Goal: Check status: Check status

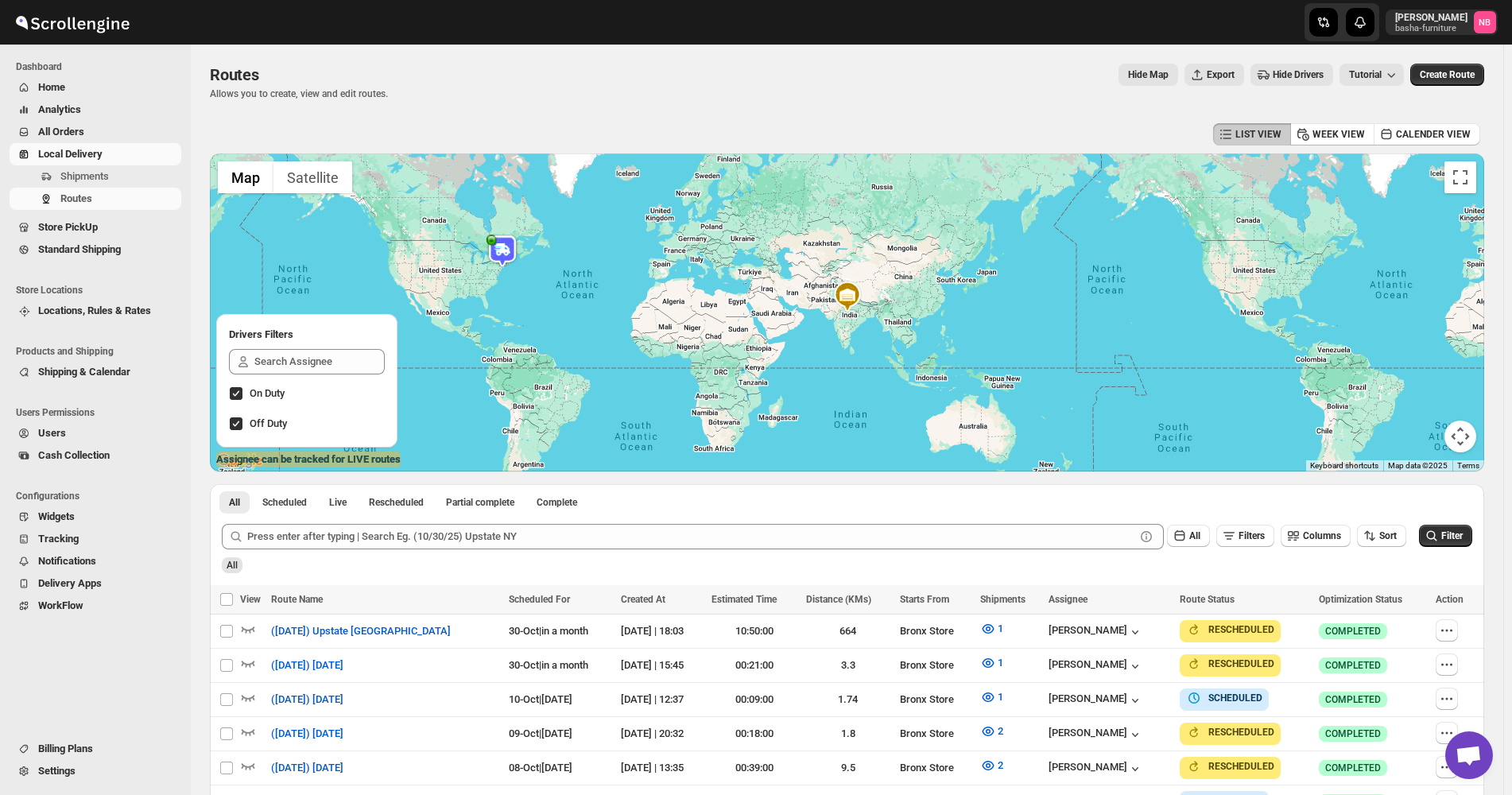
scroll to position [355, 0]
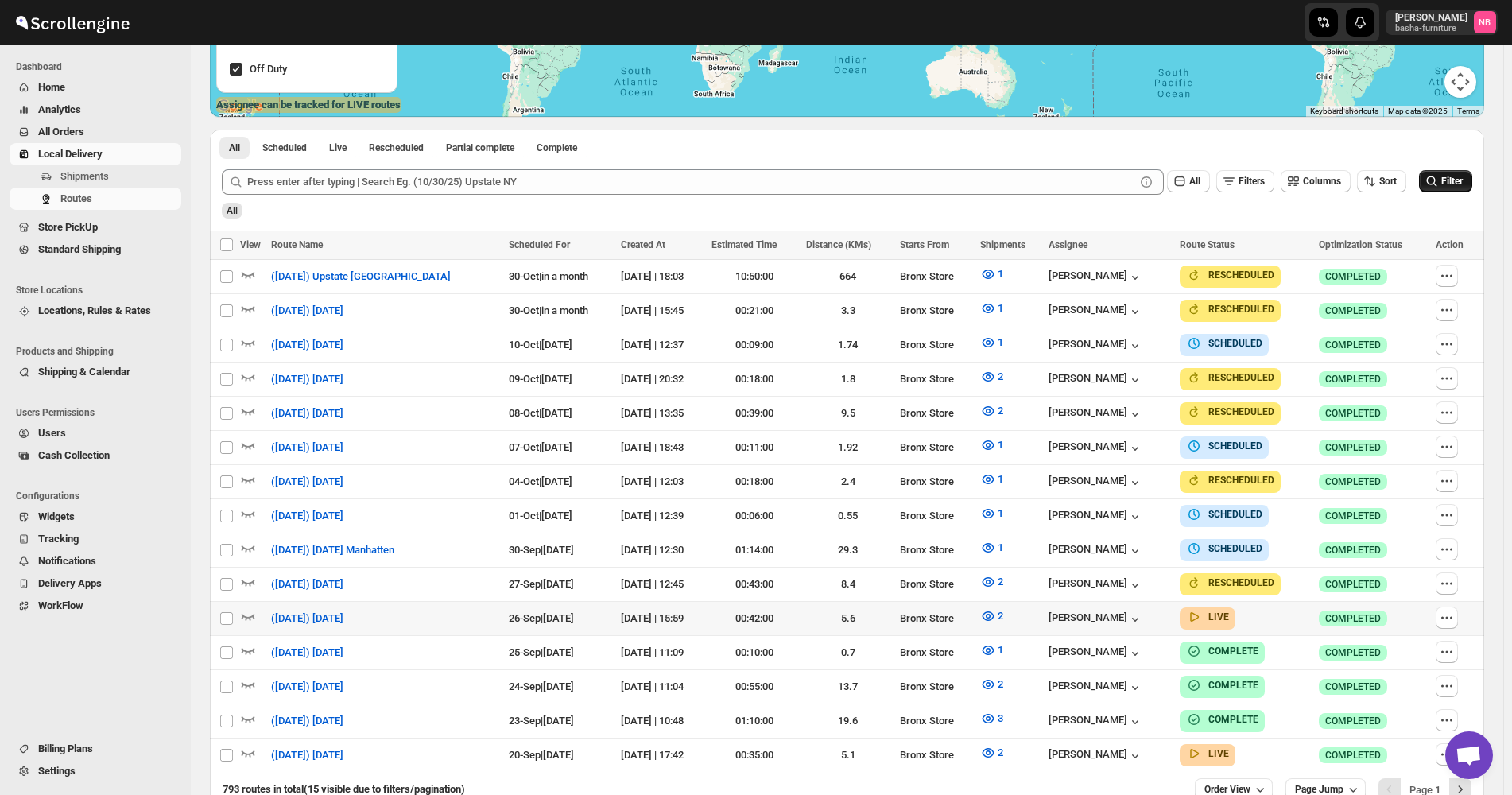
click at [1432, 192] on button "Filter" at bounding box center [1444, 180] width 53 height 22
click at [986, 615] on button "2" at bounding box center [991, 617] width 42 height 25
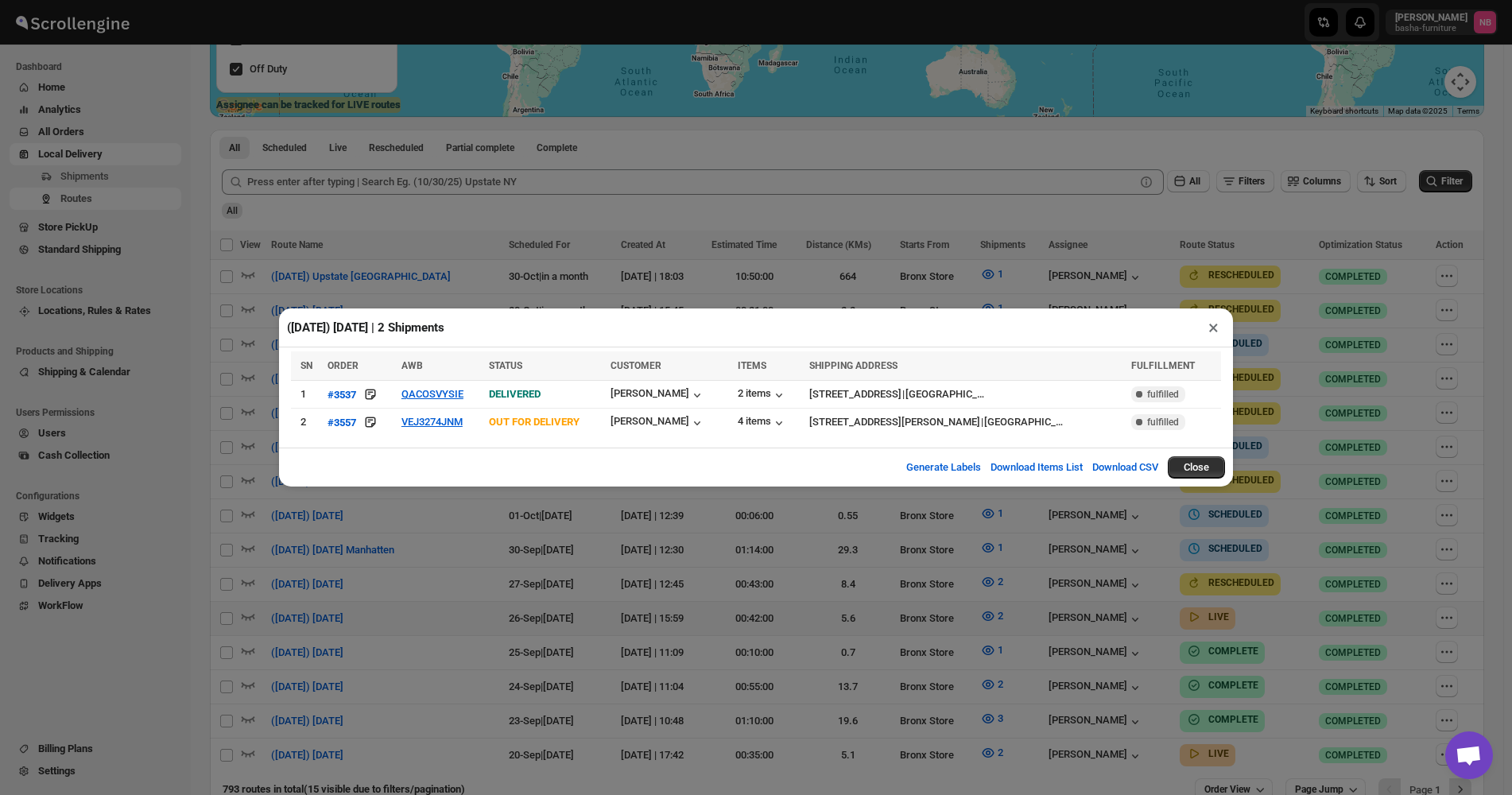
click at [562, 562] on div "([DATE]) [DATE] | 2 Shipments × SN ORDER AWB STATUS CUSTOMER ITEMS SHIPPING ADD…" at bounding box center [756, 398] width 1512 height 795
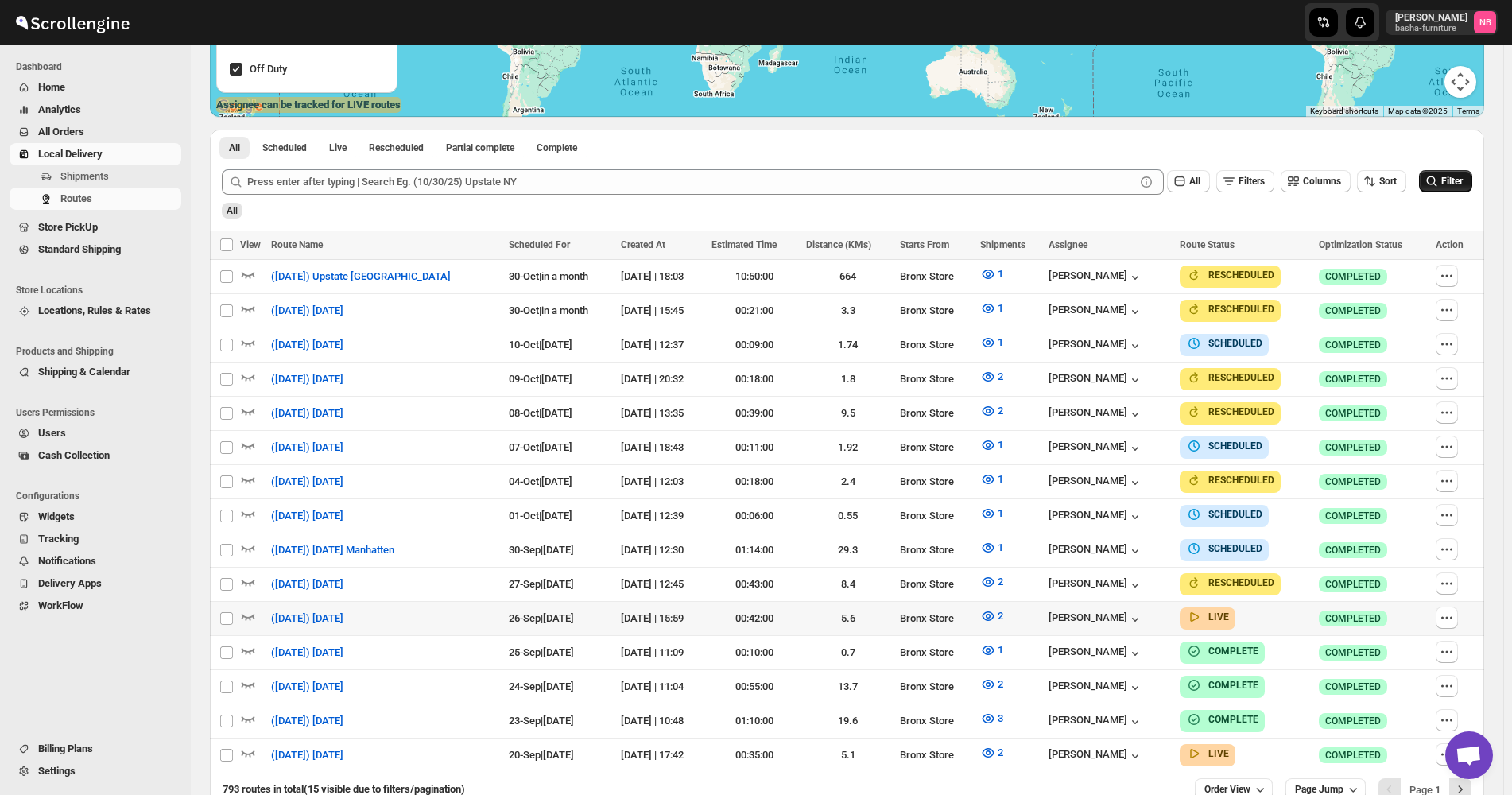
click at [1440, 175] on icon "submit" at bounding box center [1431, 181] width 15 height 15
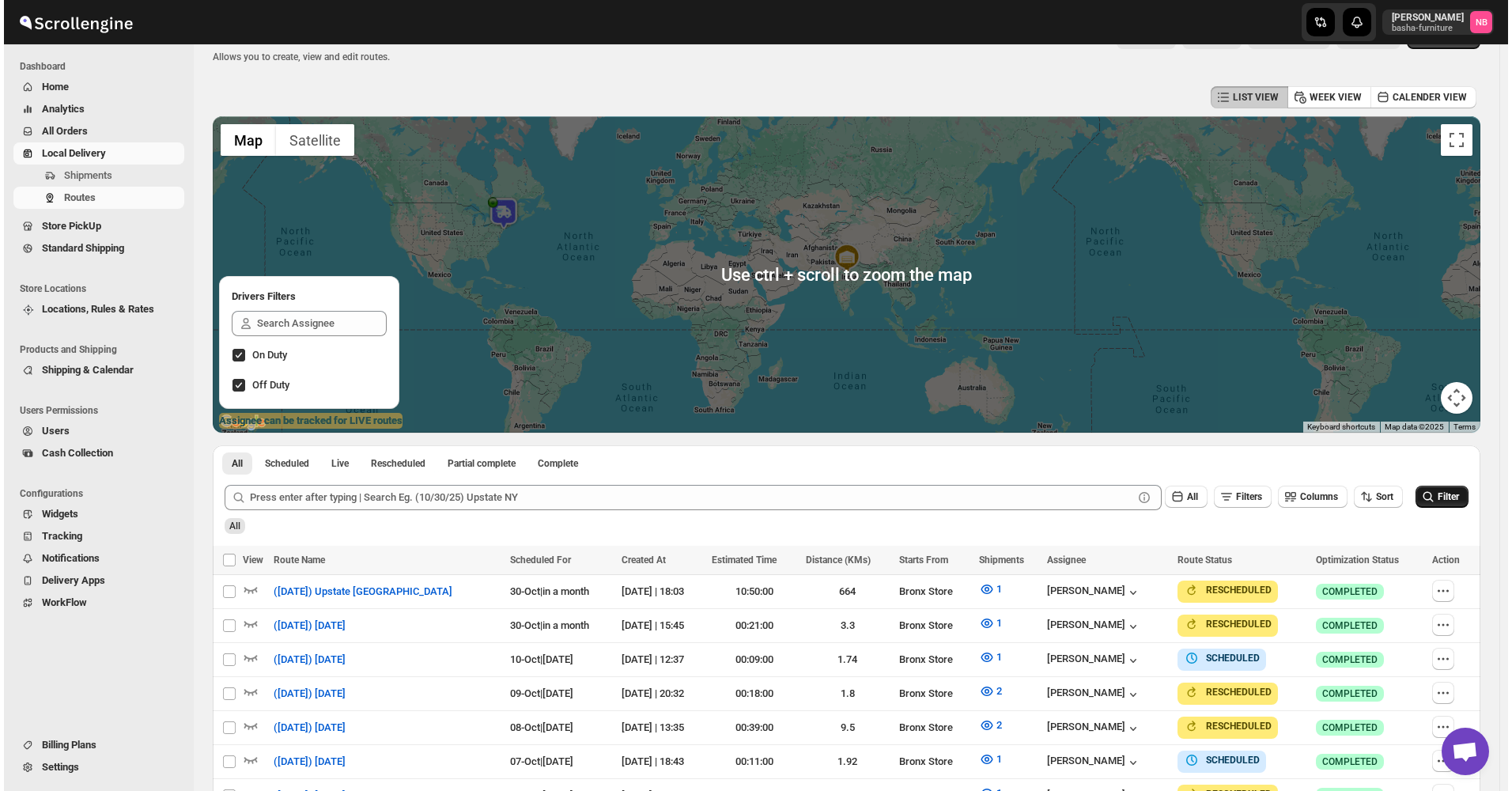
scroll to position [0, 0]
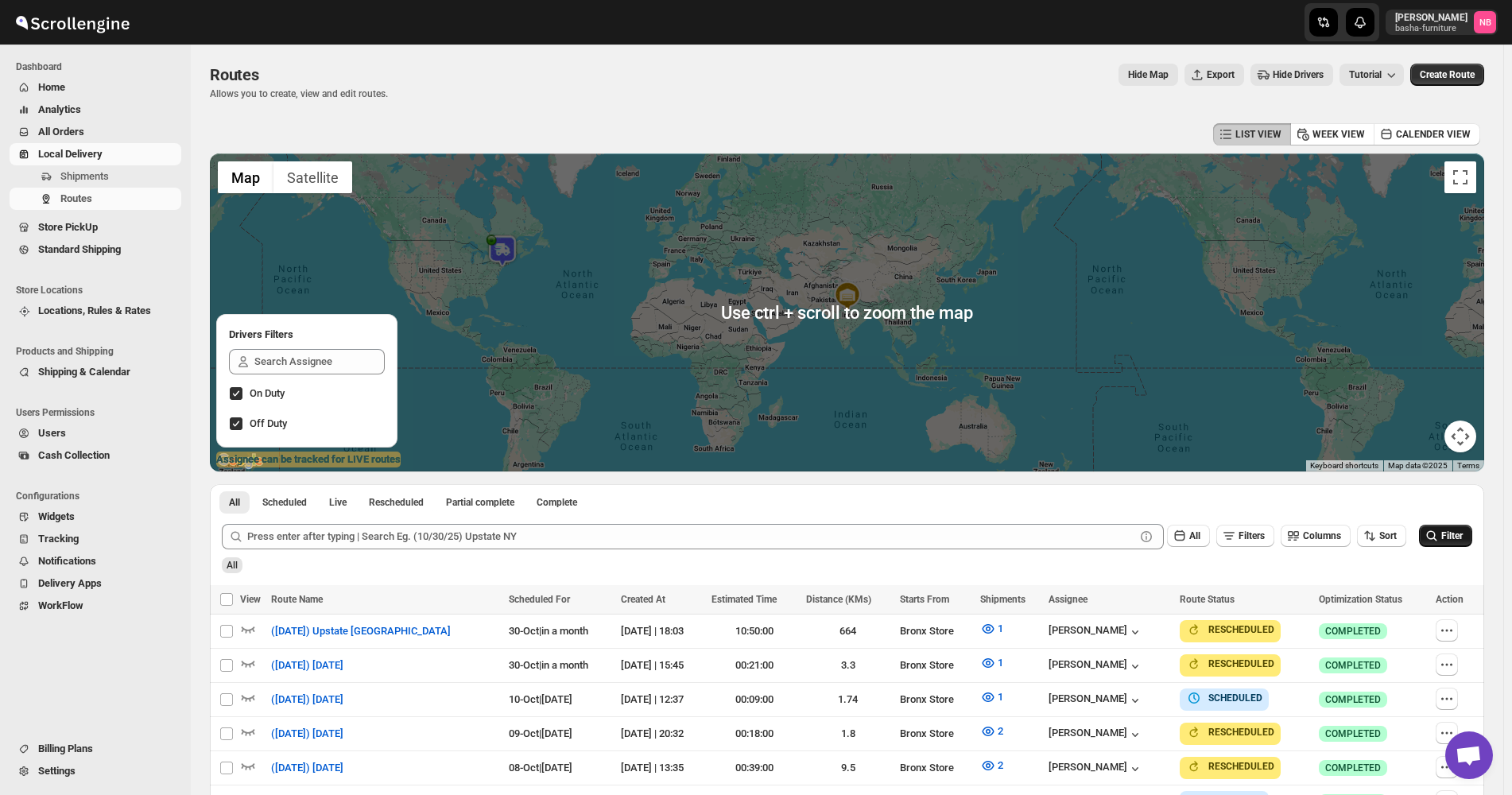
click at [161, 136] on span "All Orders" at bounding box center [108, 132] width 140 height 15
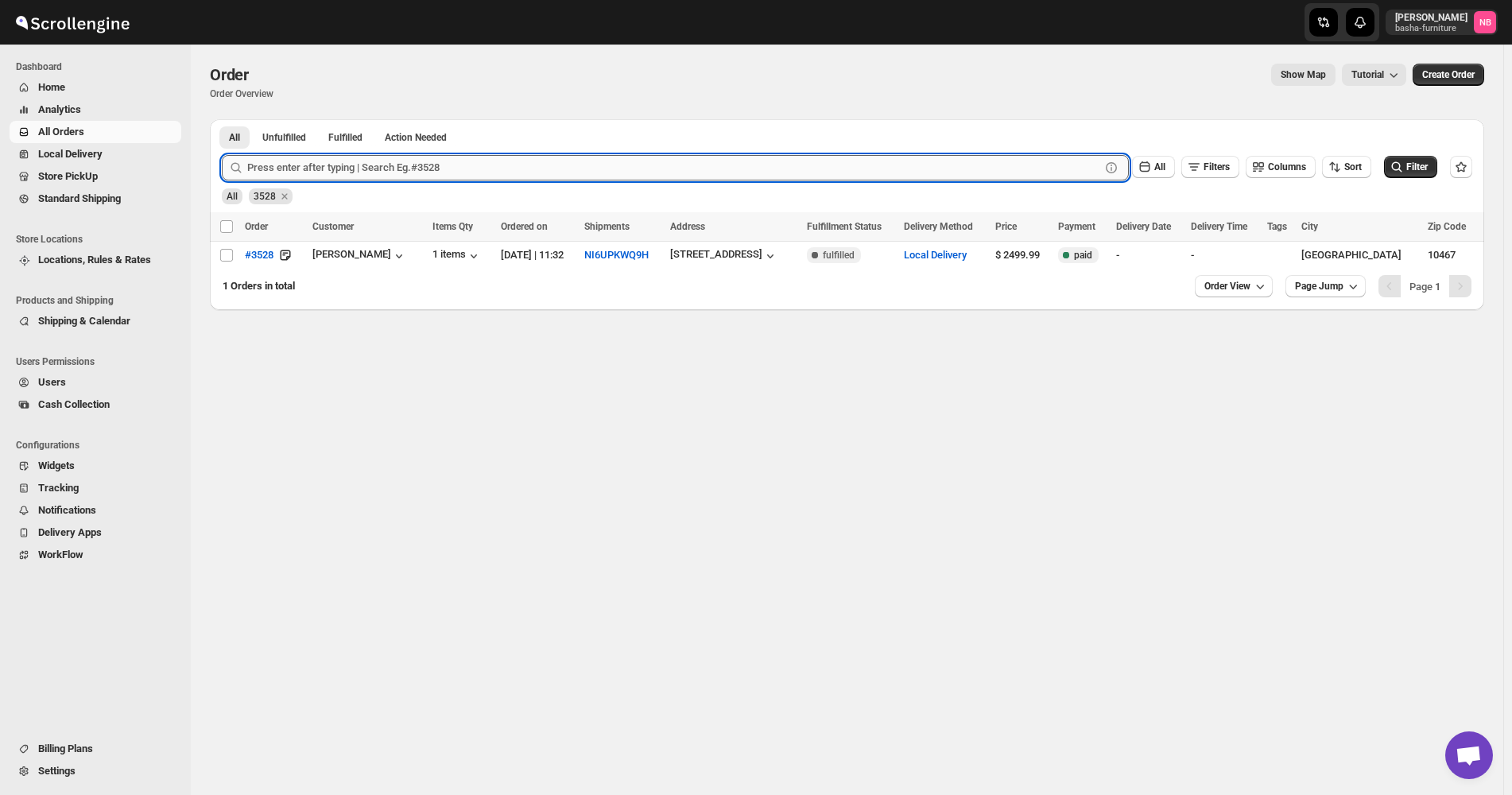
click at [535, 166] on input "text" at bounding box center [673, 168] width 852 height 25
click at [287, 196] on icon "Remove 3528" at bounding box center [284, 196] width 14 height 14
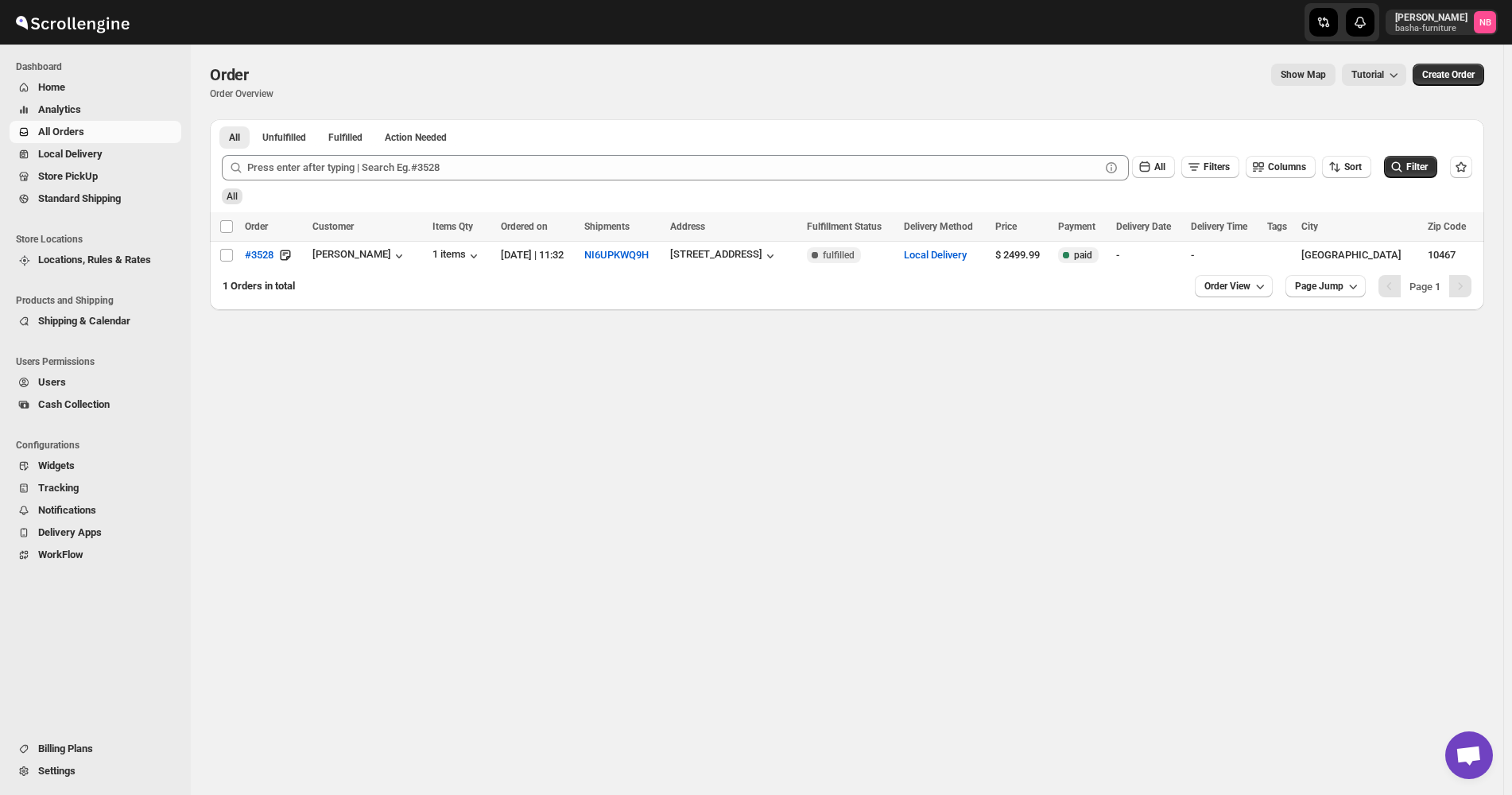
click at [141, 137] on span "All Orders" at bounding box center [108, 132] width 140 height 15
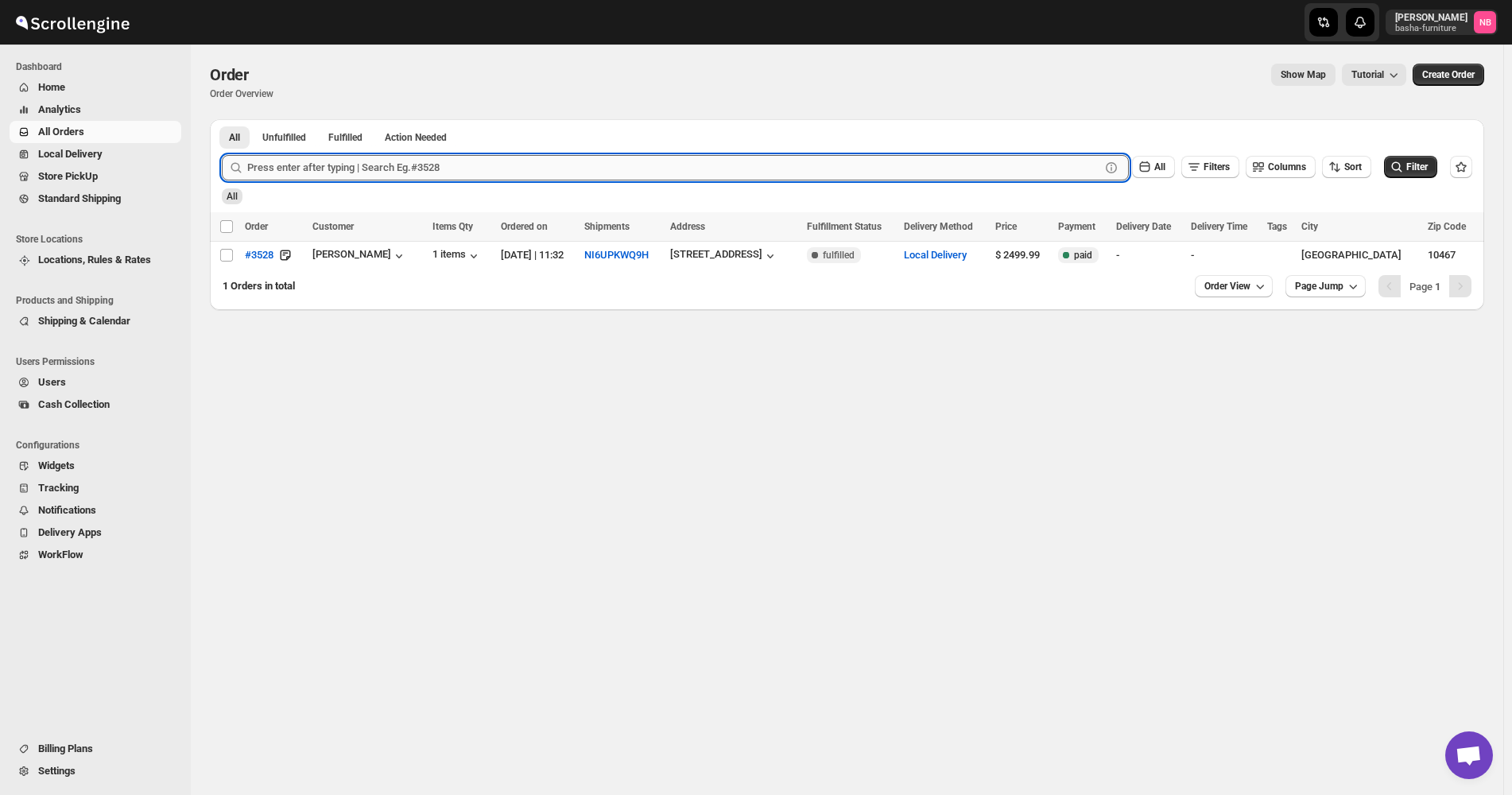
click at [417, 162] on input "text" at bounding box center [673, 168] width 852 height 25
type input "3531"
click at [222, 120] on button "Submit" at bounding box center [244, 127] width 45 height 16
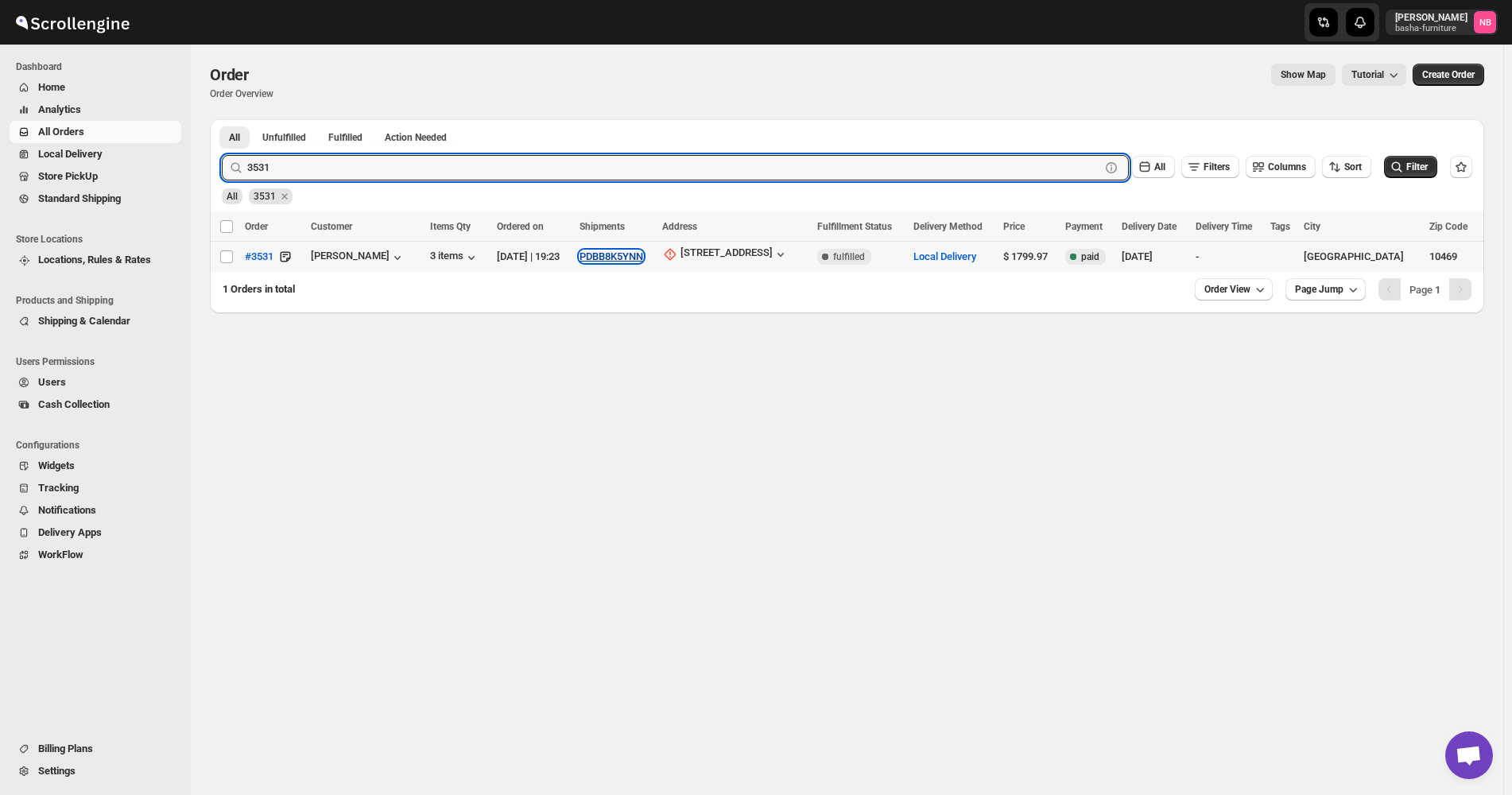
click at [612, 261] on button "PDBB8K5YNN" at bounding box center [611, 257] width 64 height 12
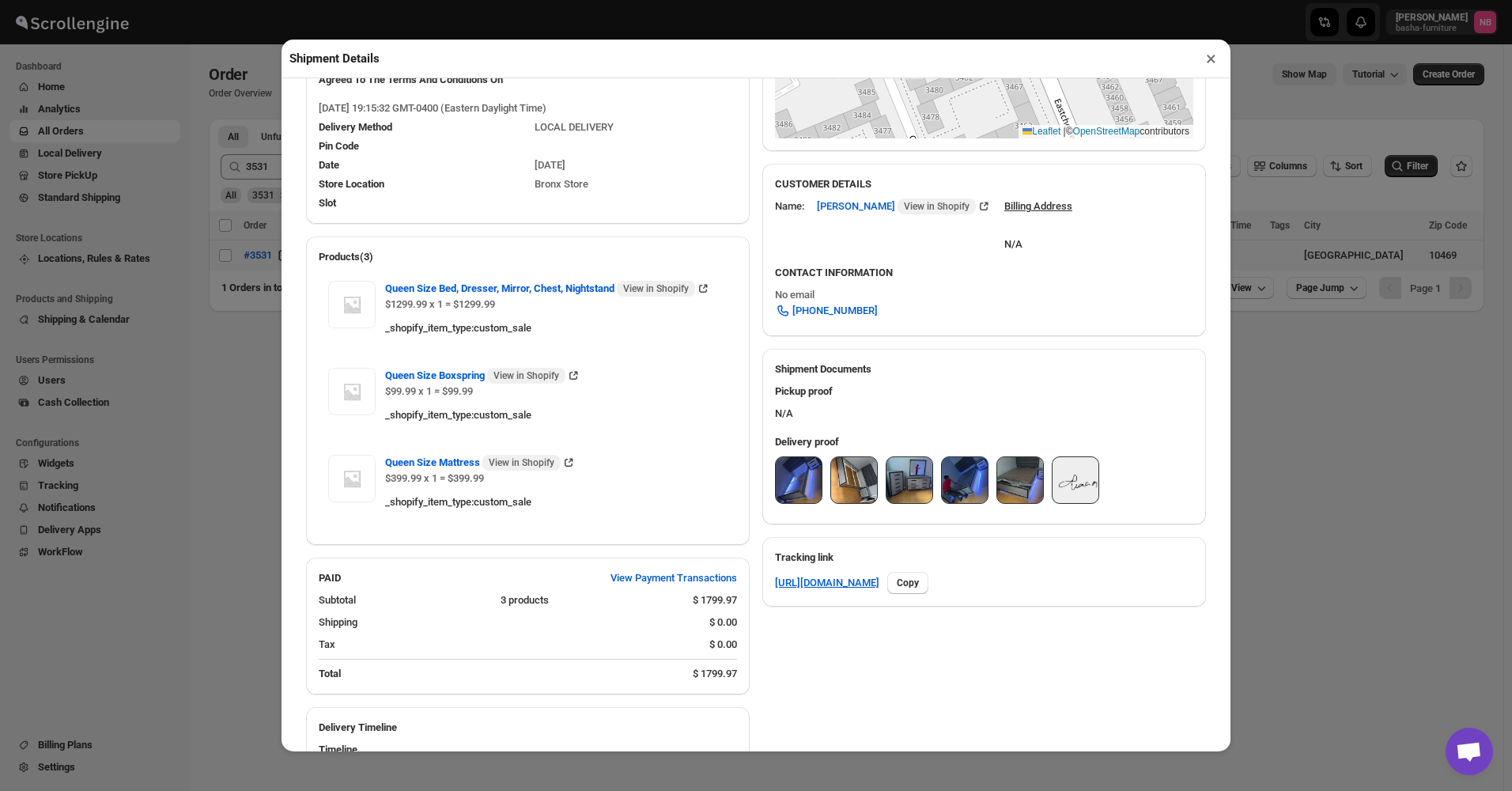
scroll to position [396, 0]
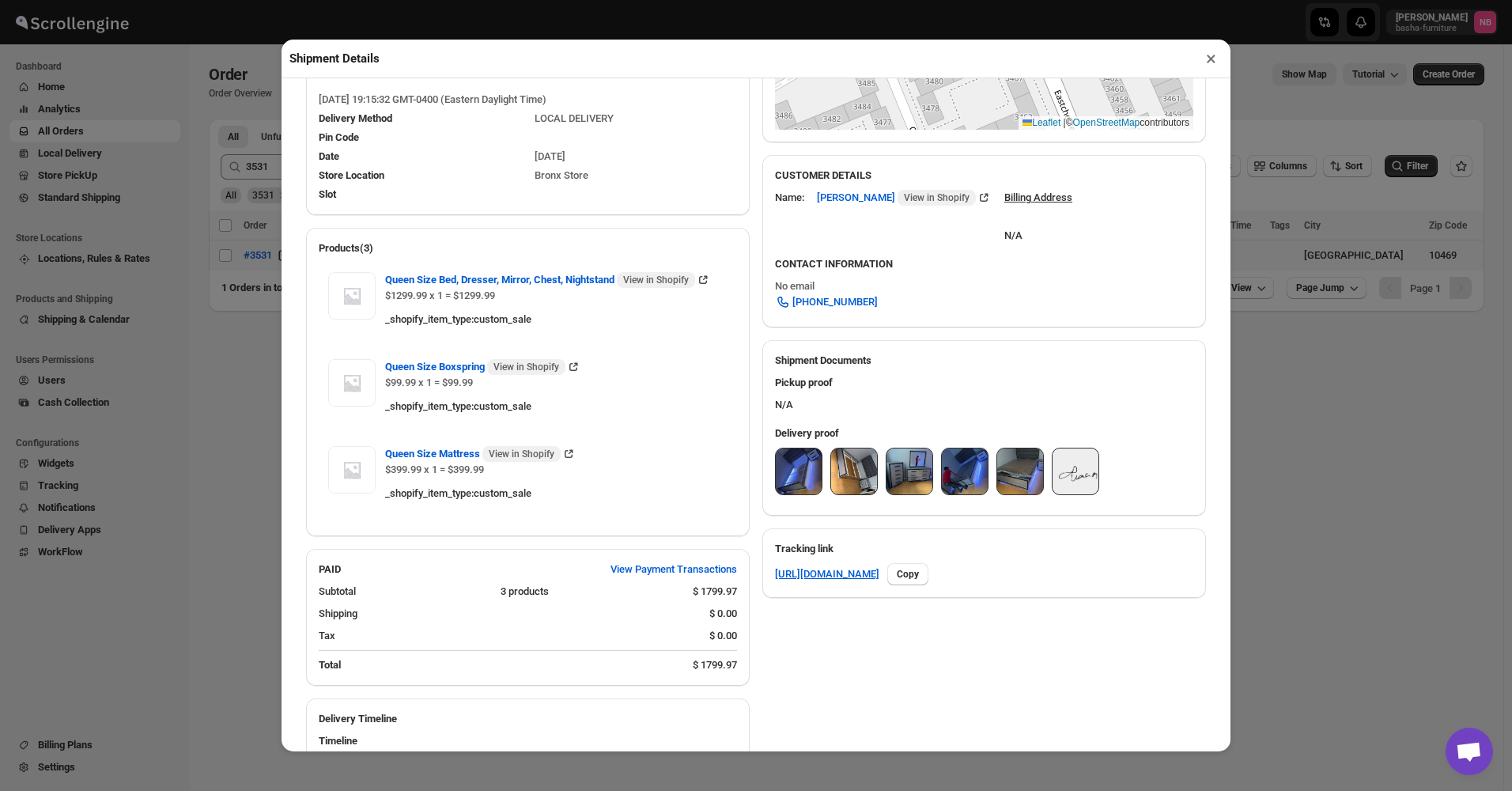
click at [802, 485] on img at bounding box center [799, 471] width 46 height 46
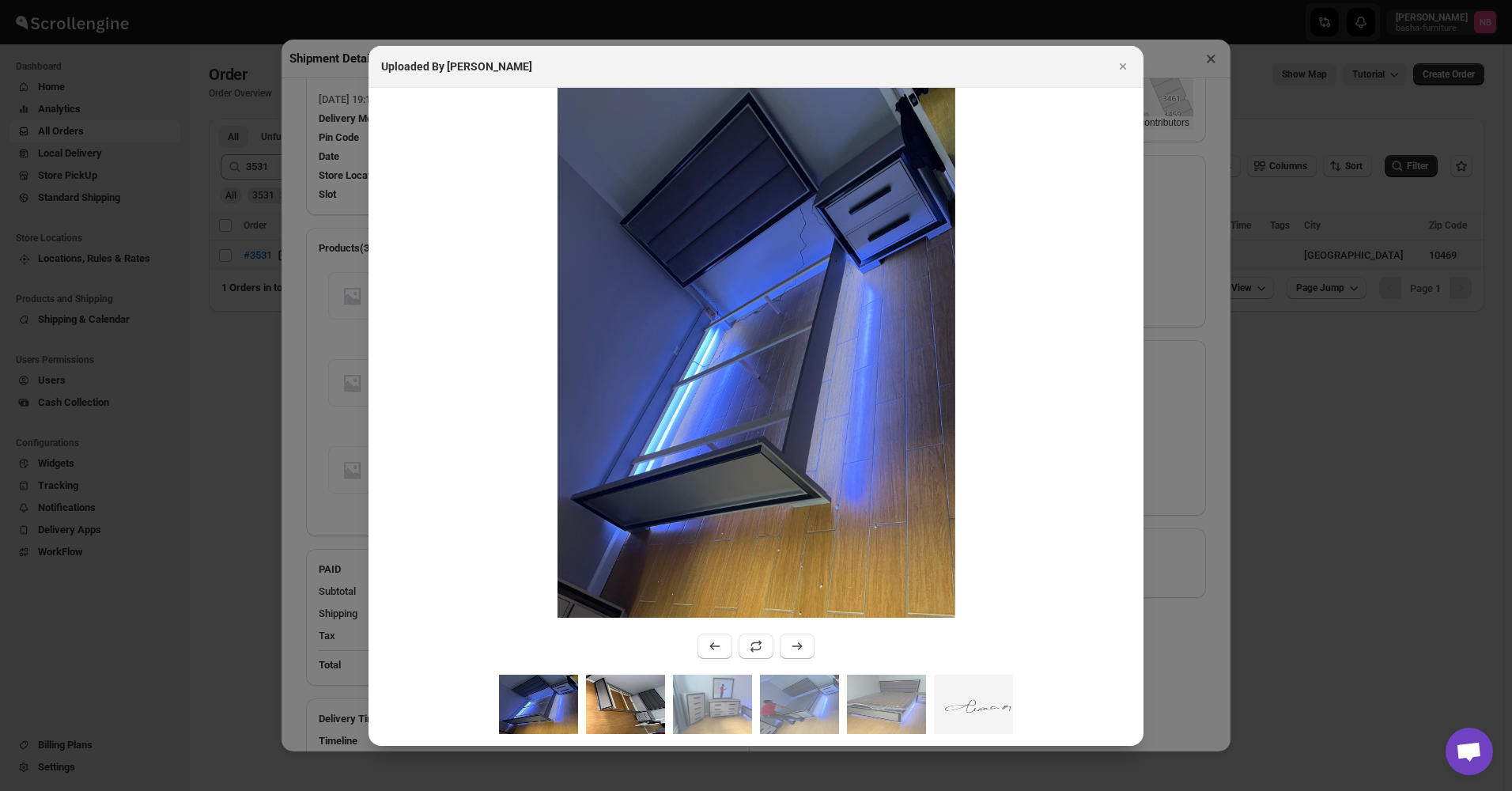
click at [641, 704] on img ":rnh3:" at bounding box center [626, 705] width 79 height 60
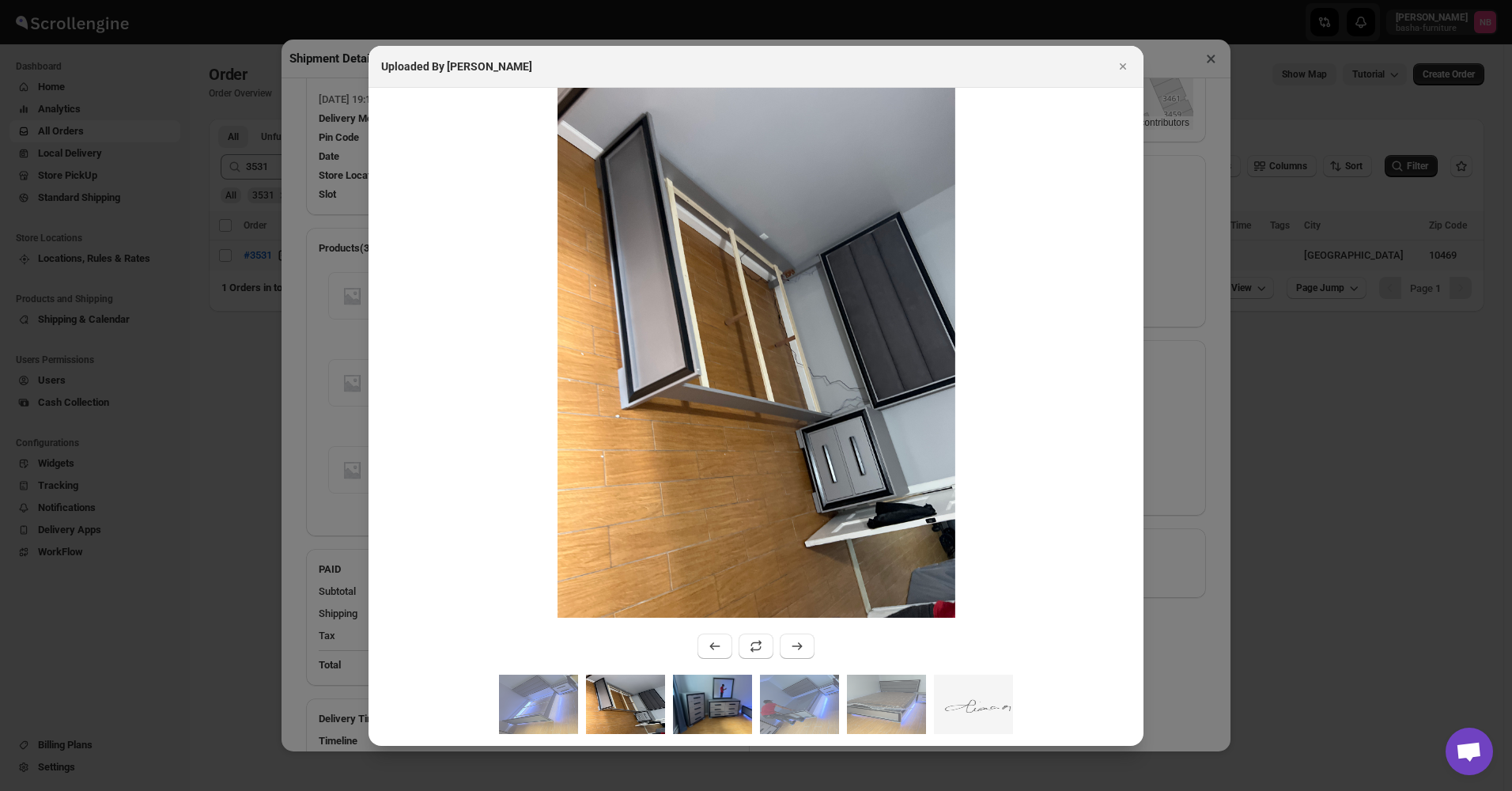
click at [721, 702] on img ":rnh3:" at bounding box center [712, 705] width 79 height 60
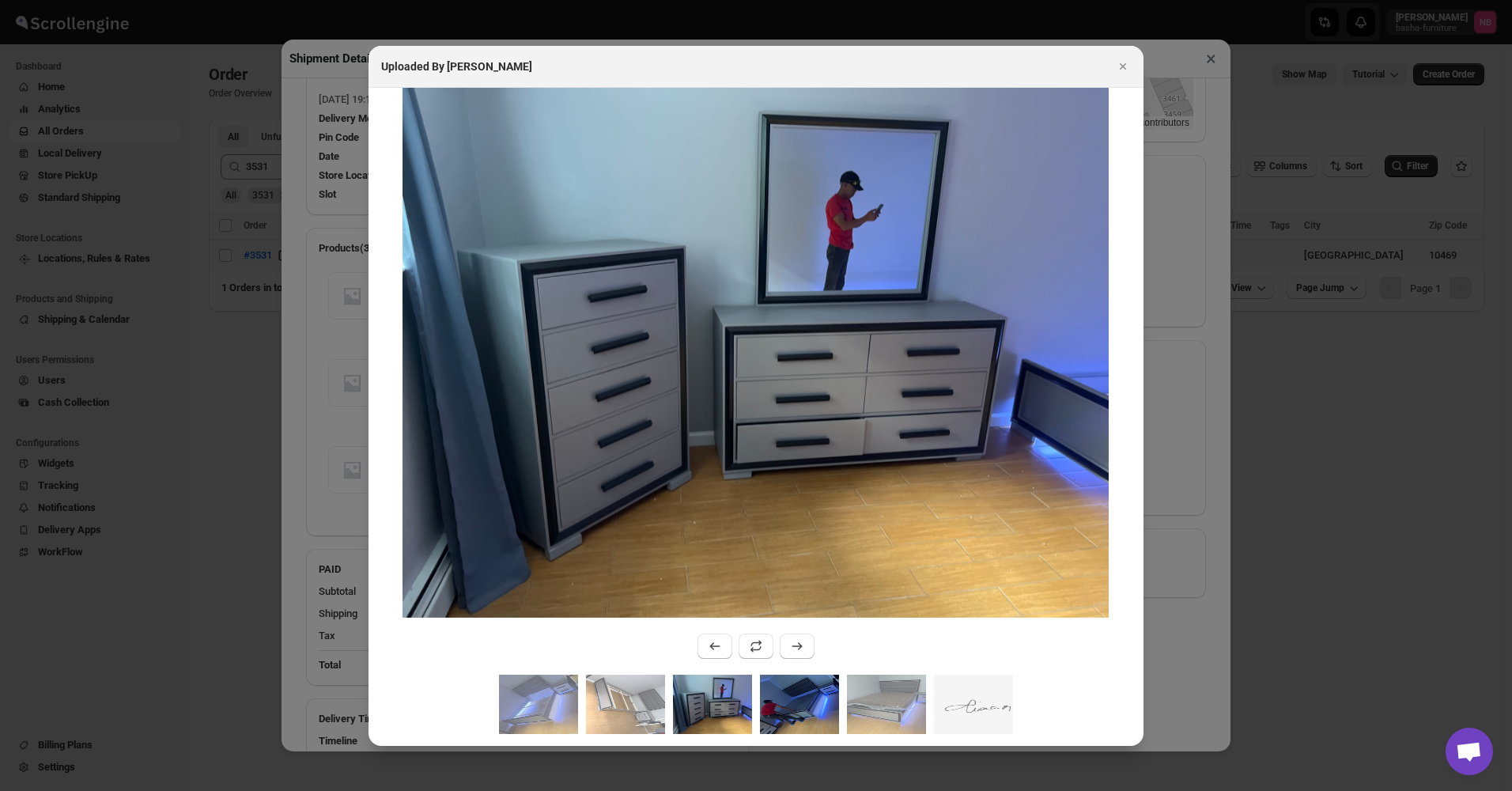
click at [793, 700] on img ":rnh3:" at bounding box center [799, 705] width 79 height 60
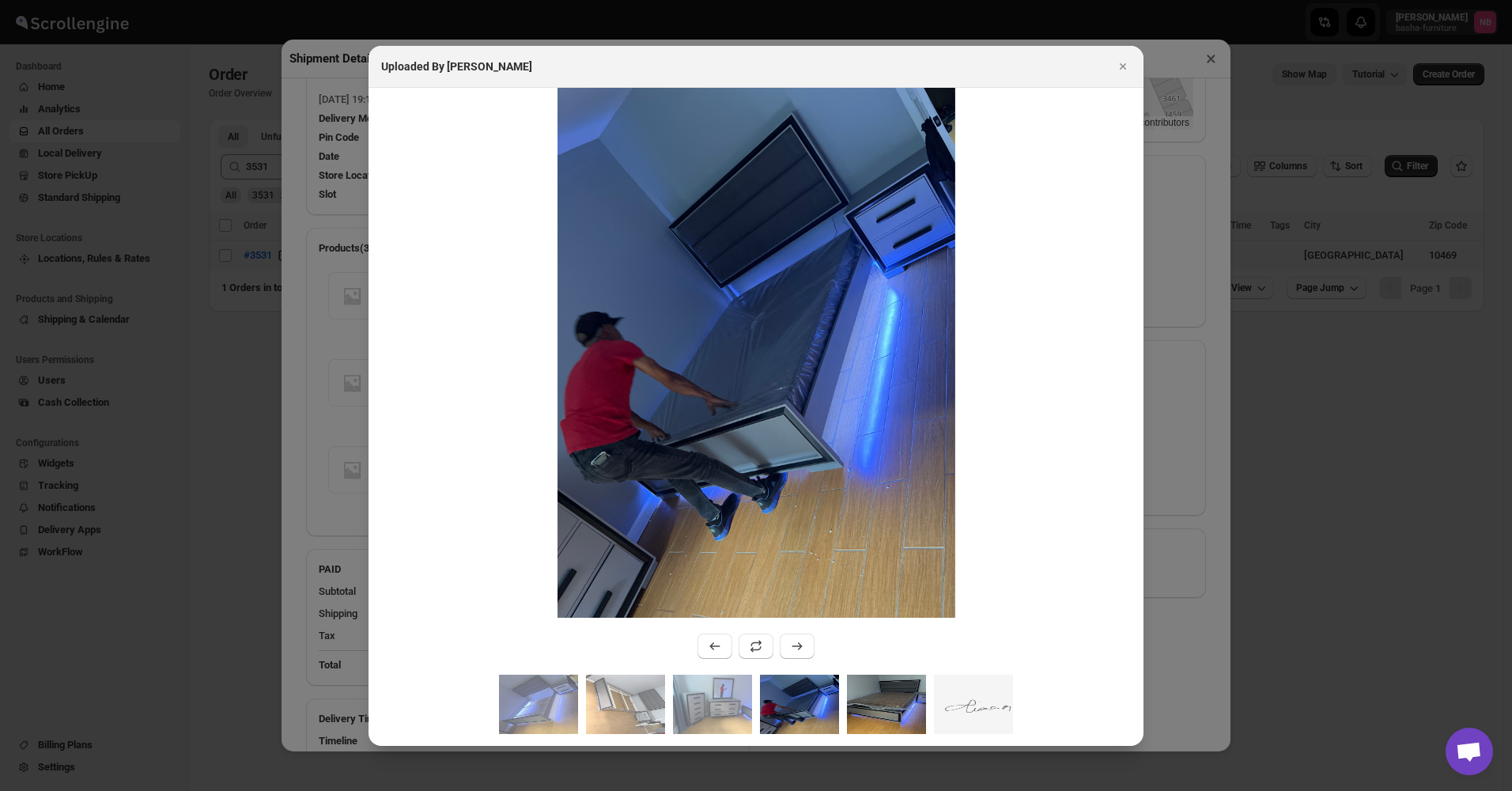
click at [875, 700] on img ":rnh3:" at bounding box center [886, 705] width 79 height 60
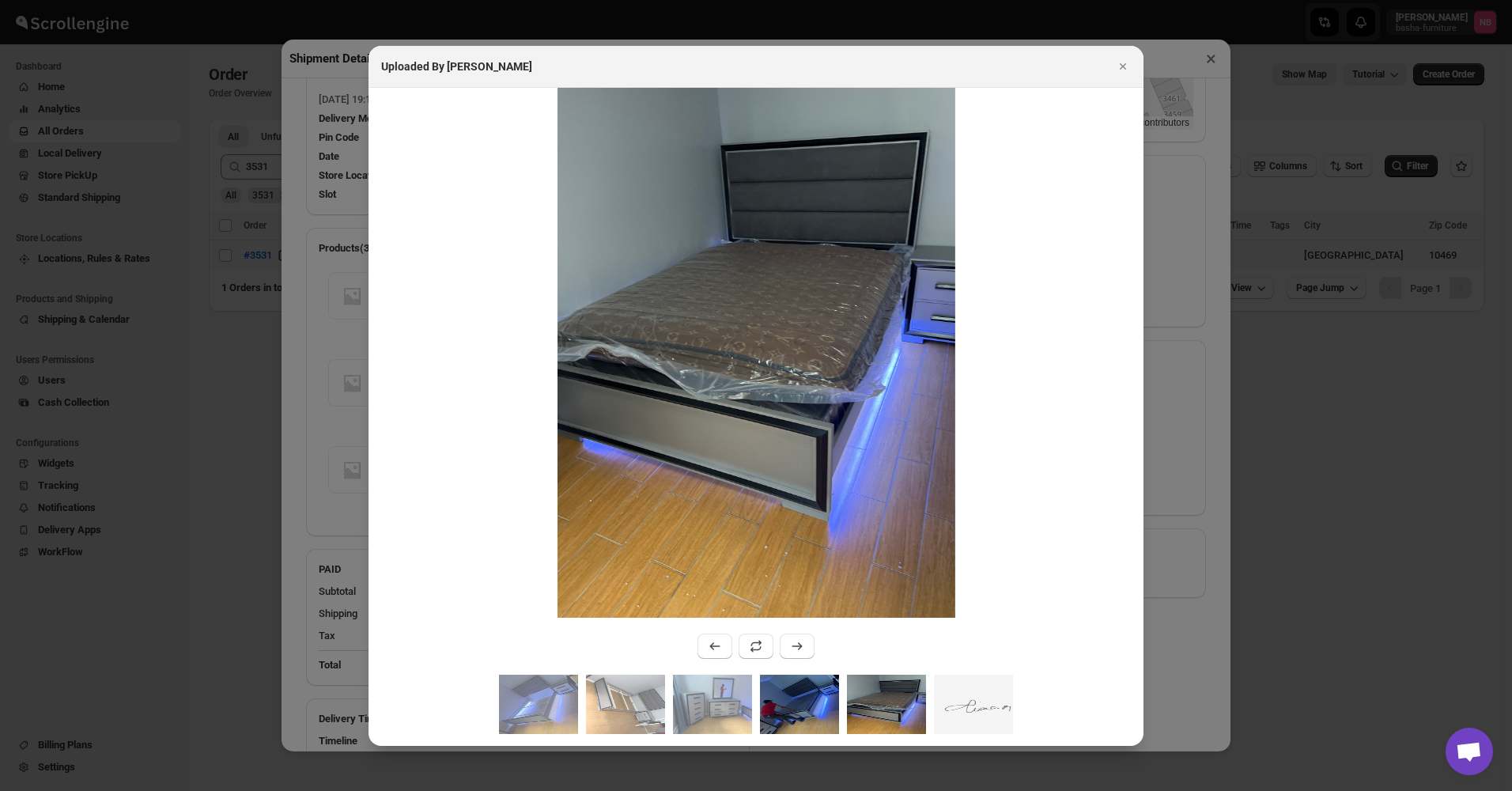
click at [798, 694] on img ":rnh3:" at bounding box center [799, 705] width 79 height 60
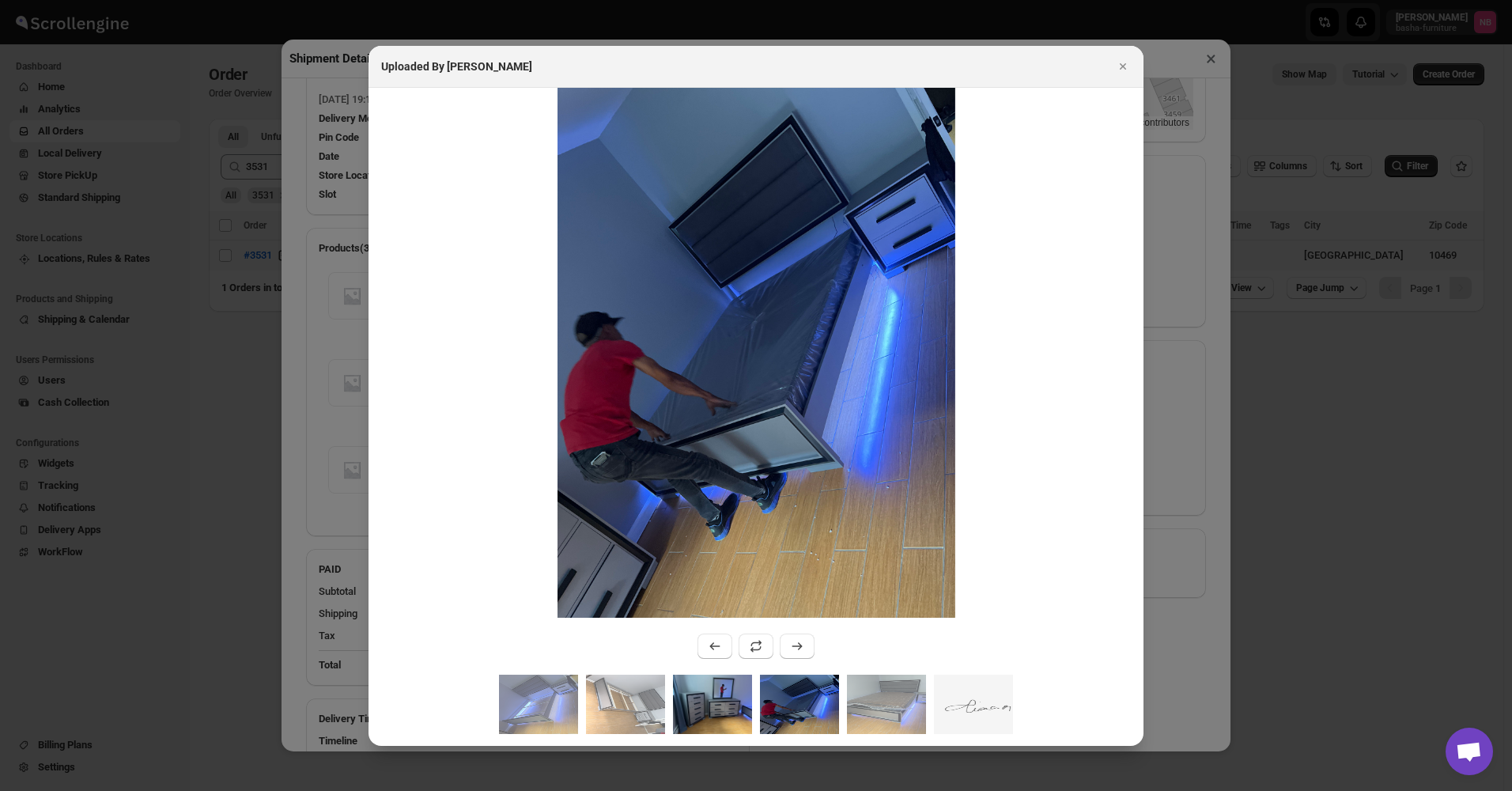
click at [734, 700] on img ":rnh3:" at bounding box center [712, 705] width 79 height 60
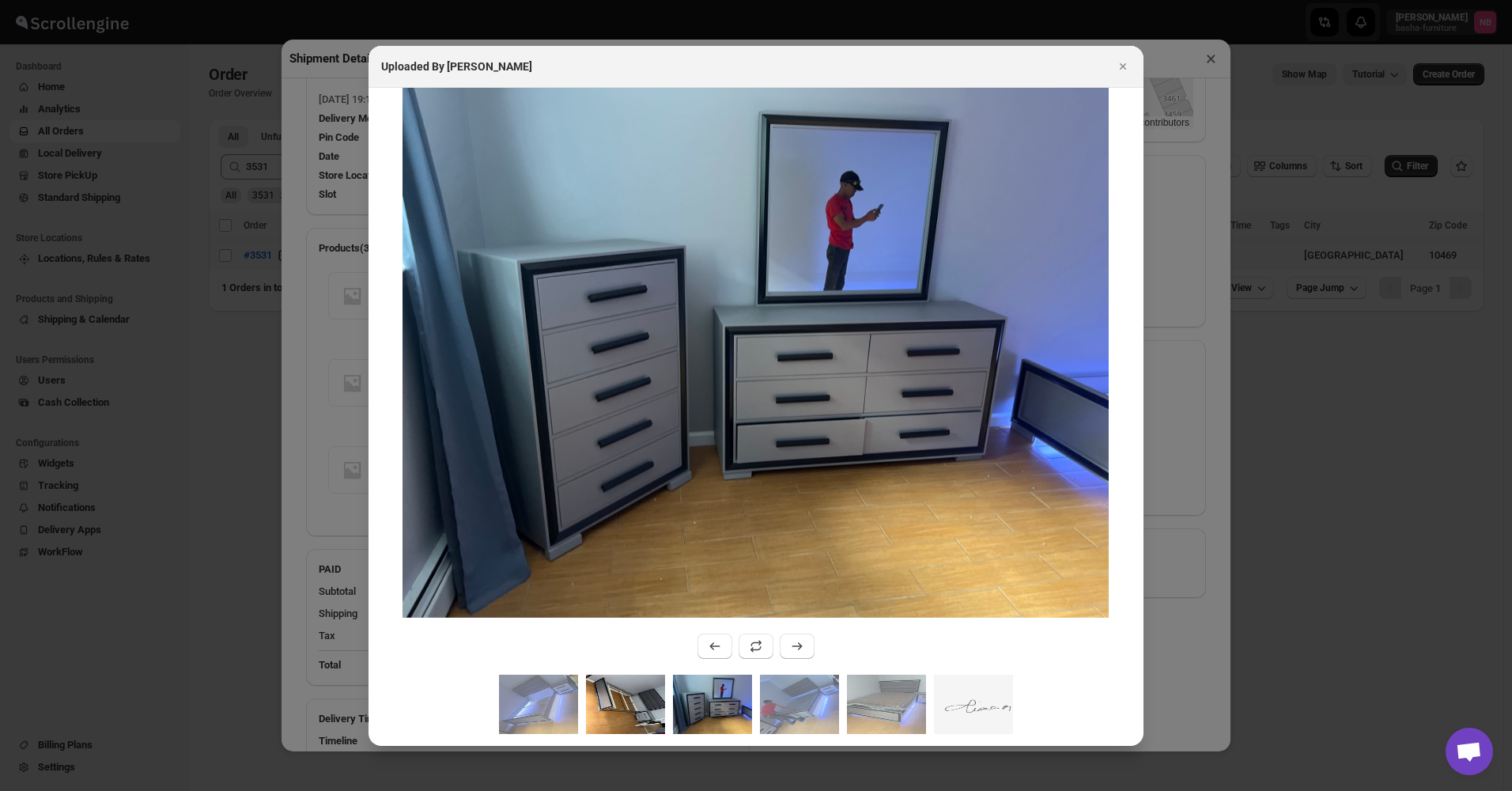
click at [649, 707] on img ":rnh3:" at bounding box center [626, 705] width 79 height 60
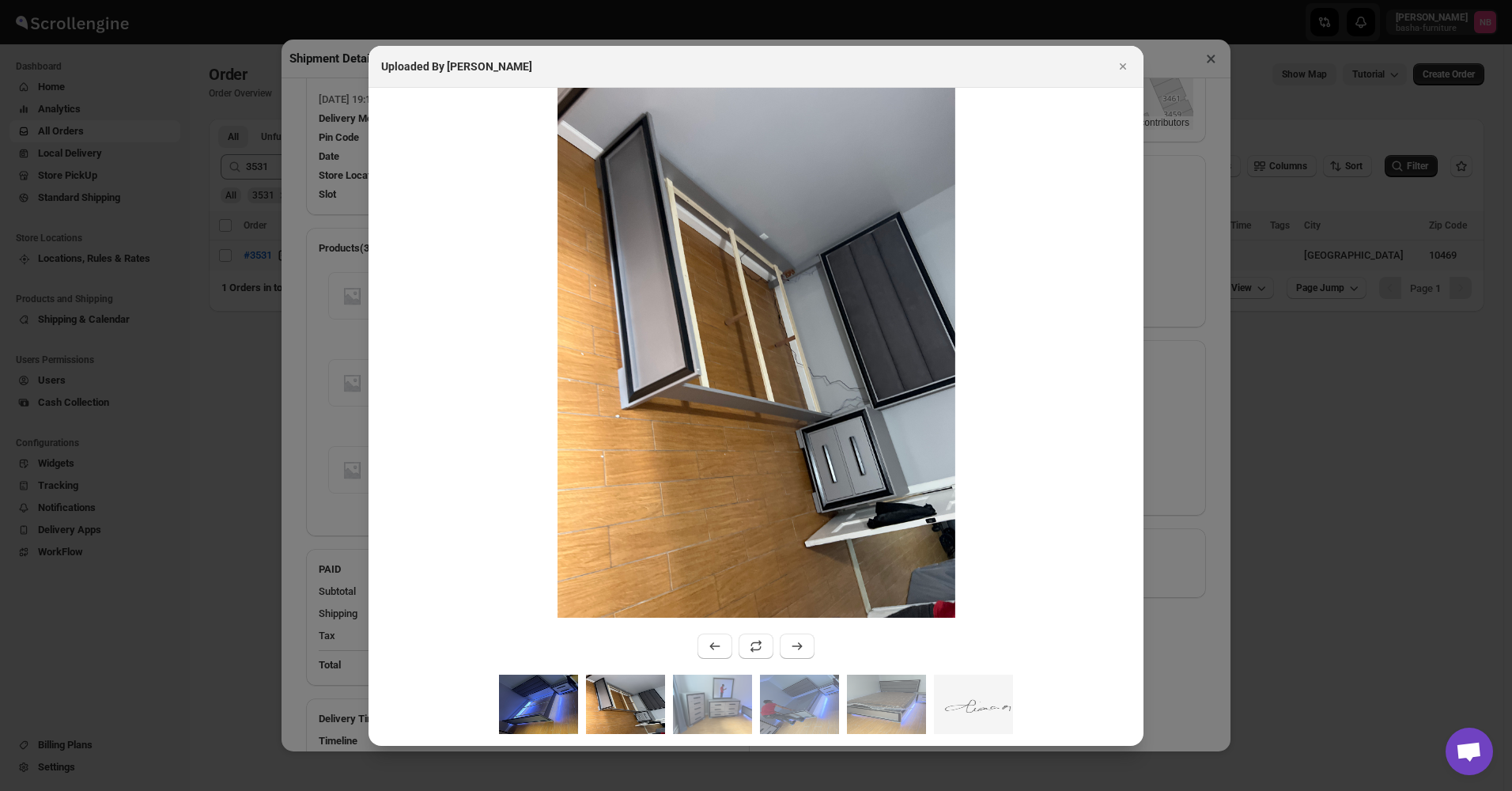
click at [542, 705] on img ":rnh3:" at bounding box center [538, 705] width 79 height 60
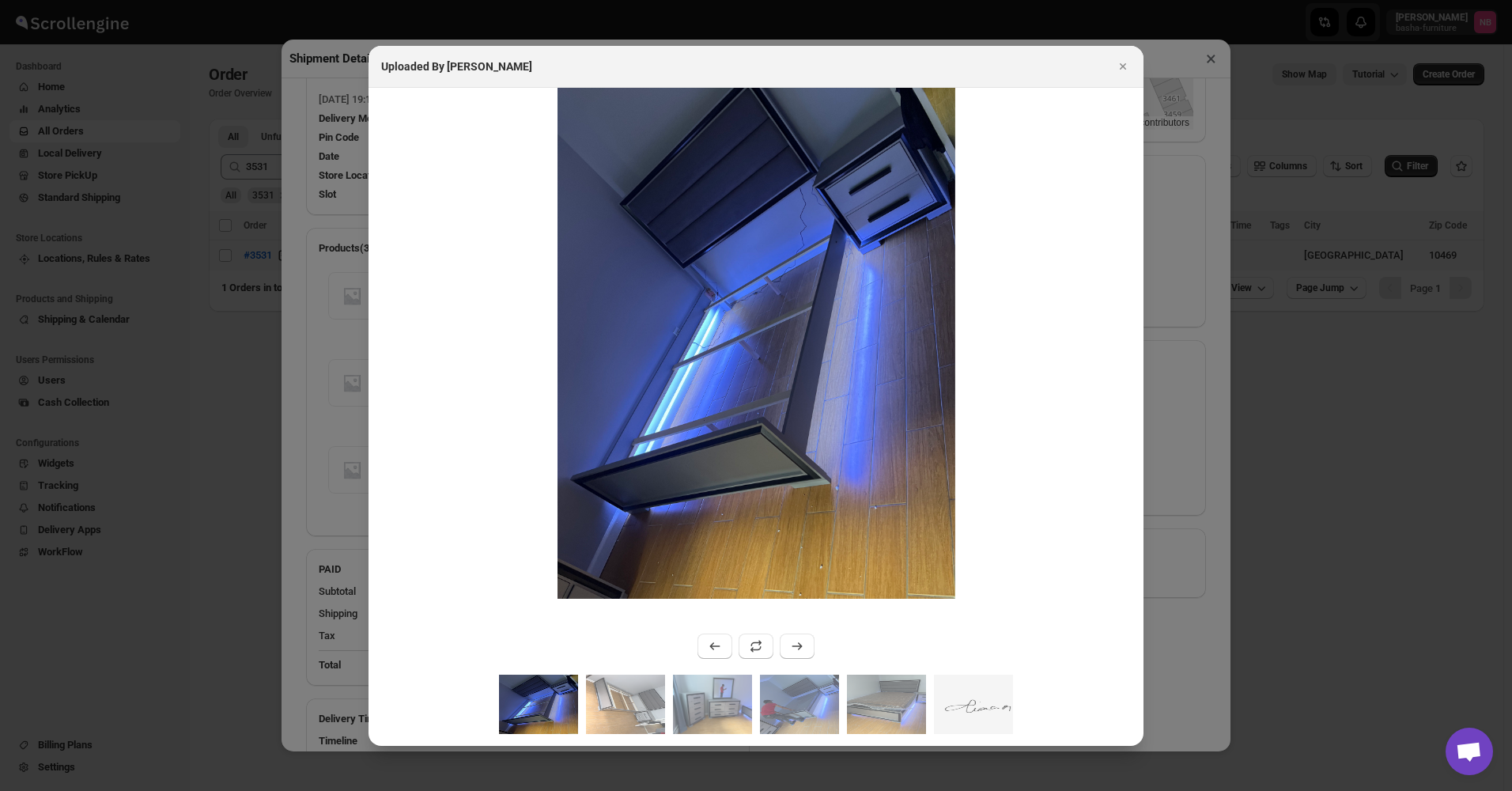
click at [1019, 85] on div "Uploaded By [PERSON_NAME]" at bounding box center [756, 67] width 775 height 42
click at [1122, 71] on icon "Close" at bounding box center [1122, 66] width 15 height 15
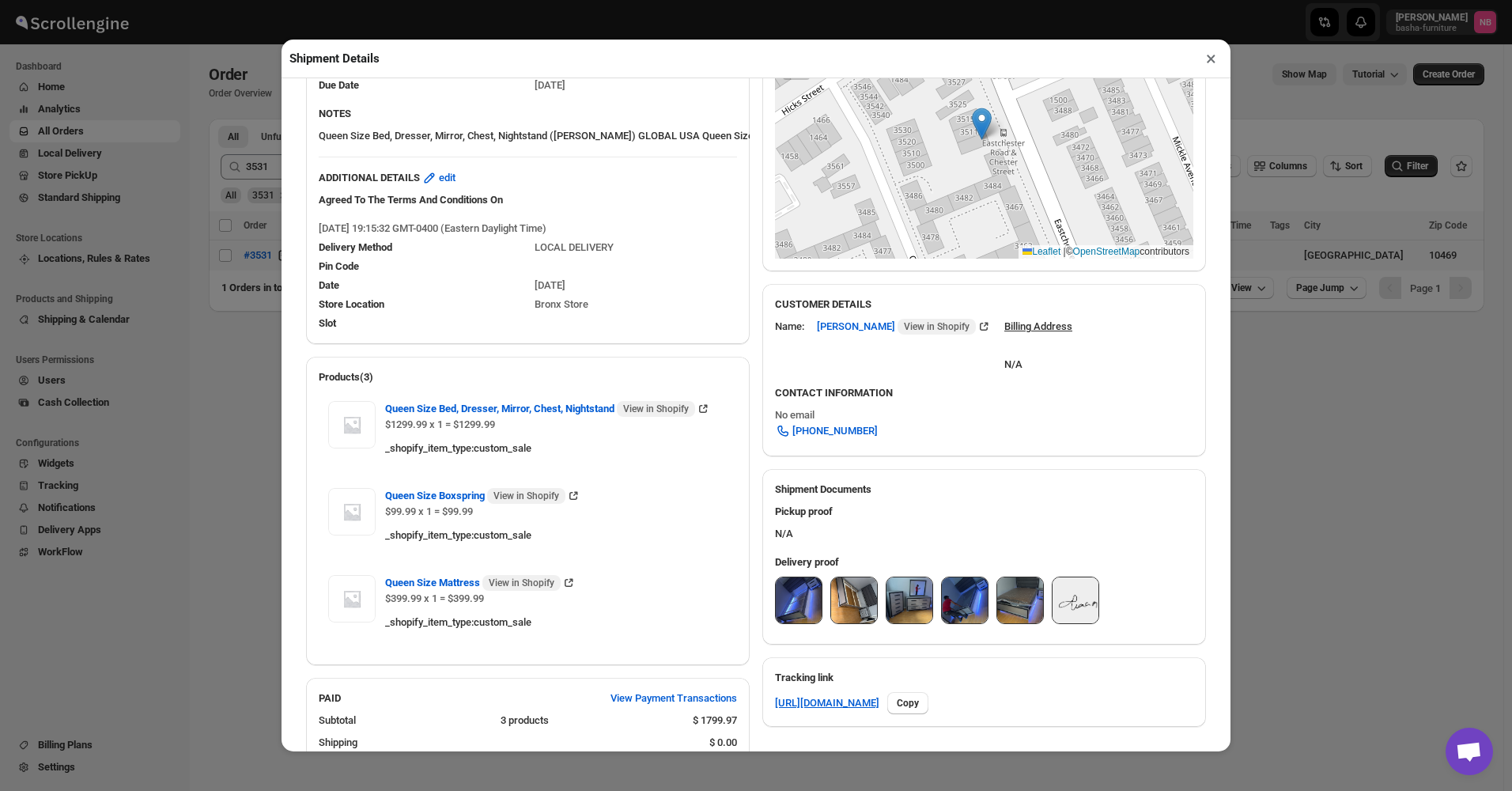
scroll to position [237, 0]
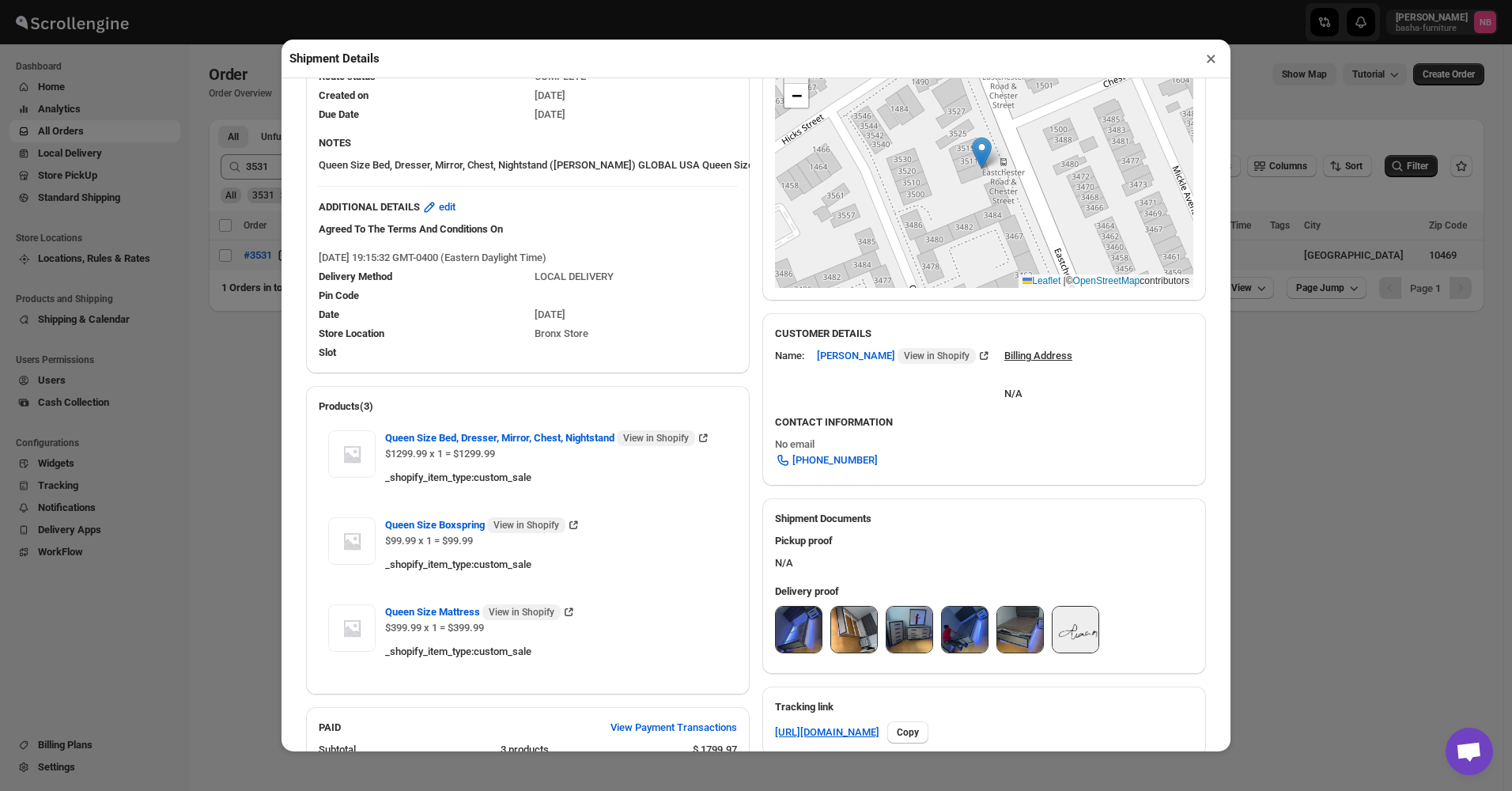
click at [795, 637] on img at bounding box center [799, 630] width 46 height 46
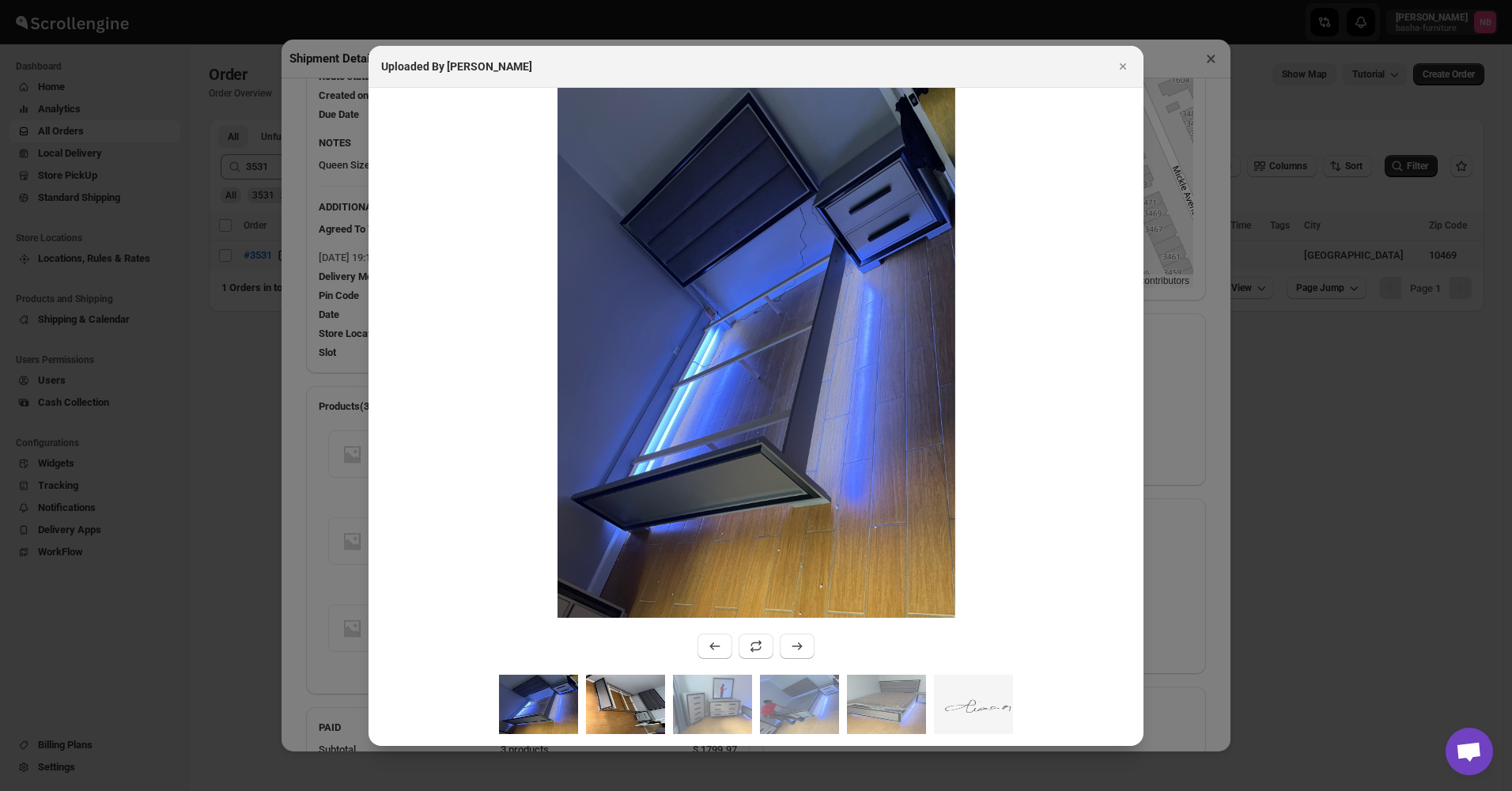
click at [610, 713] on img ":rnh3:" at bounding box center [626, 705] width 79 height 60
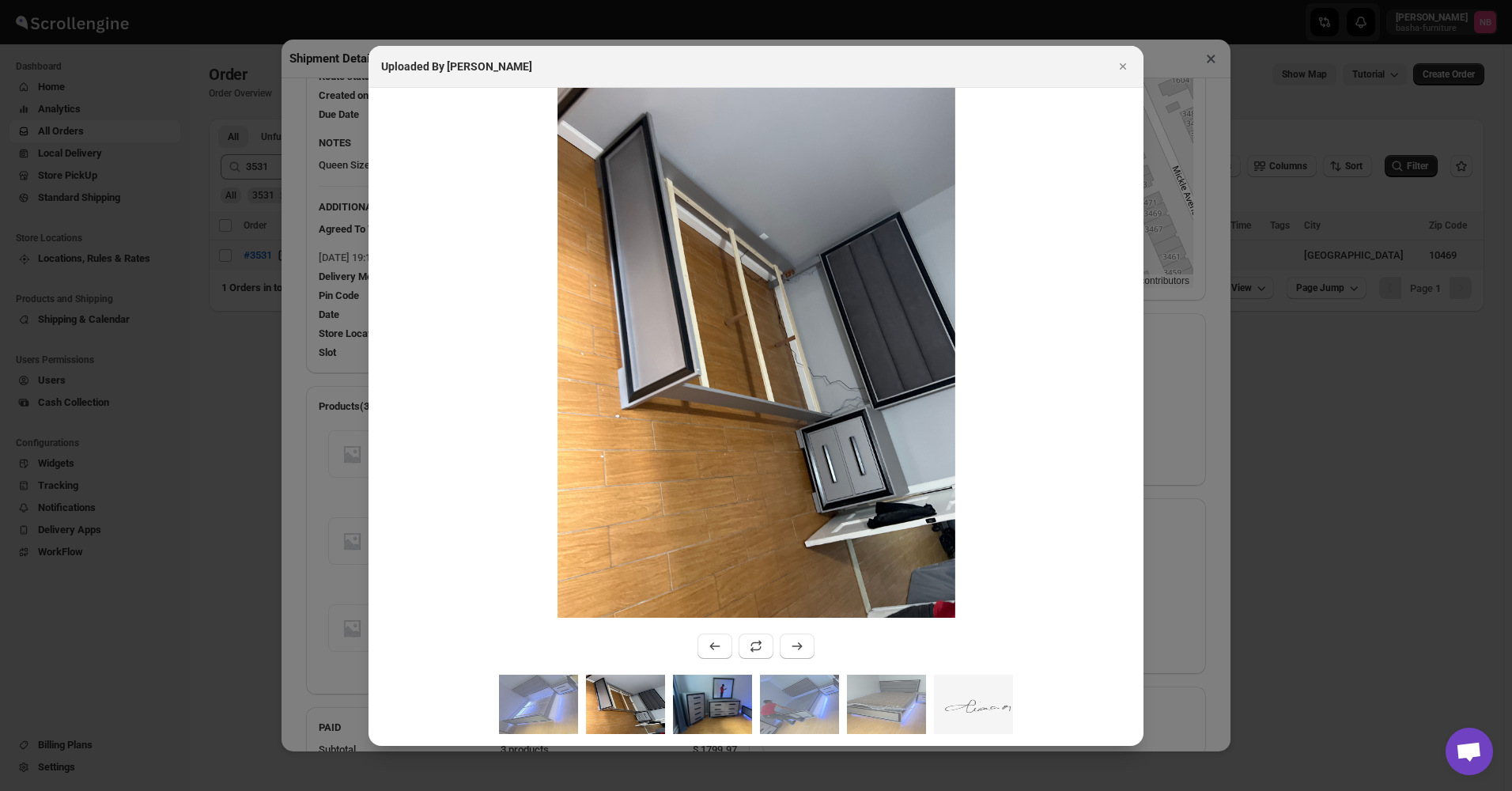
click at [732, 708] on img ":rnh3:" at bounding box center [712, 705] width 79 height 60
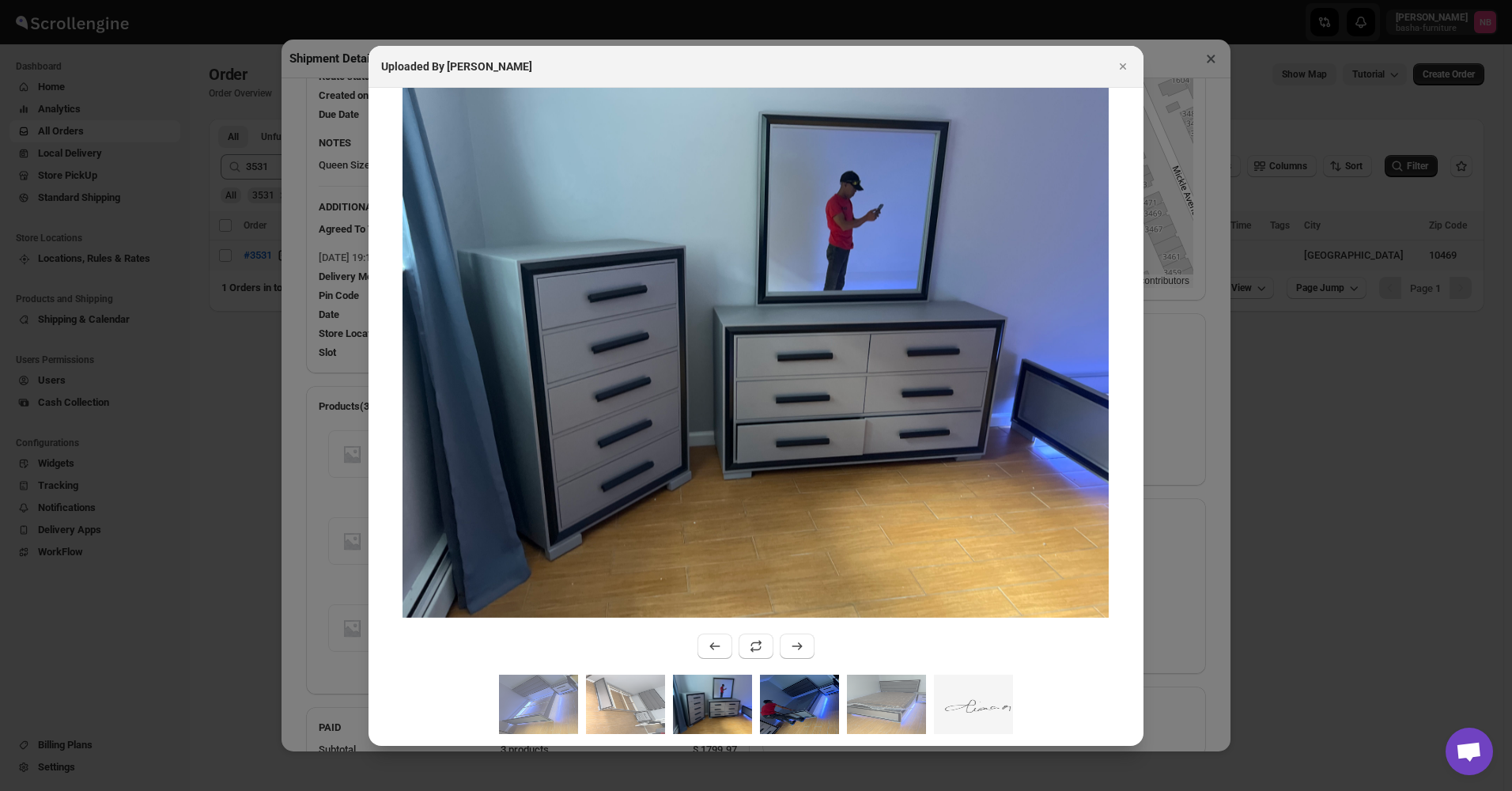
click at [793, 705] on img ":rnh3:" at bounding box center [799, 705] width 79 height 60
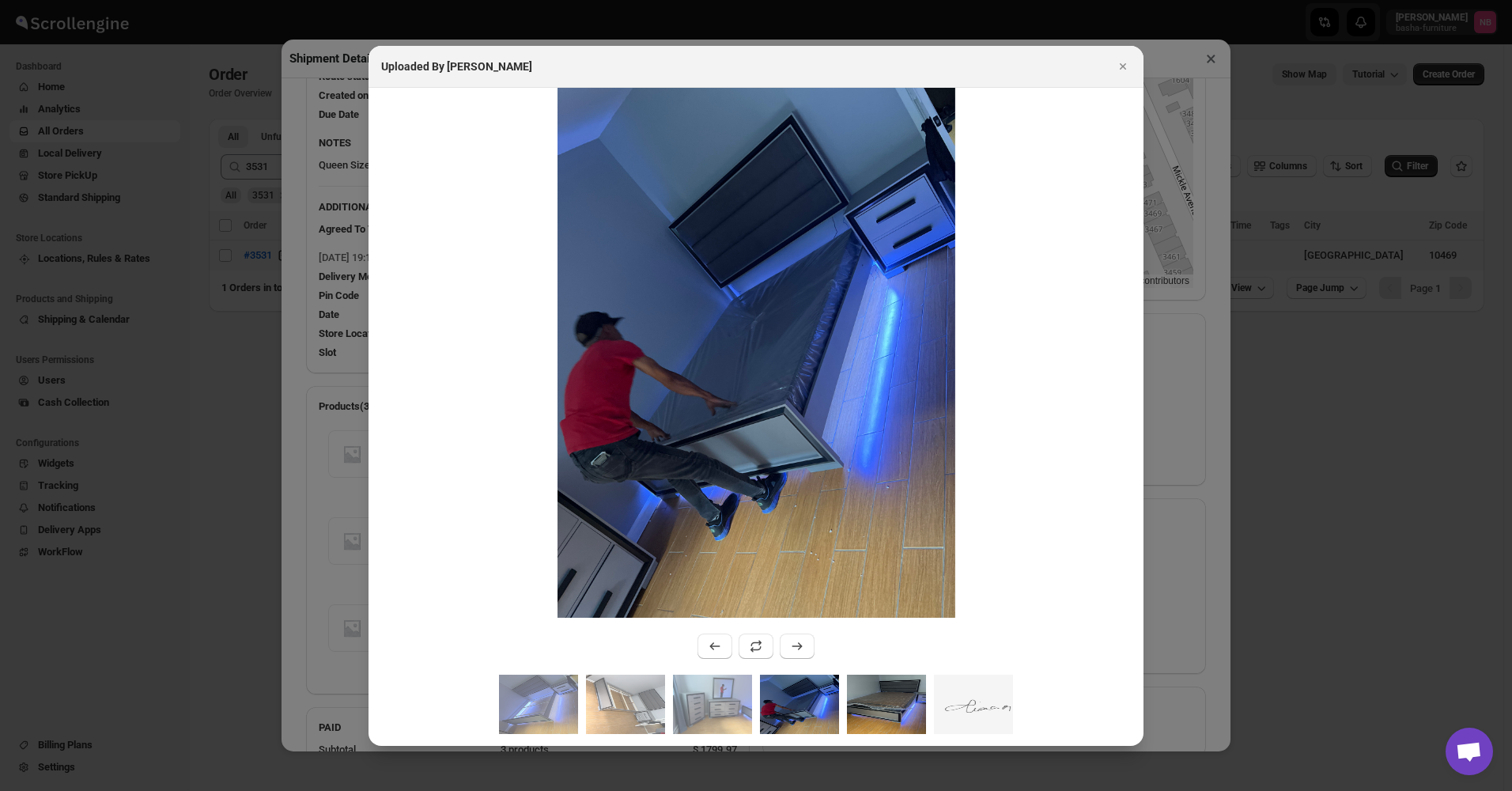
click at [893, 705] on img ":rnh3:" at bounding box center [886, 705] width 79 height 60
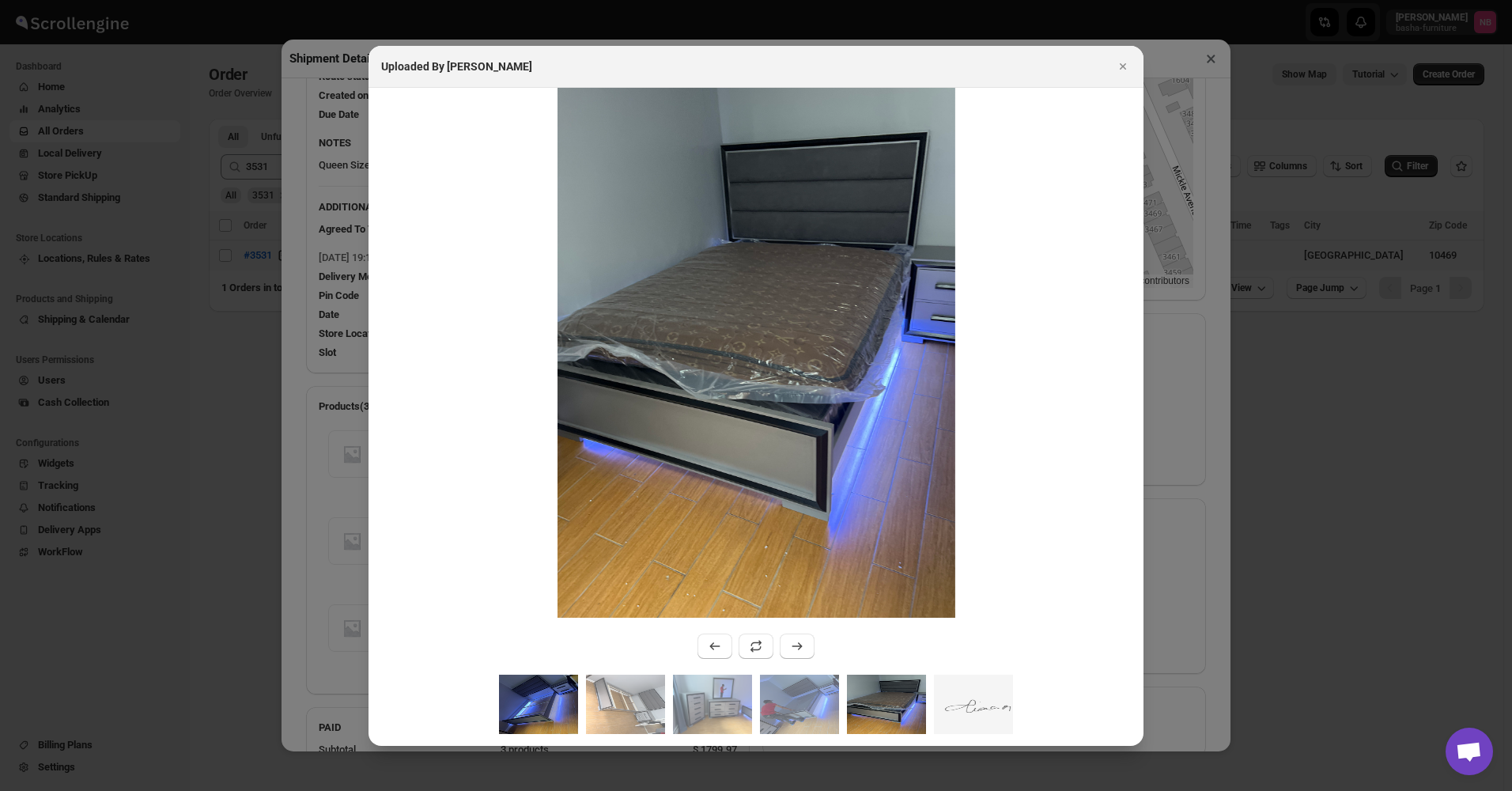
click at [517, 704] on img ":rnh3:" at bounding box center [538, 705] width 79 height 60
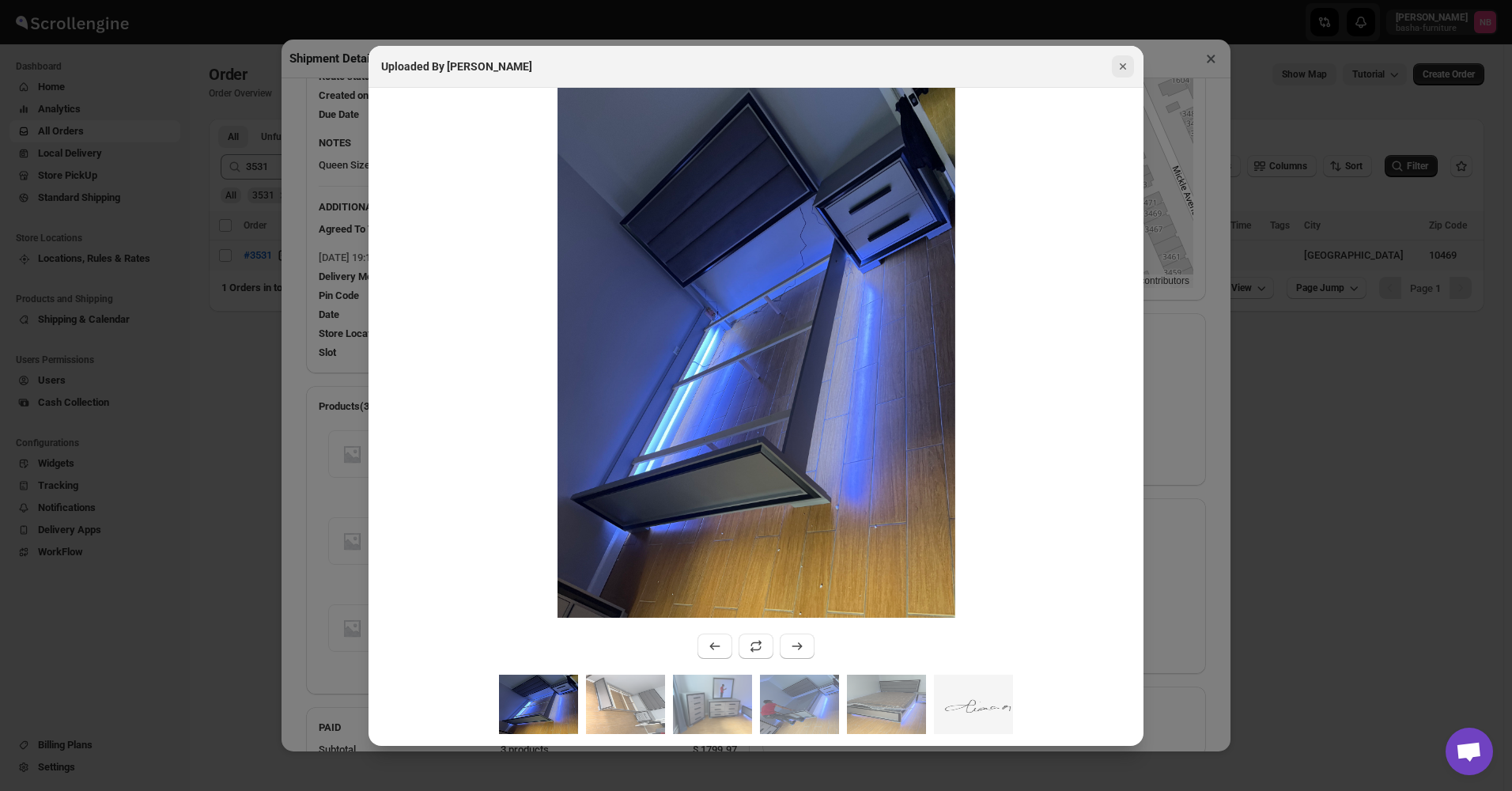
click at [1122, 70] on icon "Close" at bounding box center [1122, 66] width 15 height 15
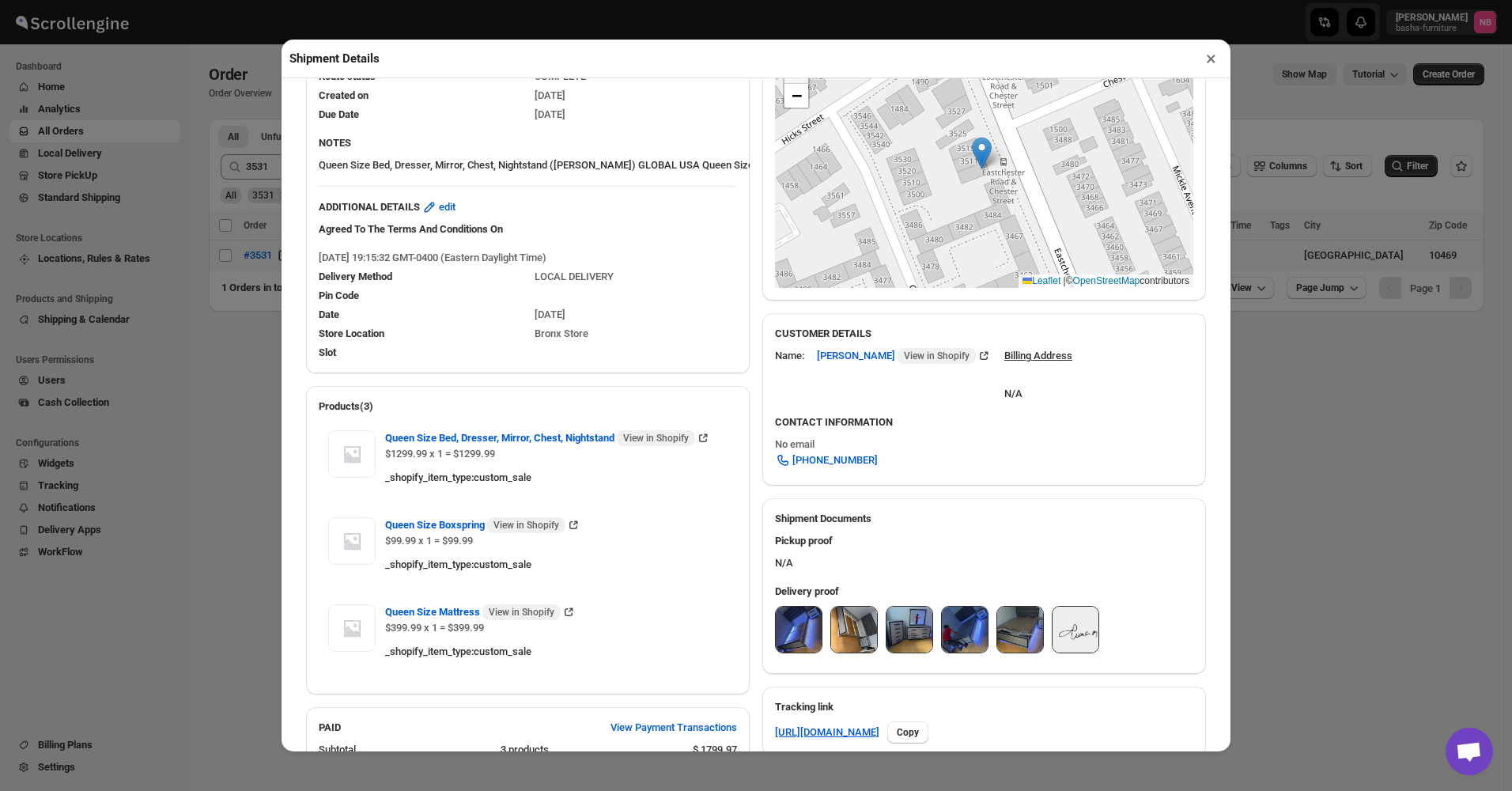
click at [752, 608] on div "SHIPPING FROM [GEOGRAPHIC_DATA] [STREET_ADDRESS] , [PHONE_NUMBER] Edit ROUTE DE…" at bounding box center [749, 587] width 912 height 1367
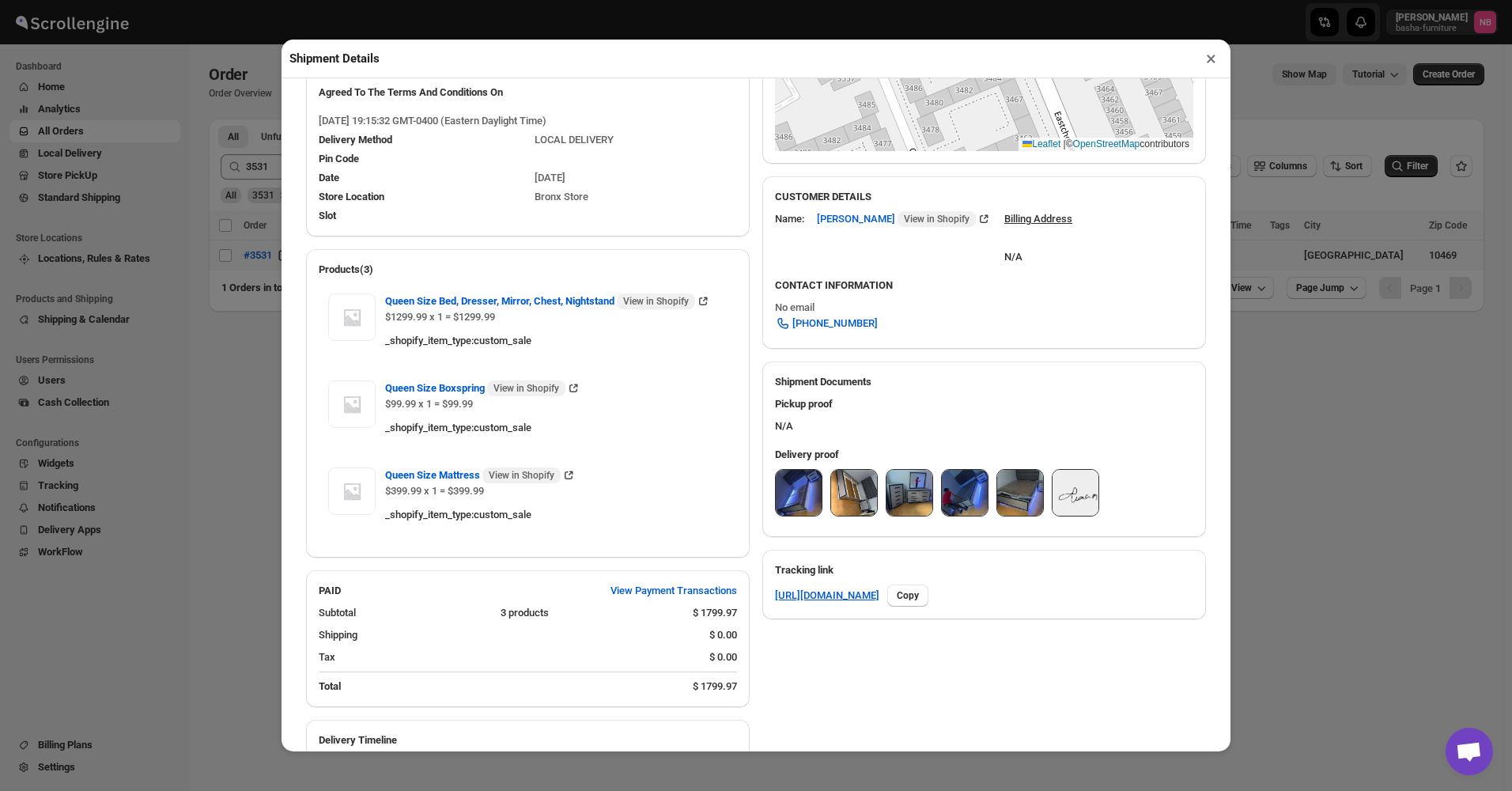
scroll to position [554, 0]
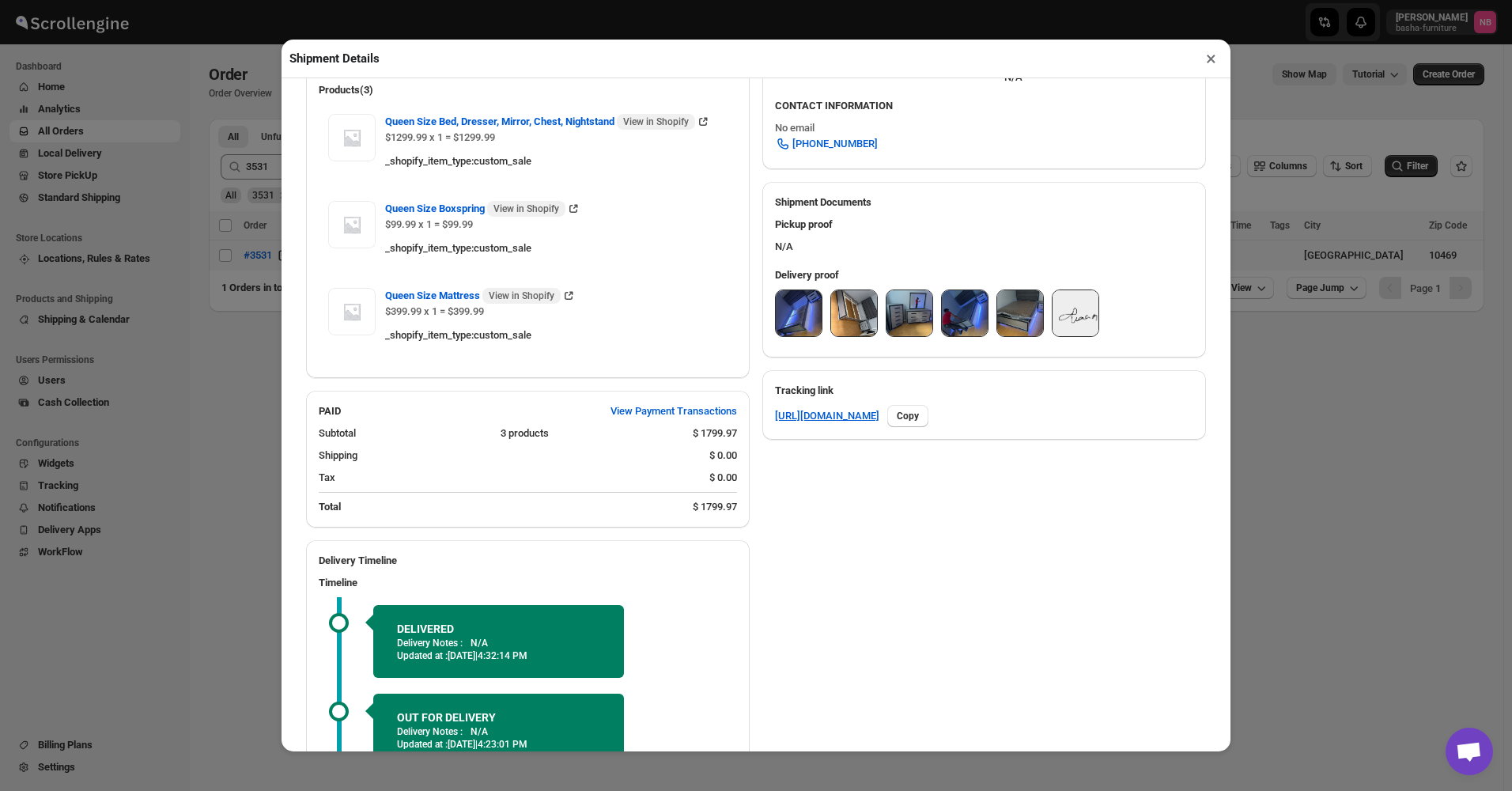
click at [750, 527] on div "SHIPPING FROM [GEOGRAPHIC_DATA] [STREET_ADDRESS] , [PHONE_NUMBER] Edit ROUTE DE…" at bounding box center [749, 272] width 912 height 1367
click at [794, 334] on img at bounding box center [799, 313] width 46 height 46
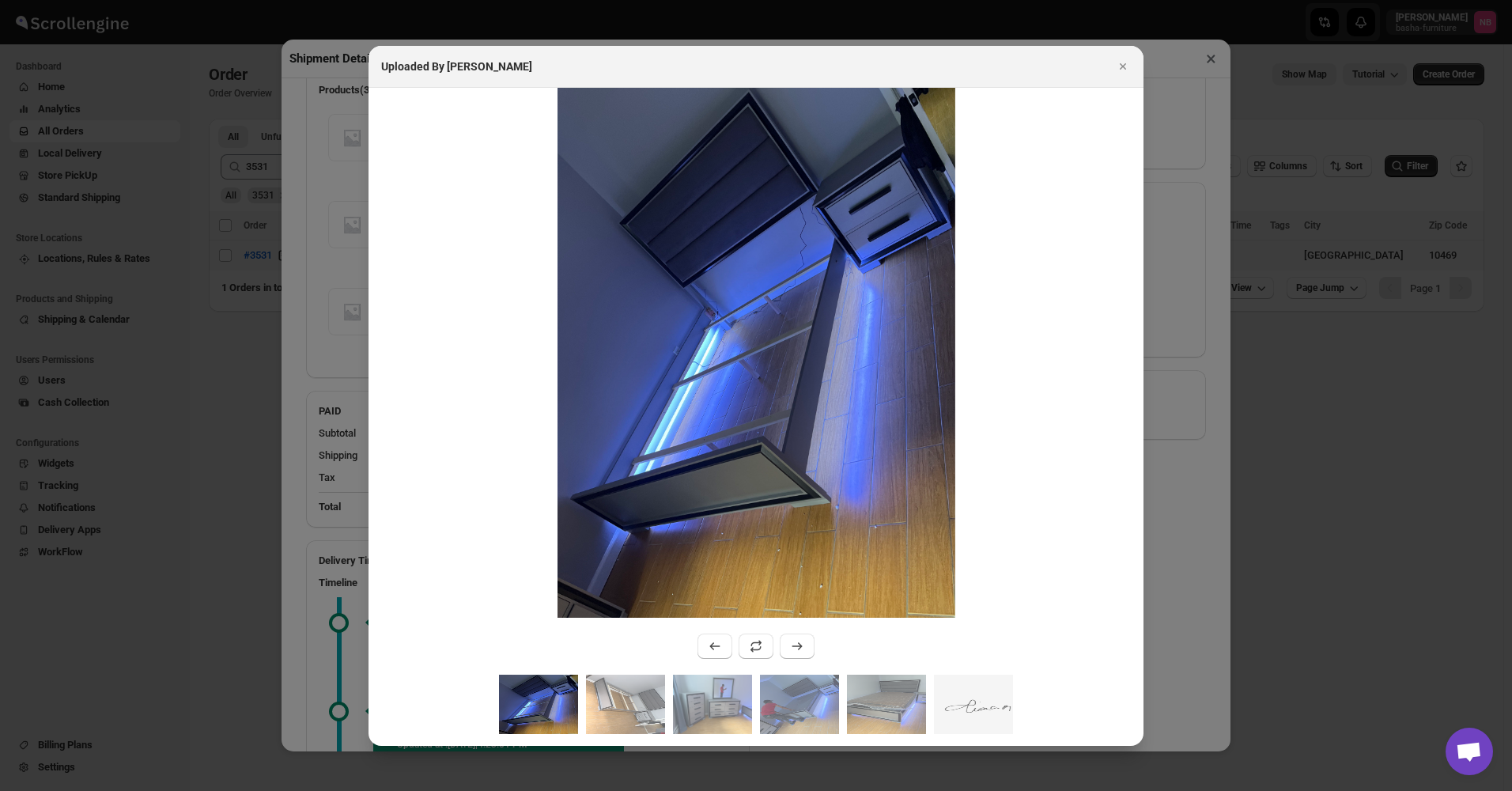
click at [633, 658] on div ":rnh3:" at bounding box center [756, 381] width 775 height 587
click at [631, 688] on img ":rnh3:" at bounding box center [626, 705] width 79 height 60
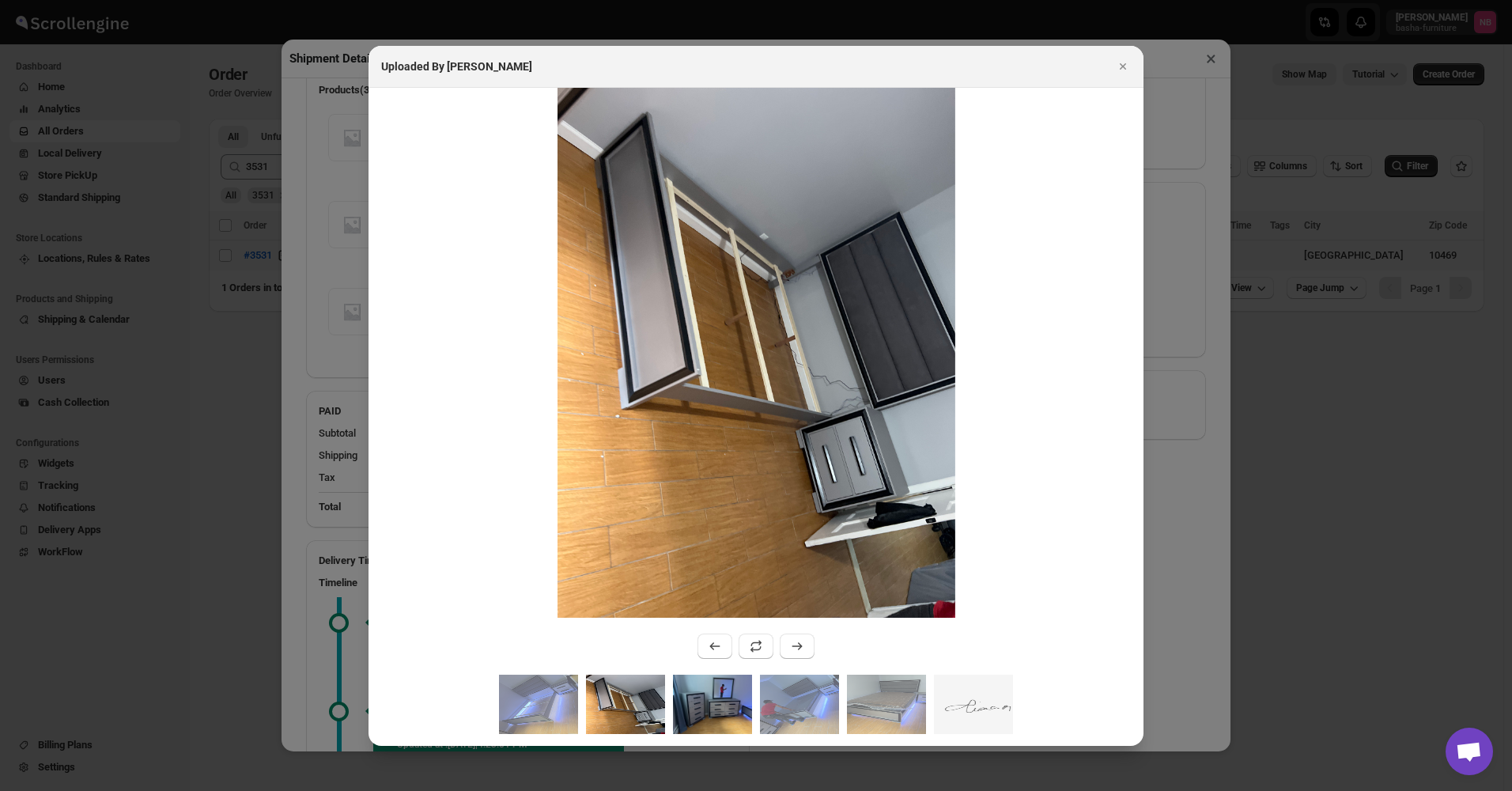
click at [745, 700] on img ":rnh3:" at bounding box center [712, 705] width 79 height 60
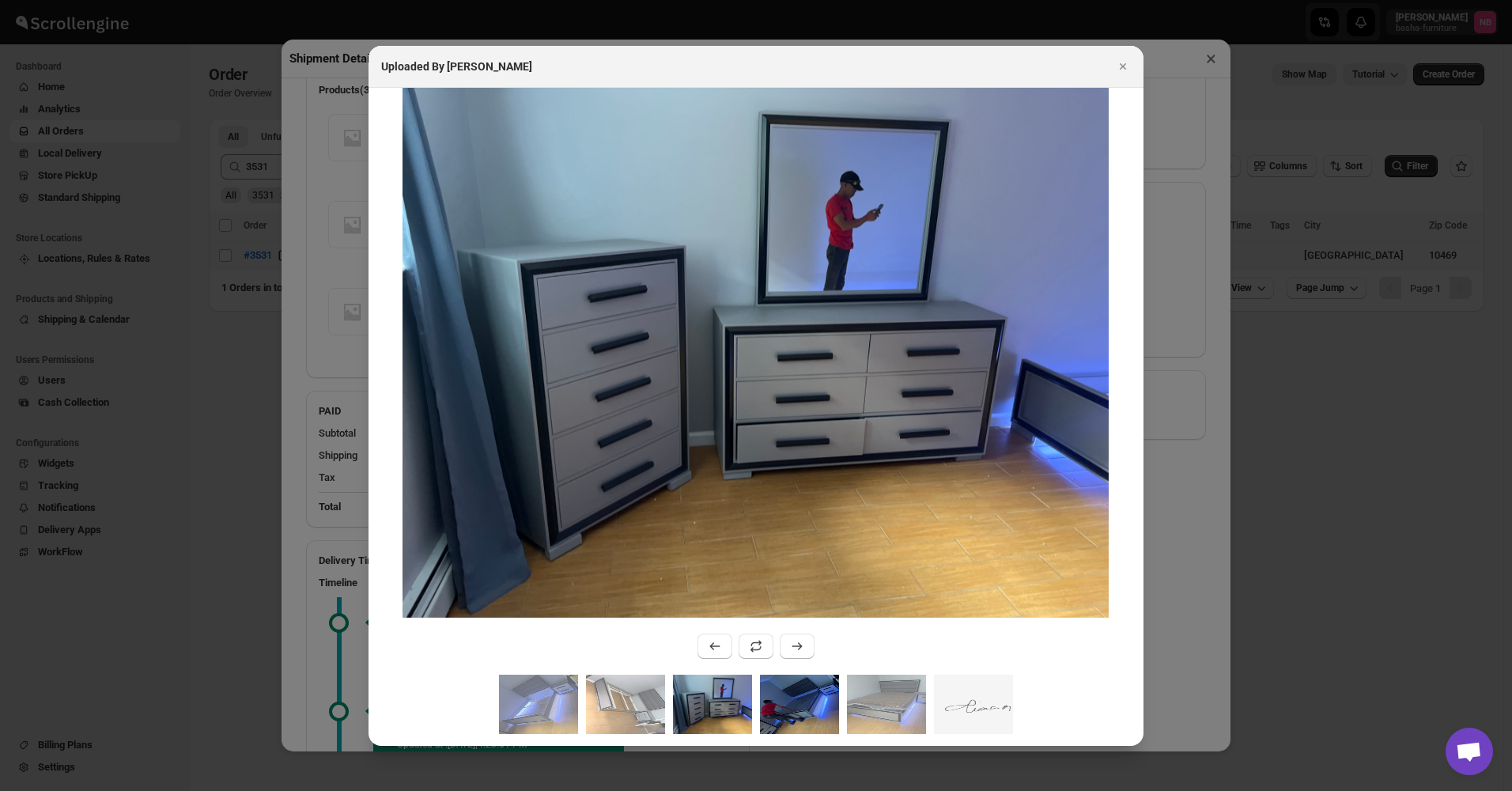
click at [805, 700] on img ":rnh3:" at bounding box center [799, 705] width 79 height 60
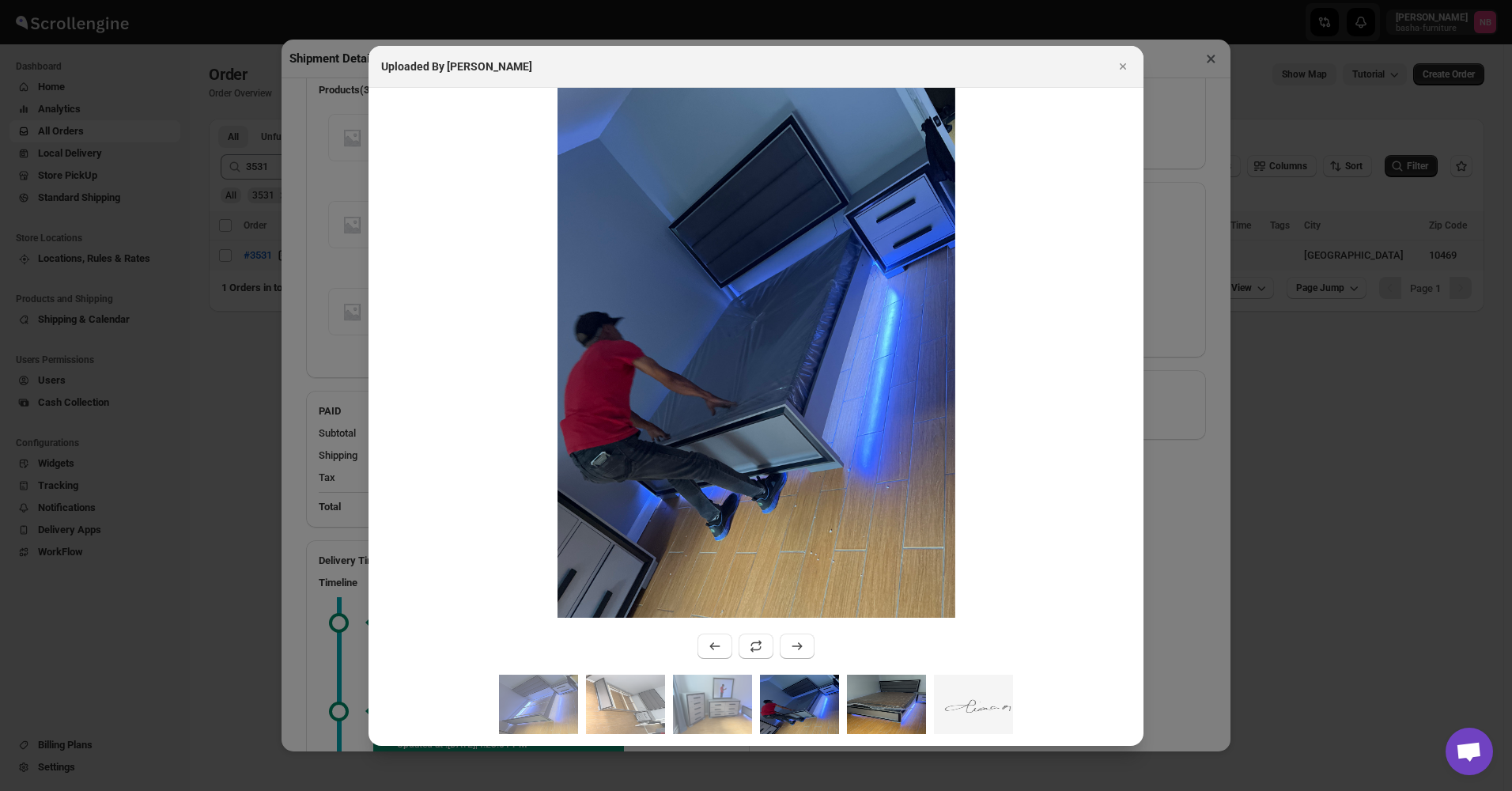
click at [871, 700] on img ":rnh3:" at bounding box center [886, 705] width 79 height 60
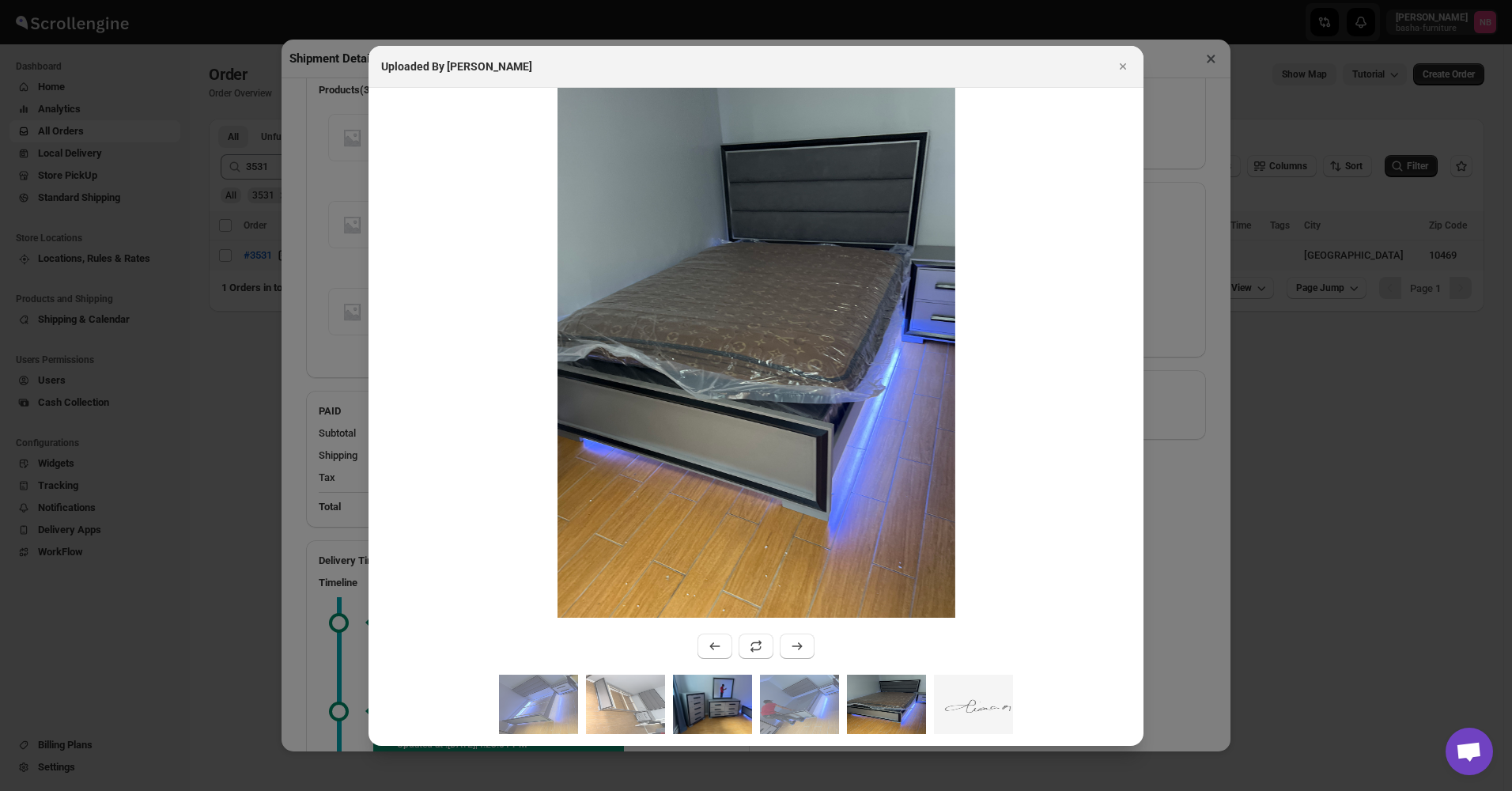
click at [738, 703] on img ":rnh3:" at bounding box center [712, 705] width 79 height 60
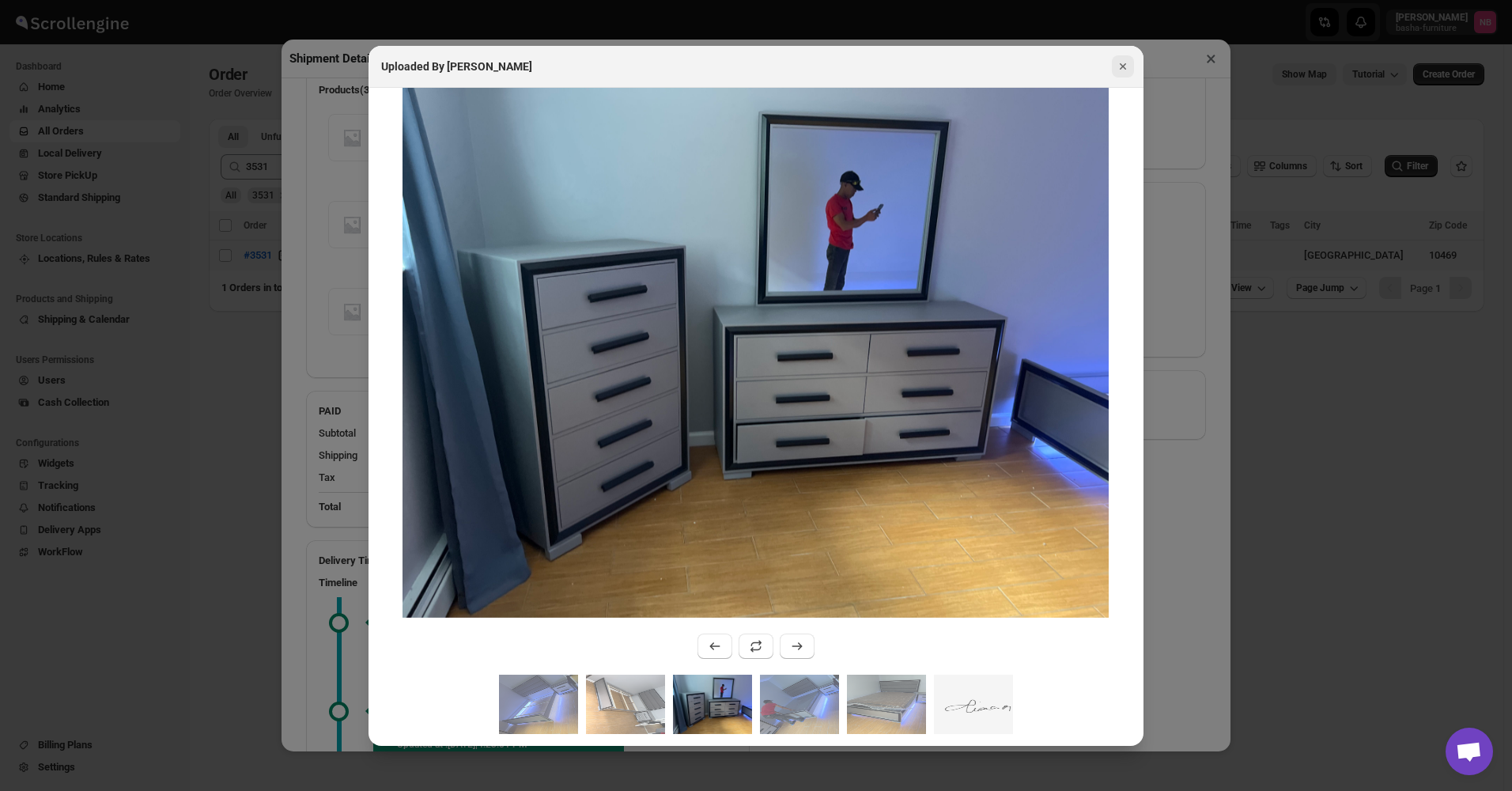
click at [1121, 74] on icon "Close" at bounding box center [1122, 66] width 15 height 15
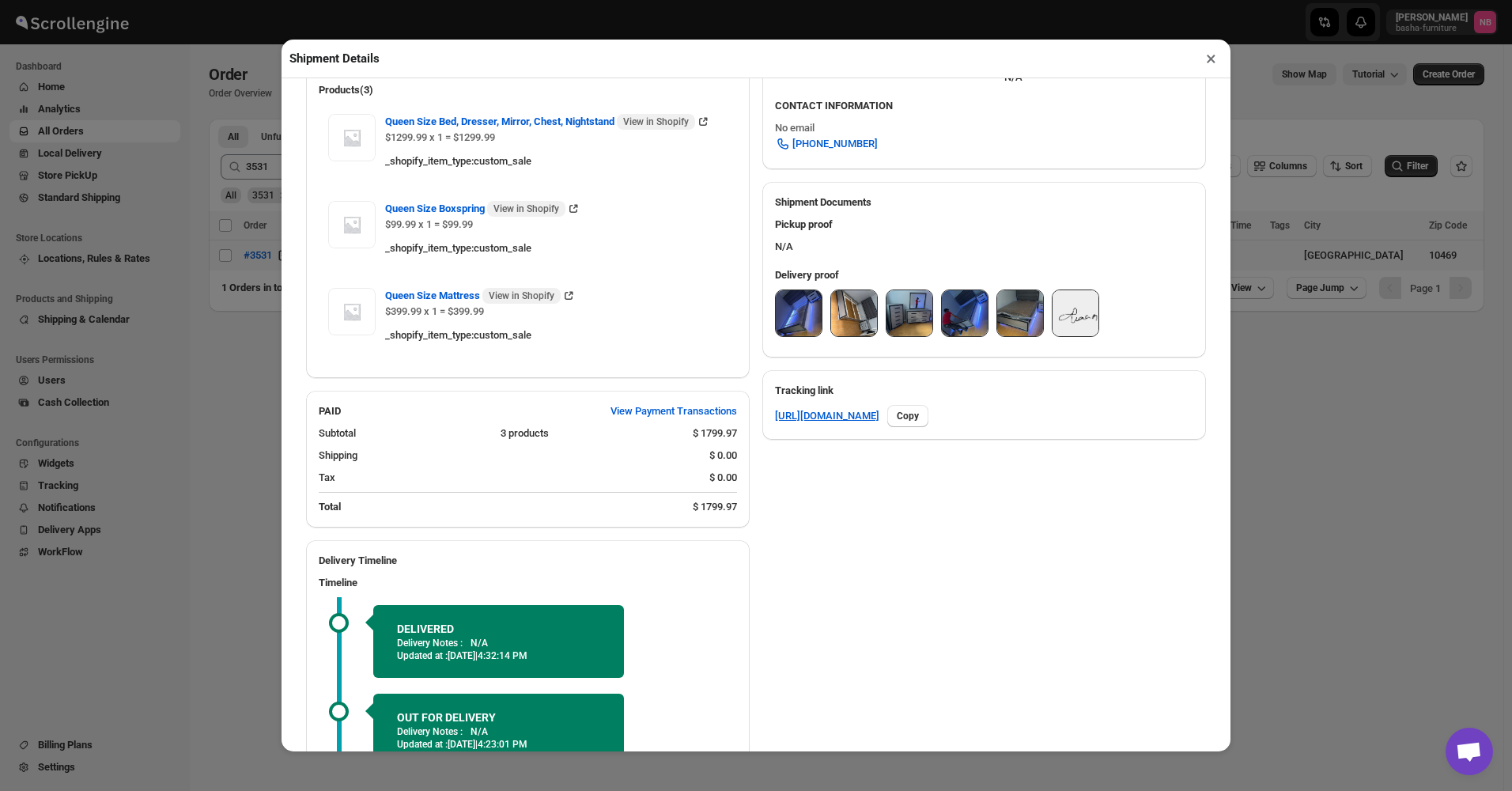
click at [1208, 65] on button "×" at bounding box center [1211, 58] width 23 height 22
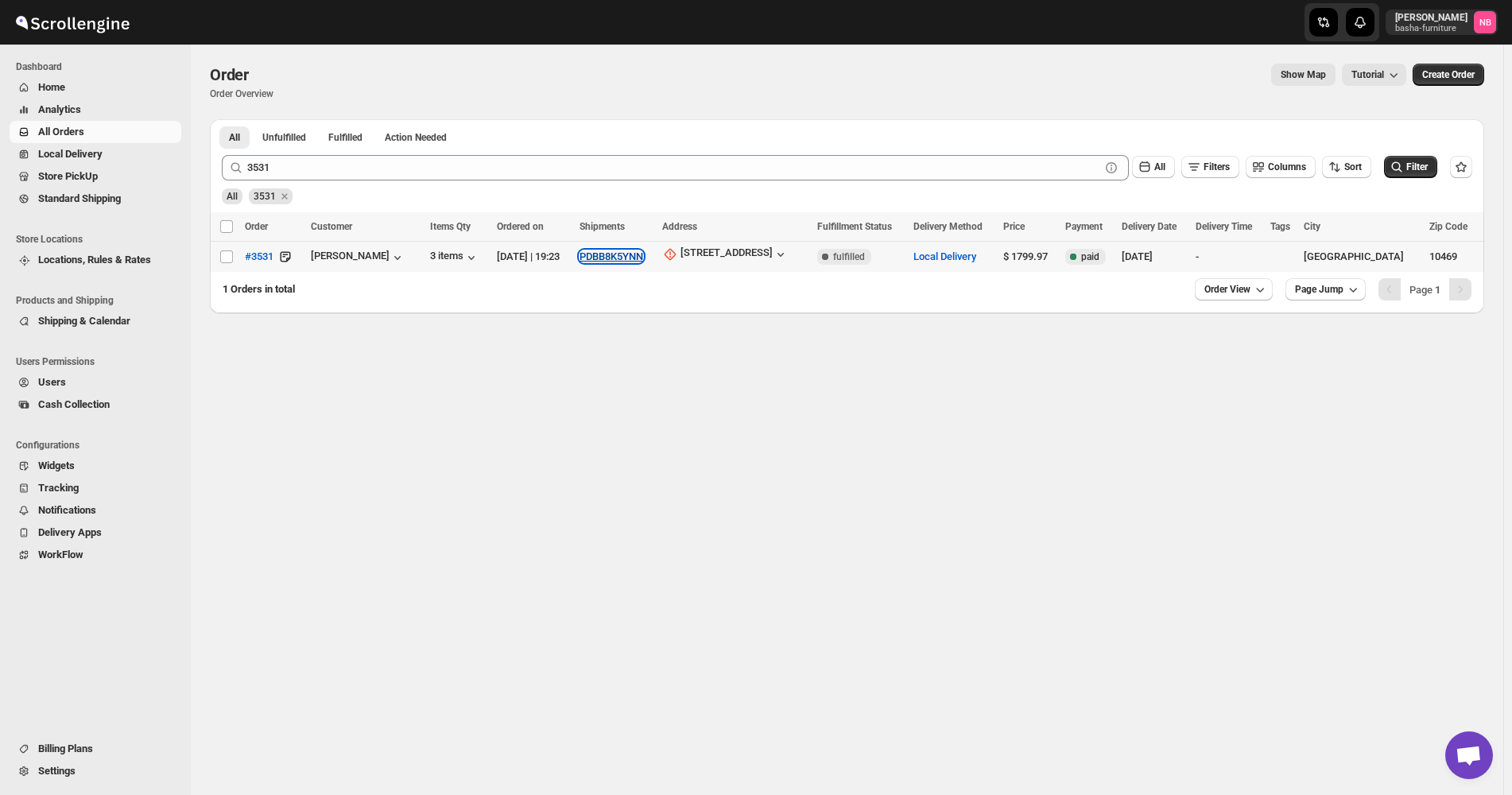
click at [643, 259] on button "PDBB8K5YNN" at bounding box center [611, 257] width 64 height 12
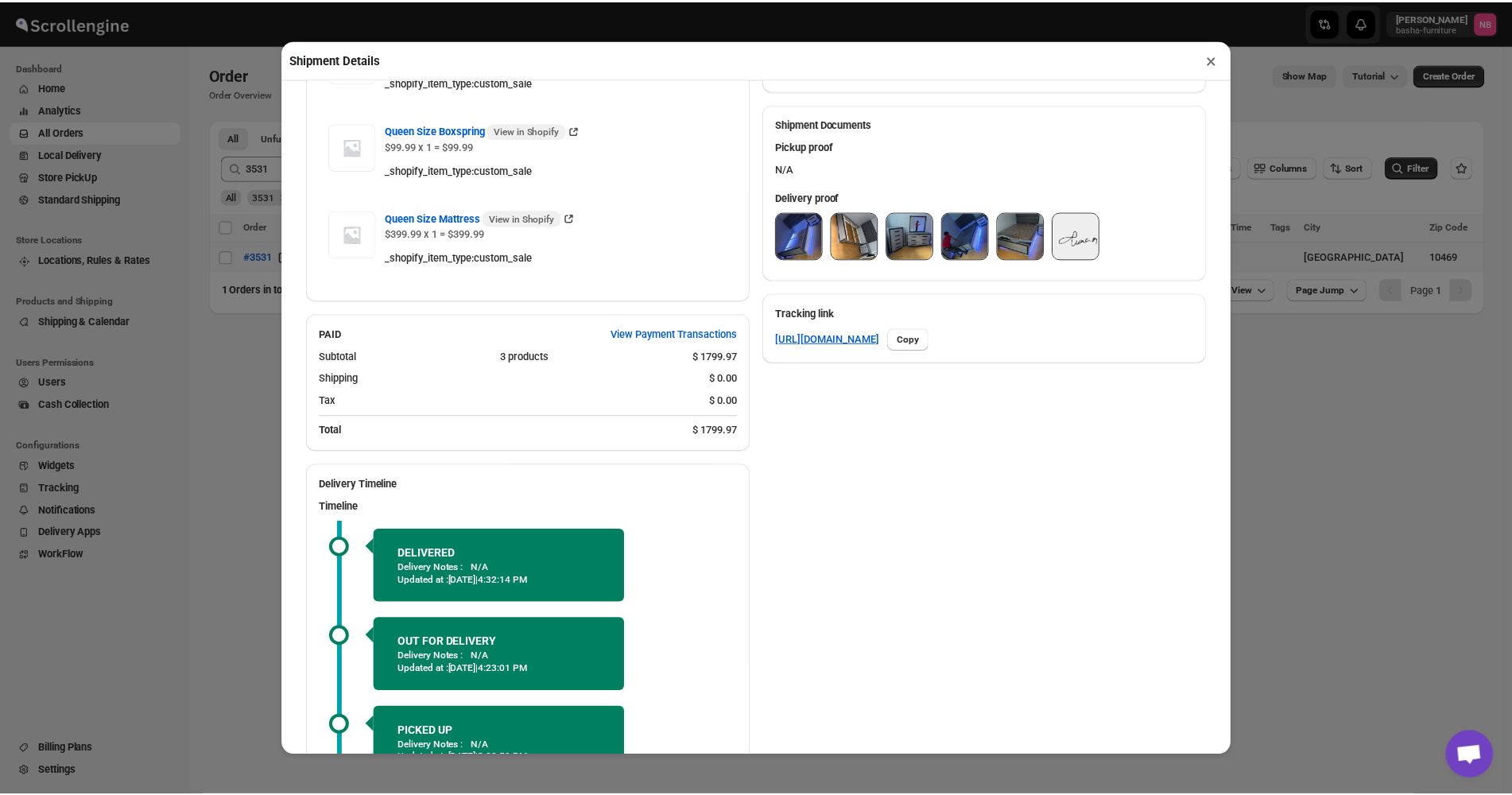
scroll to position [716, 0]
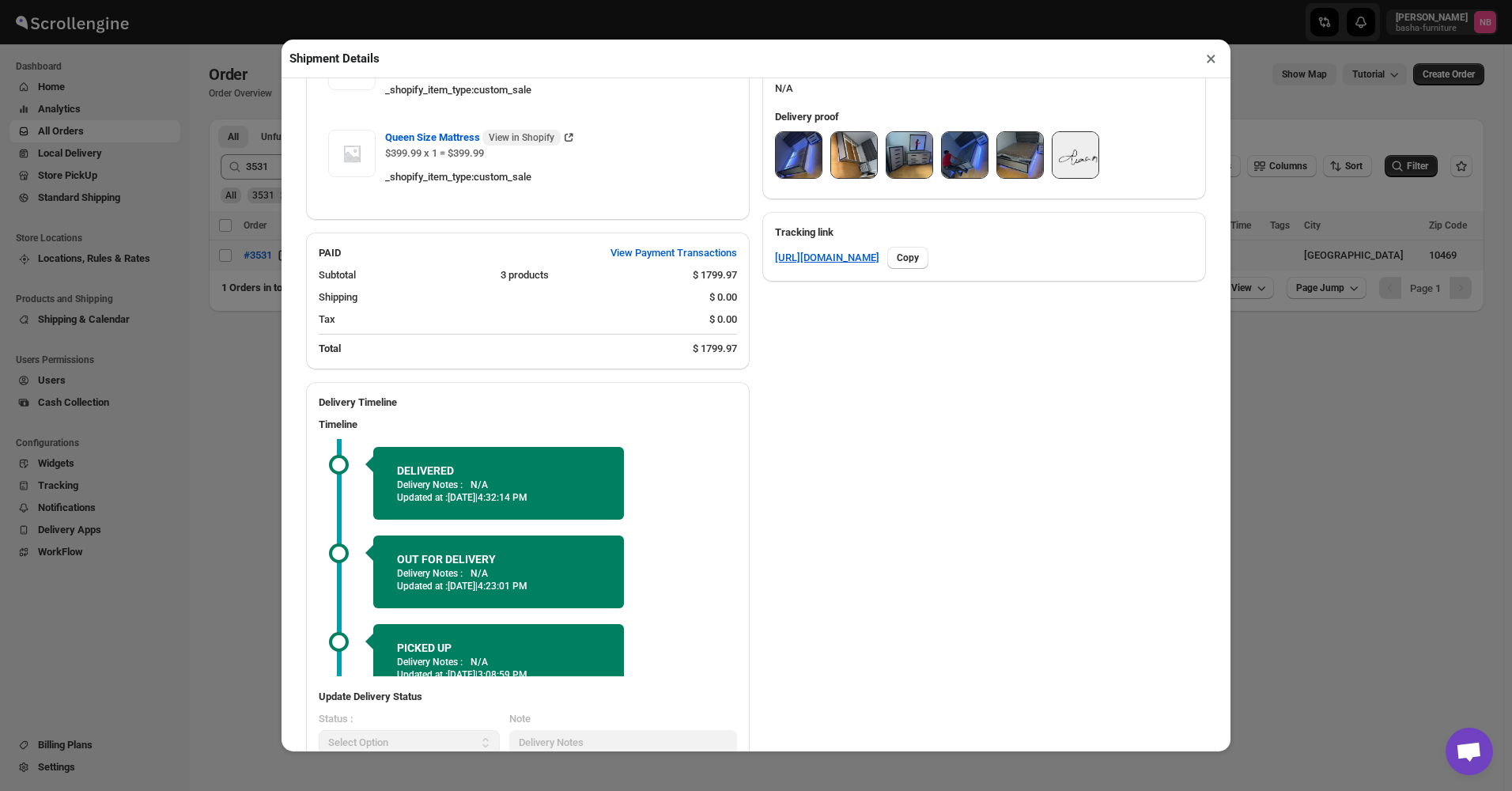
click at [221, 429] on div "Shipment Details × #3531 Awb : PDBB8K5YNN DATE [DATE] | 19:23 Success DELIVERED…" at bounding box center [756, 396] width 1512 height 791
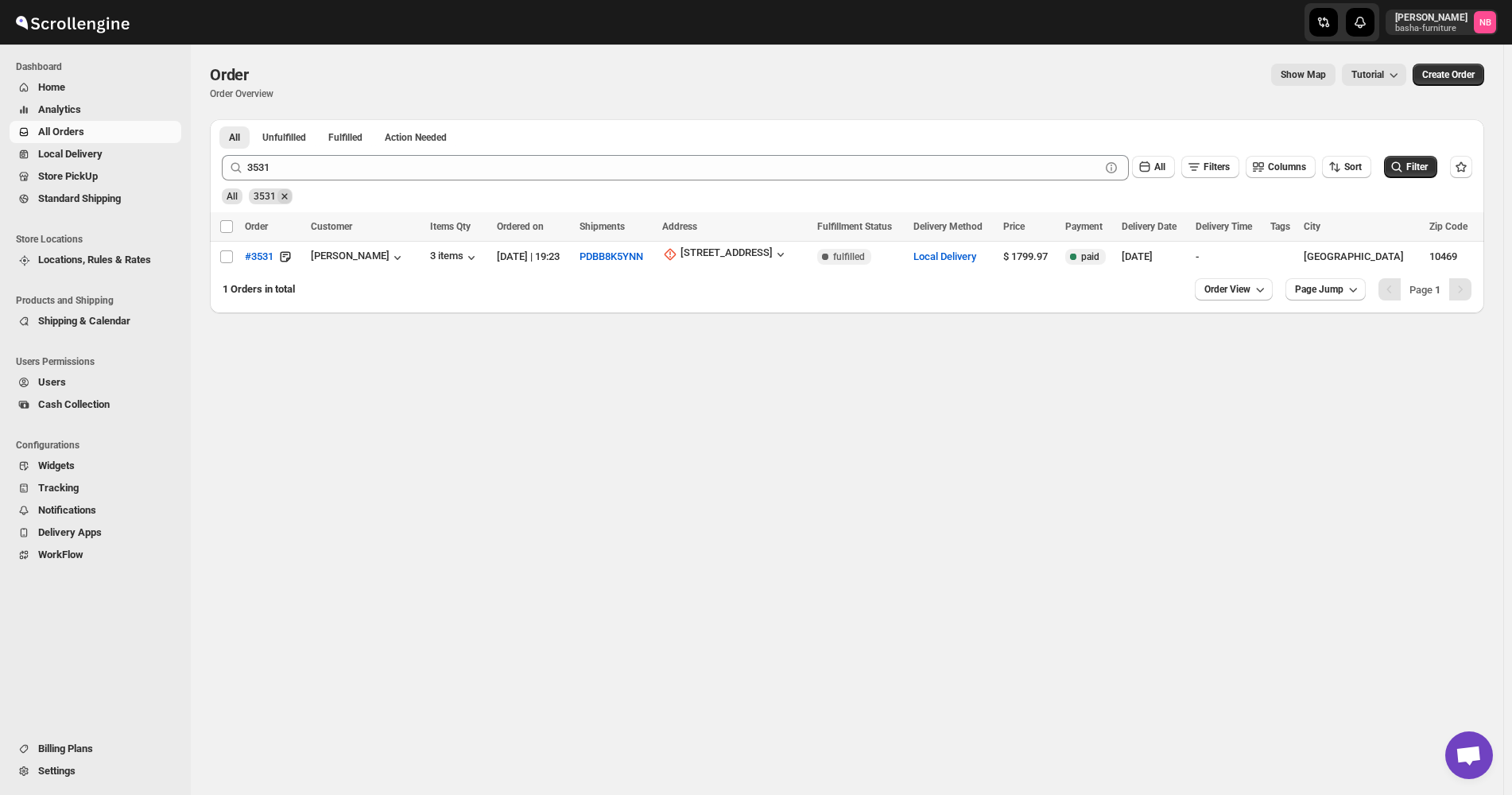
click at [284, 193] on icon "Remove 3531" at bounding box center [284, 196] width 14 height 14
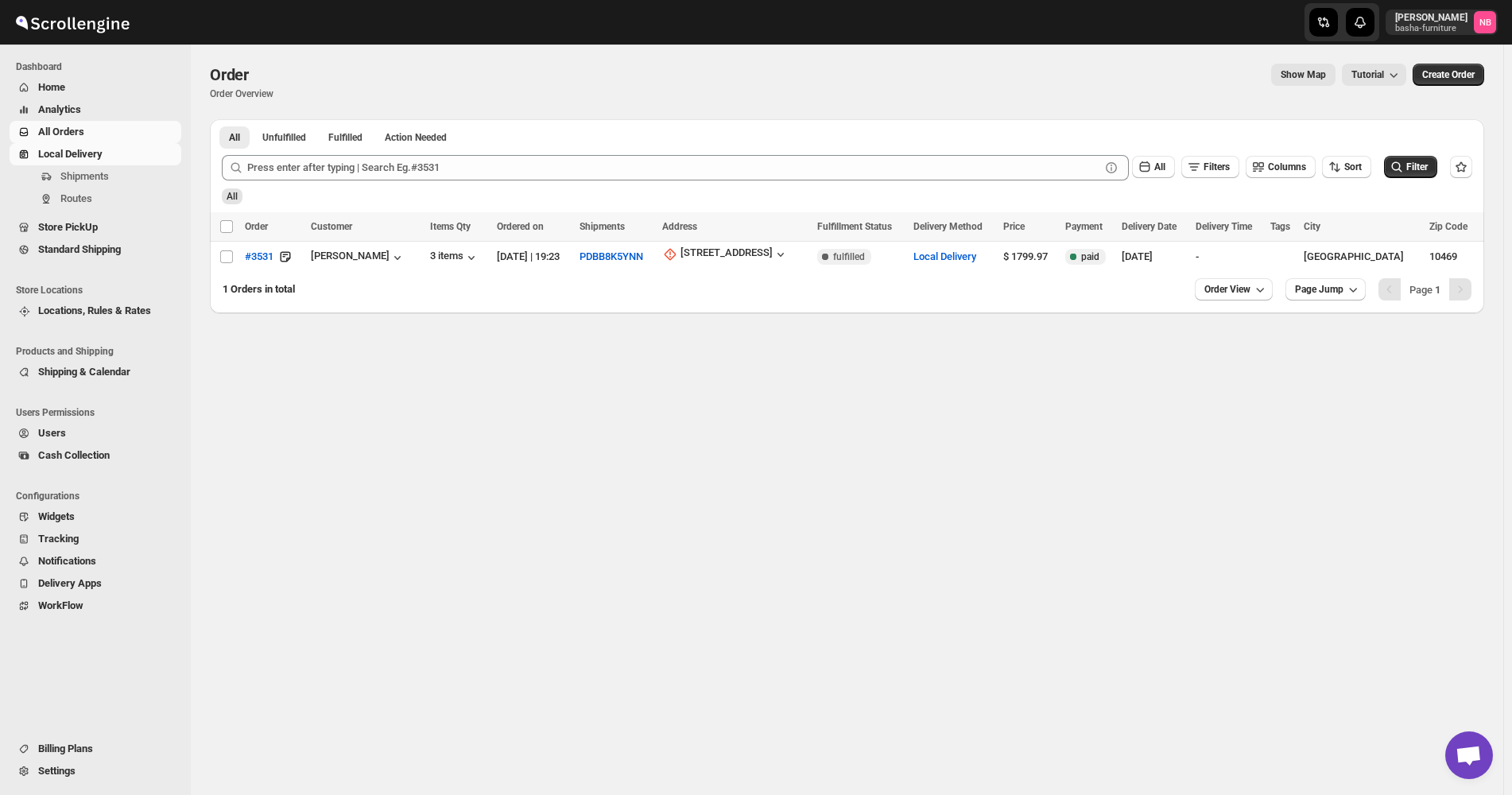
click at [135, 150] on span "Local Delivery" at bounding box center [108, 154] width 140 height 15
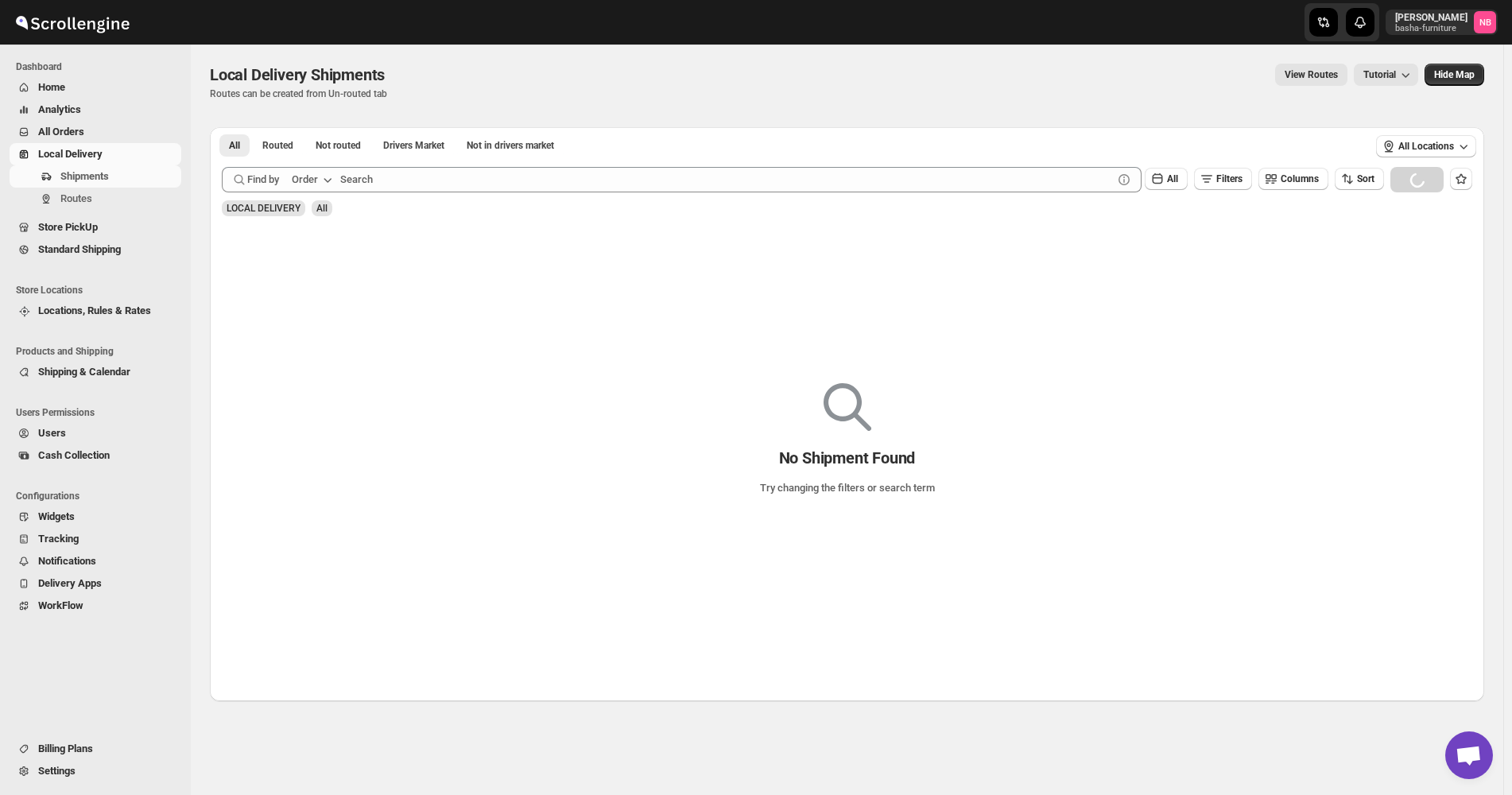
click at [136, 133] on span "All Orders" at bounding box center [108, 132] width 140 height 15
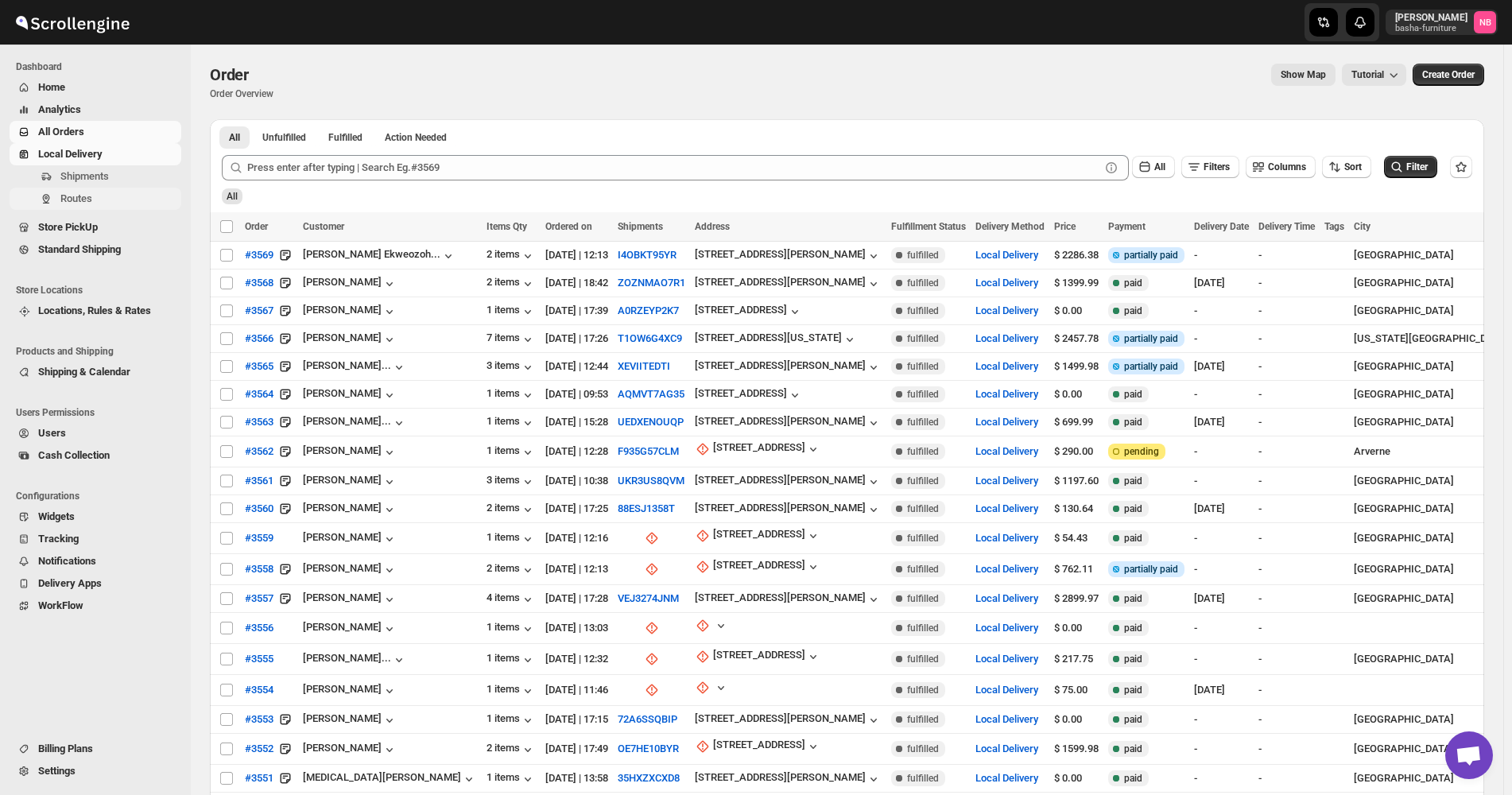
click at [100, 204] on span "Routes" at bounding box center [120, 199] width 118 height 15
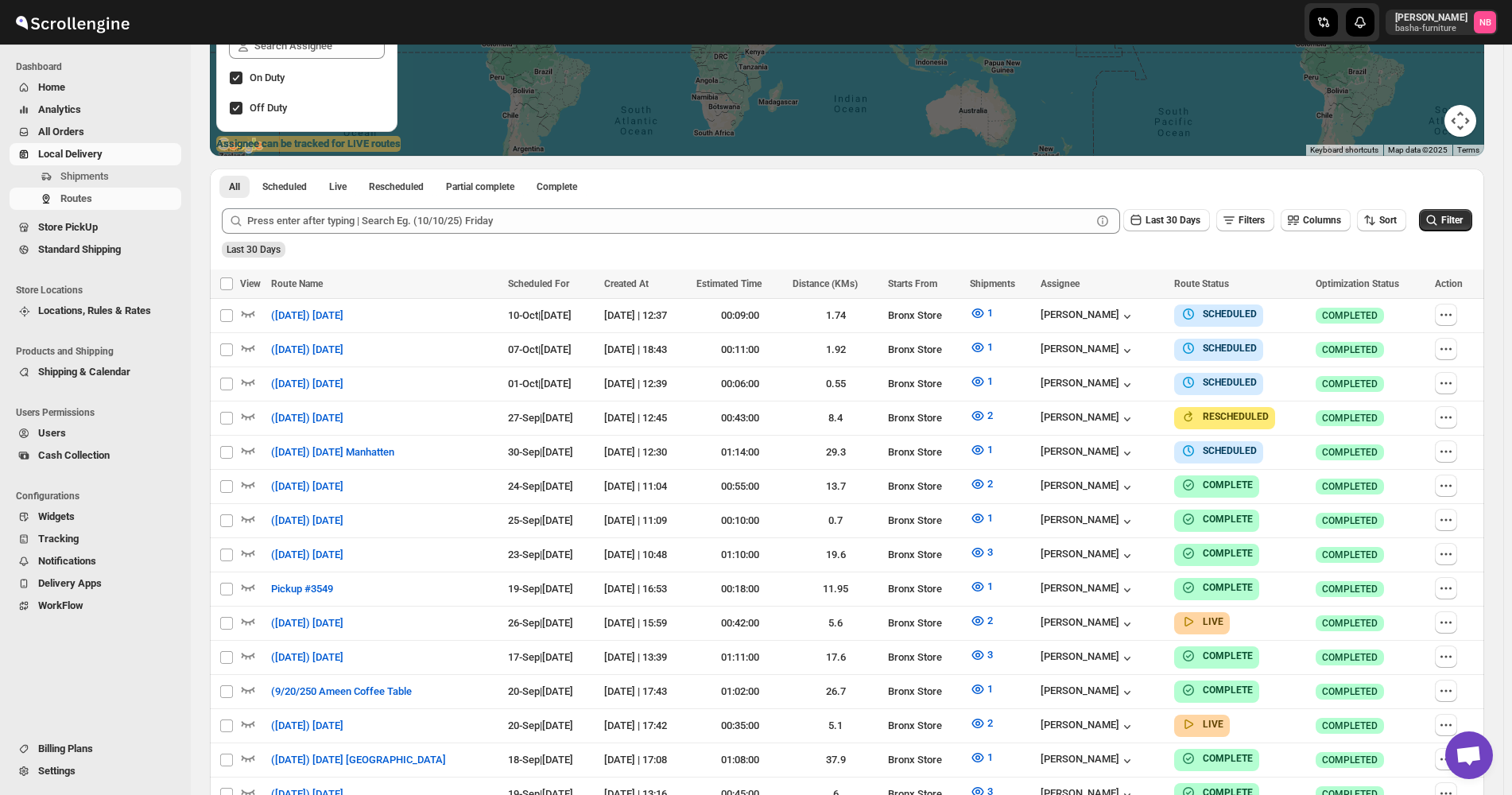
scroll to position [318, 0]
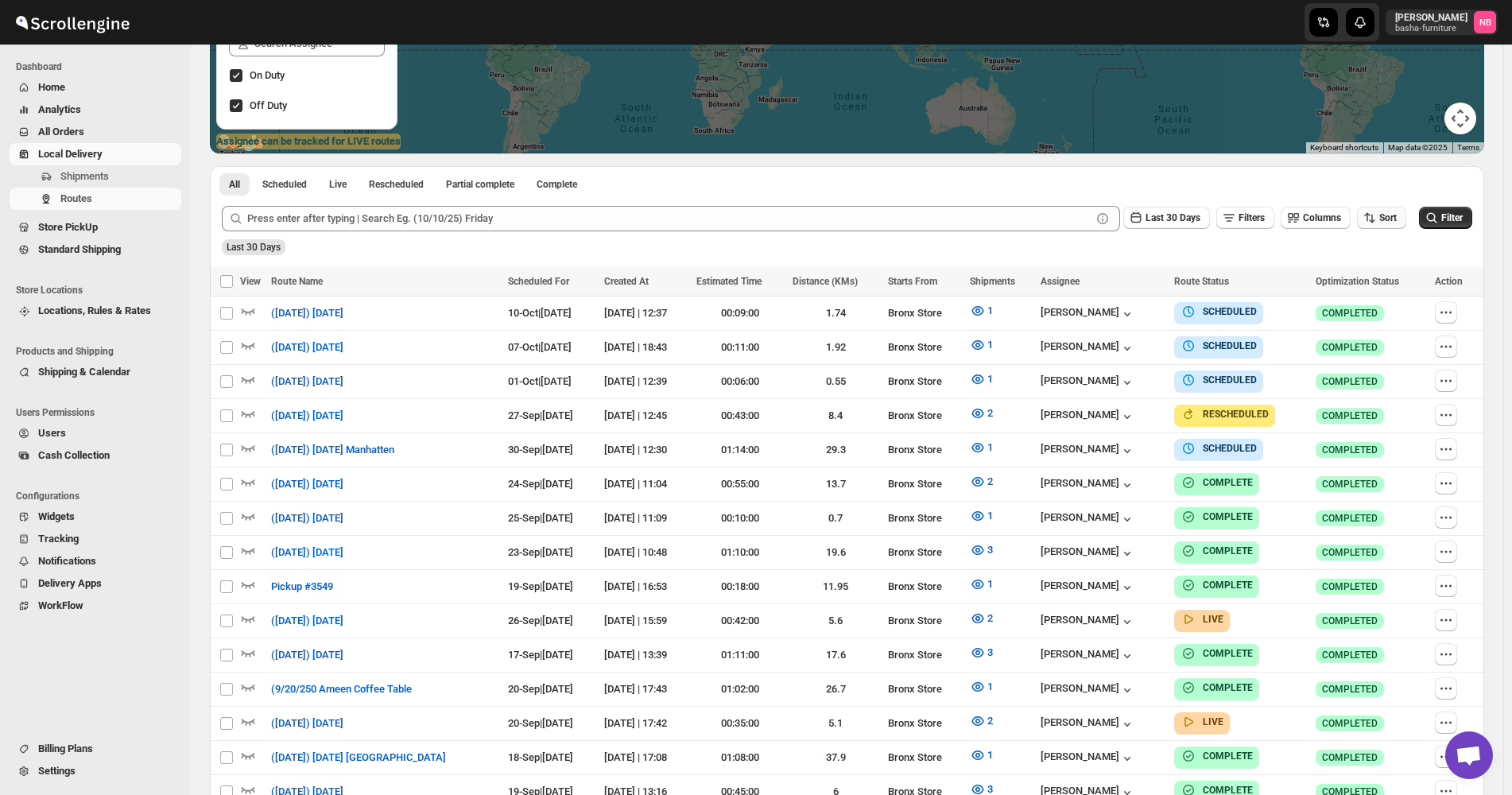
drag, startPoint x: 1394, startPoint y: 216, endPoint x: 1392, endPoint y: 226, distance: 10.2
click at [1394, 217] on span "Sort" at bounding box center [1388, 218] width 17 height 12
click at [1364, 301] on div "Due Date" at bounding box center [1363, 304] width 42 height 15
click at [1156, 215] on span "Last 30 Days" at bounding box center [1173, 218] width 55 height 12
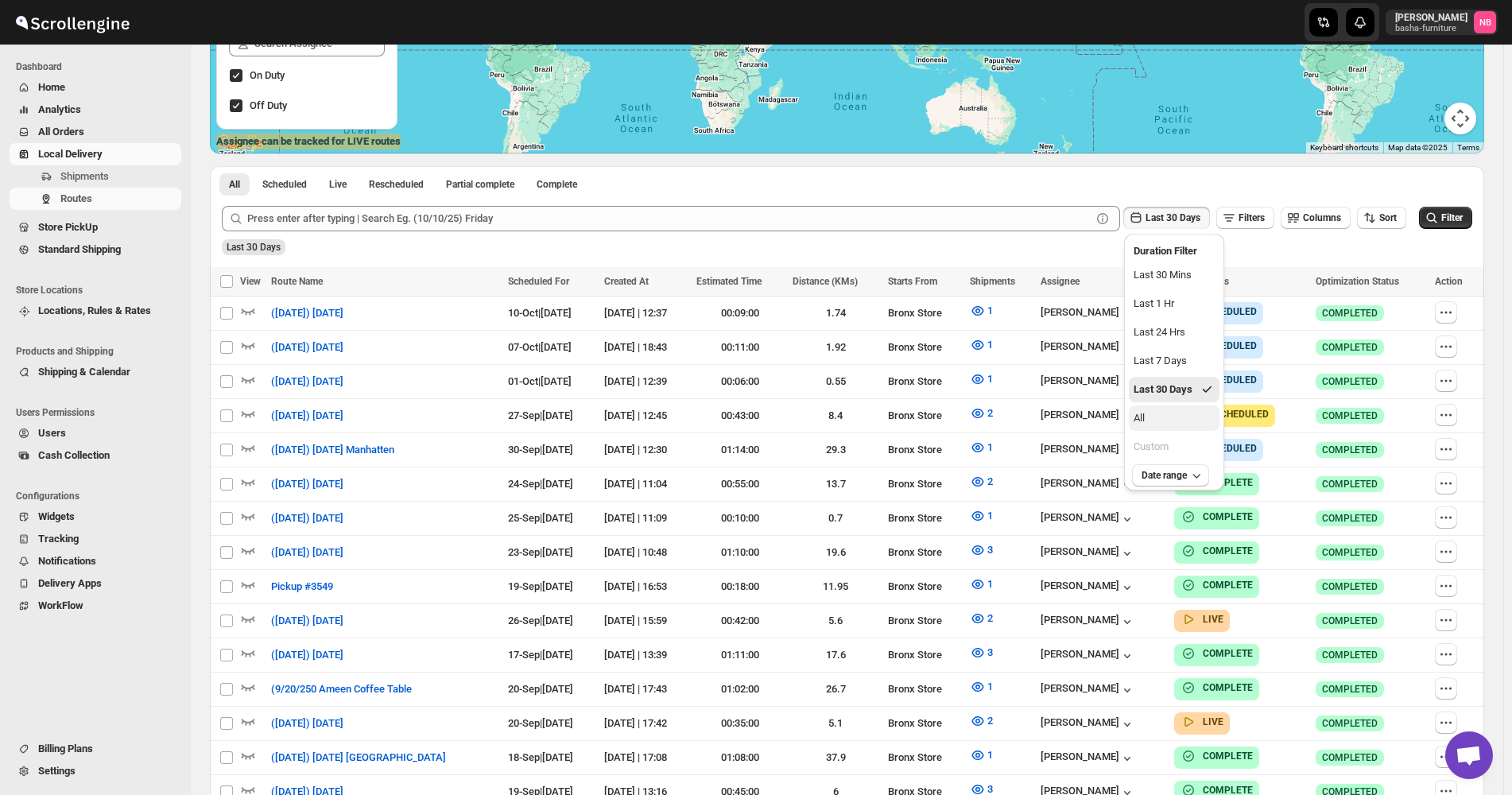
click at [1168, 429] on button "All" at bounding box center [1174, 418] width 91 height 25
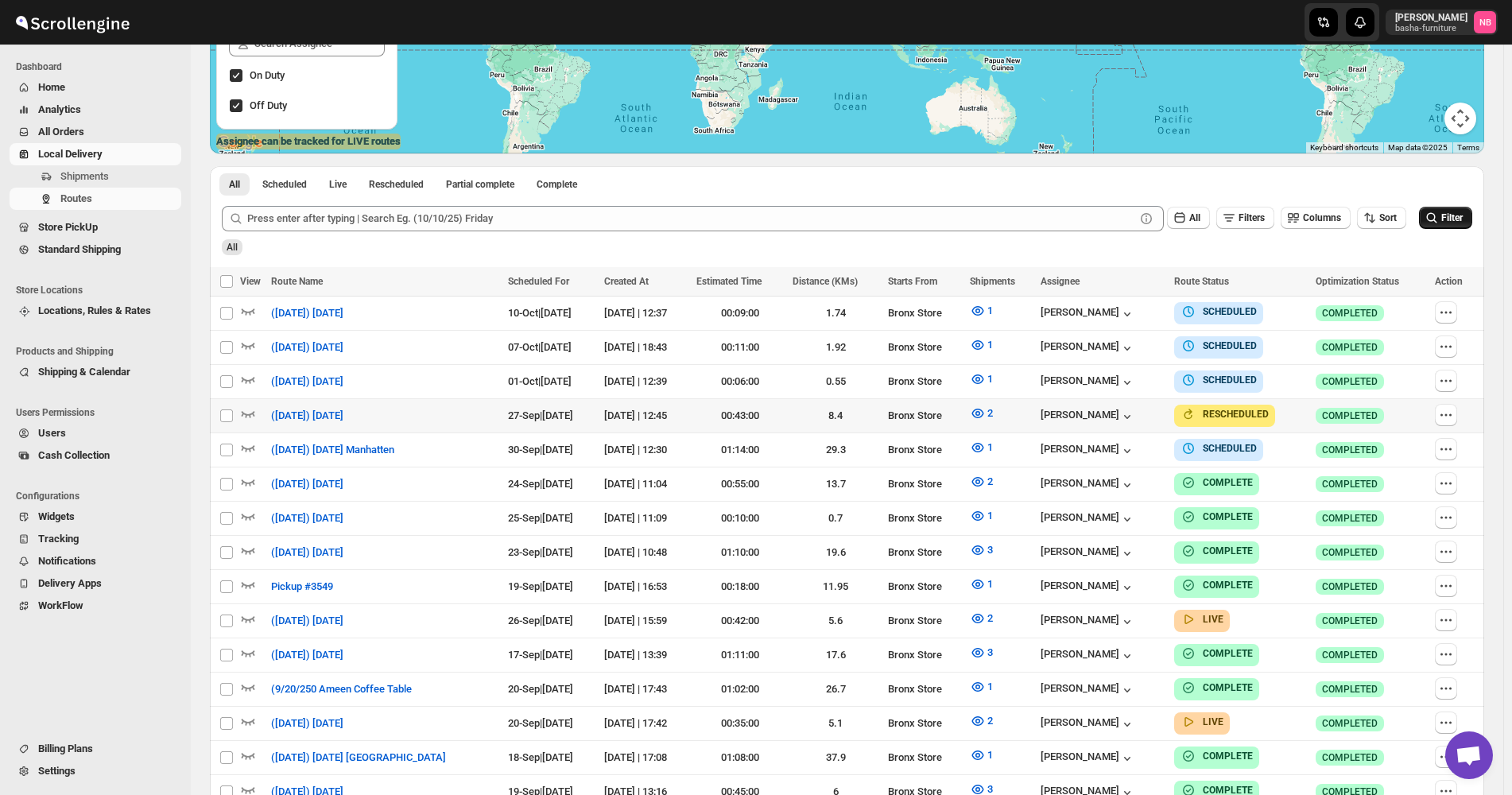
click at [1453, 217] on span "Filter" at bounding box center [1451, 218] width 21 height 12
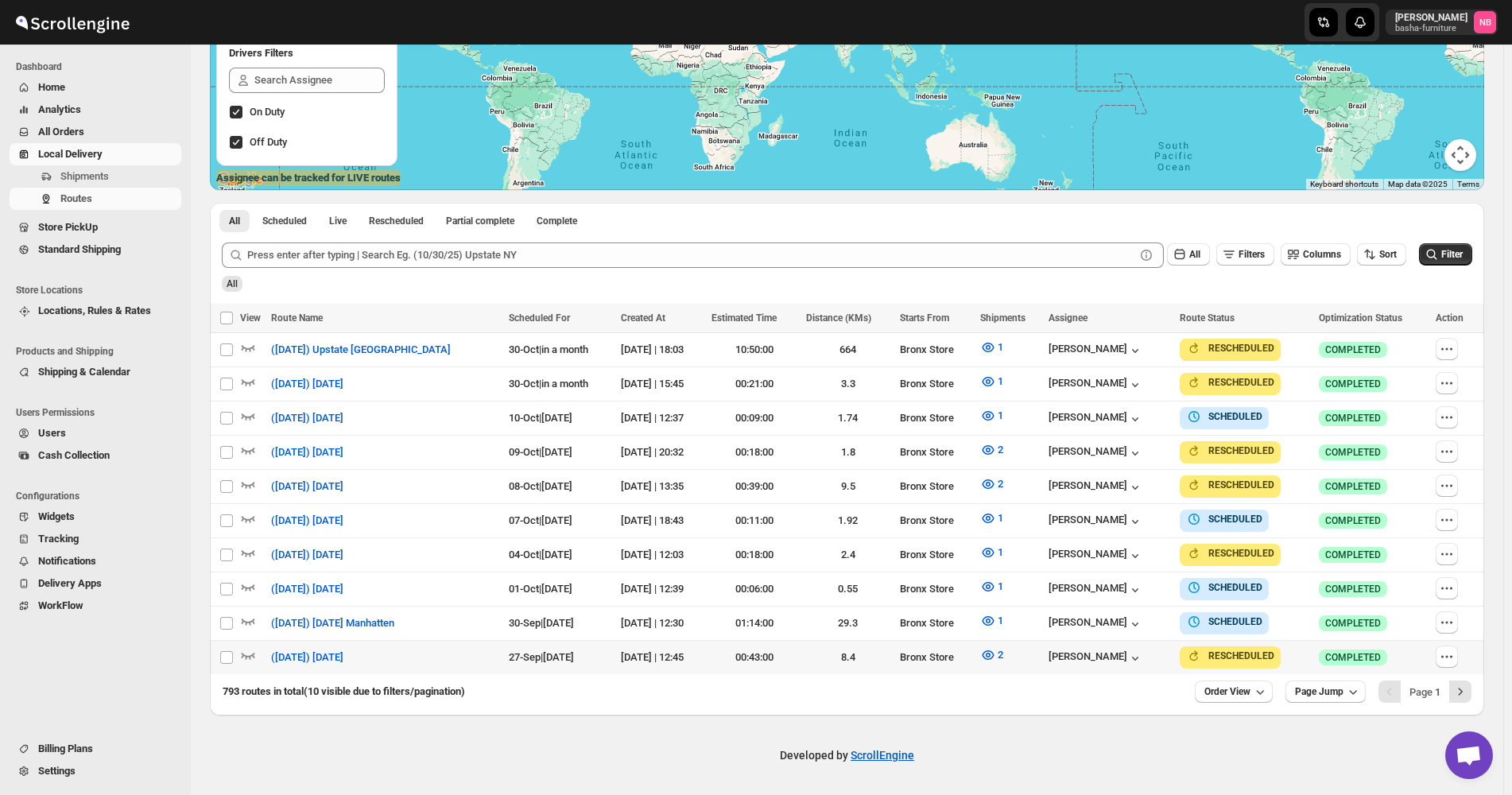
scroll to position [274, 0]
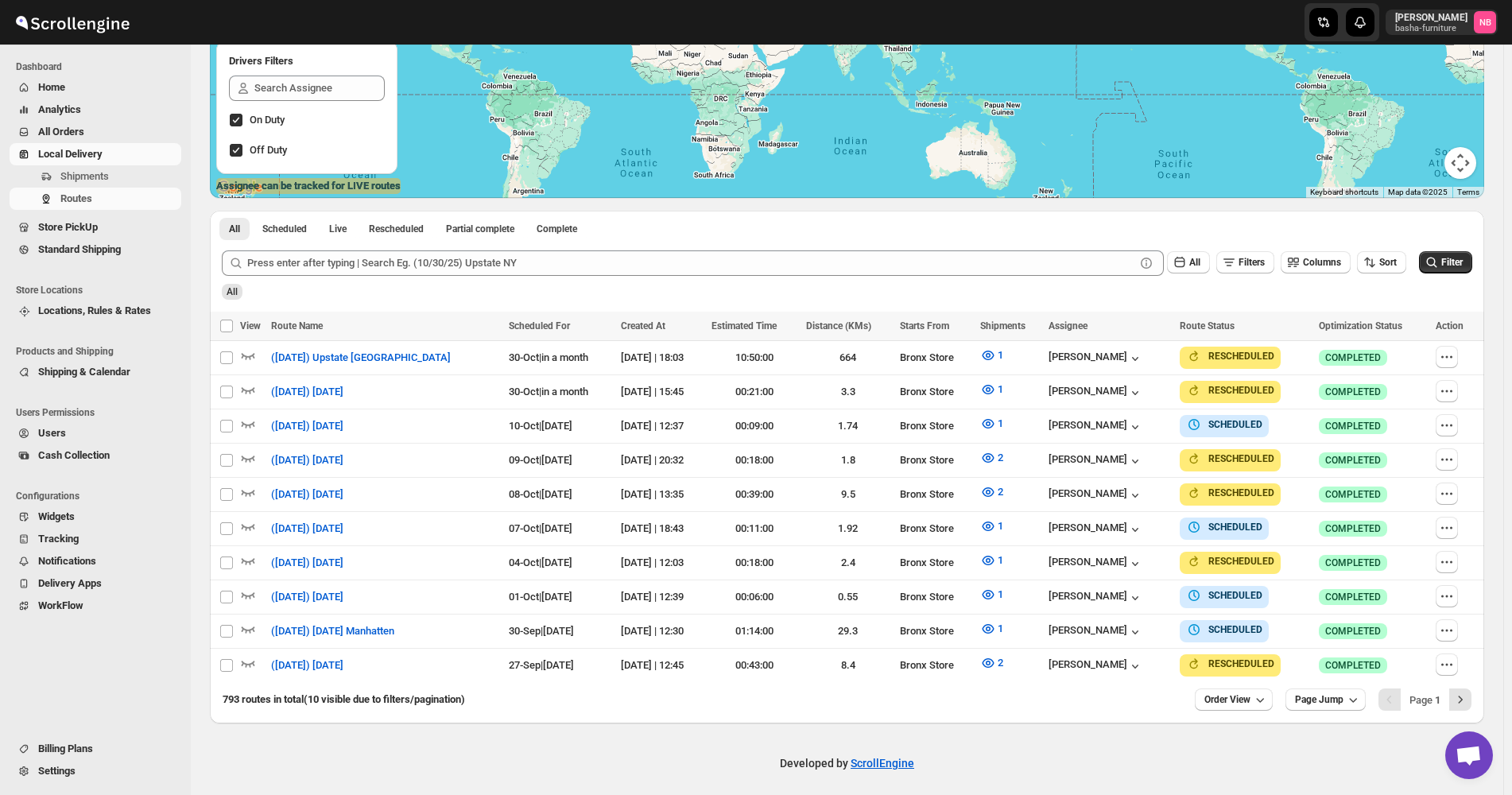
click at [1259, 712] on div "793 routes in total (10 visible due to filters/pagination) Order View Page Jump…" at bounding box center [847, 702] width 1274 height 41
click at [1259, 697] on button "Order View" at bounding box center [1233, 699] width 78 height 22
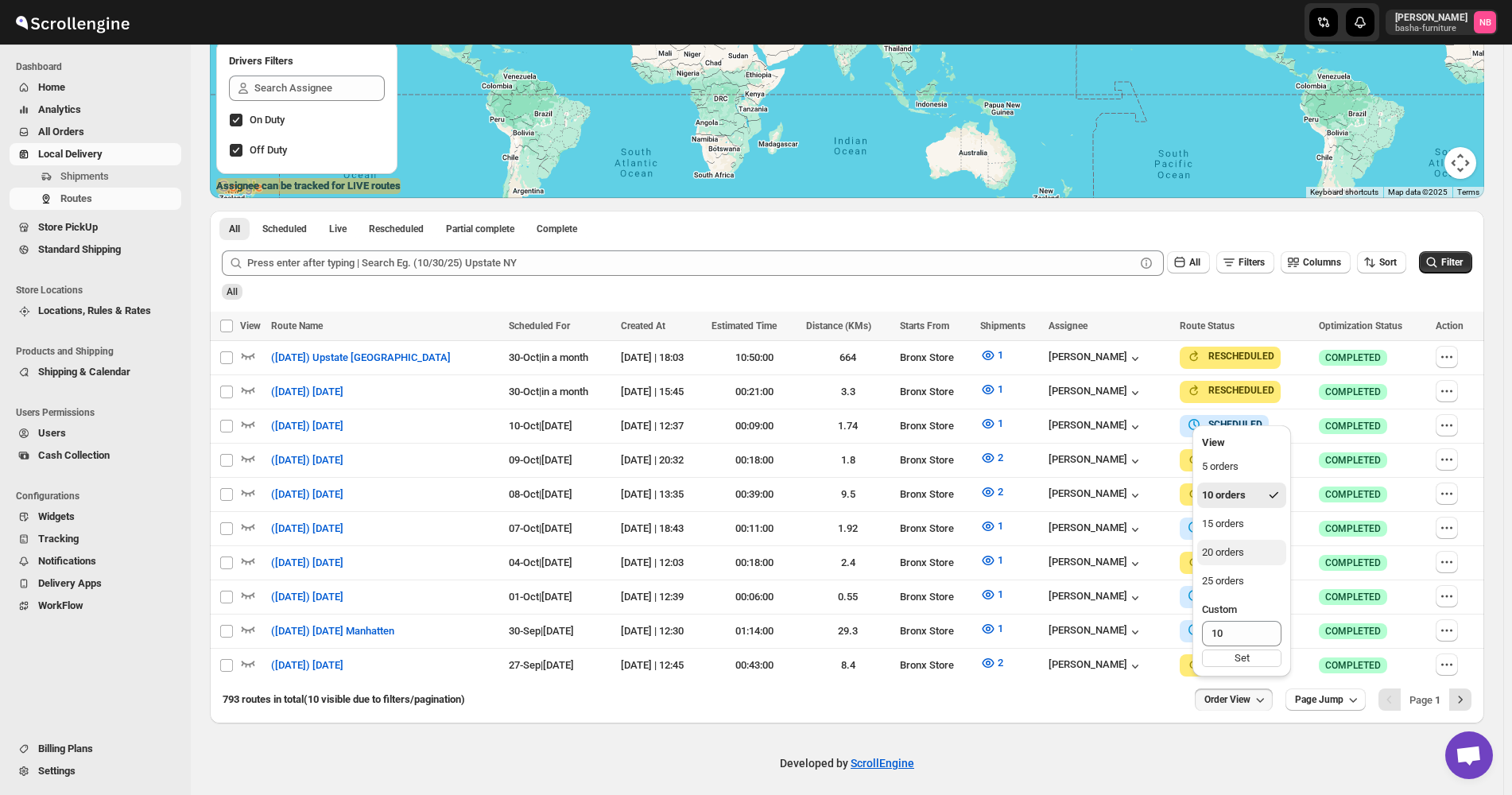
click at [1229, 562] on button "20 orders" at bounding box center [1241, 553] width 89 height 25
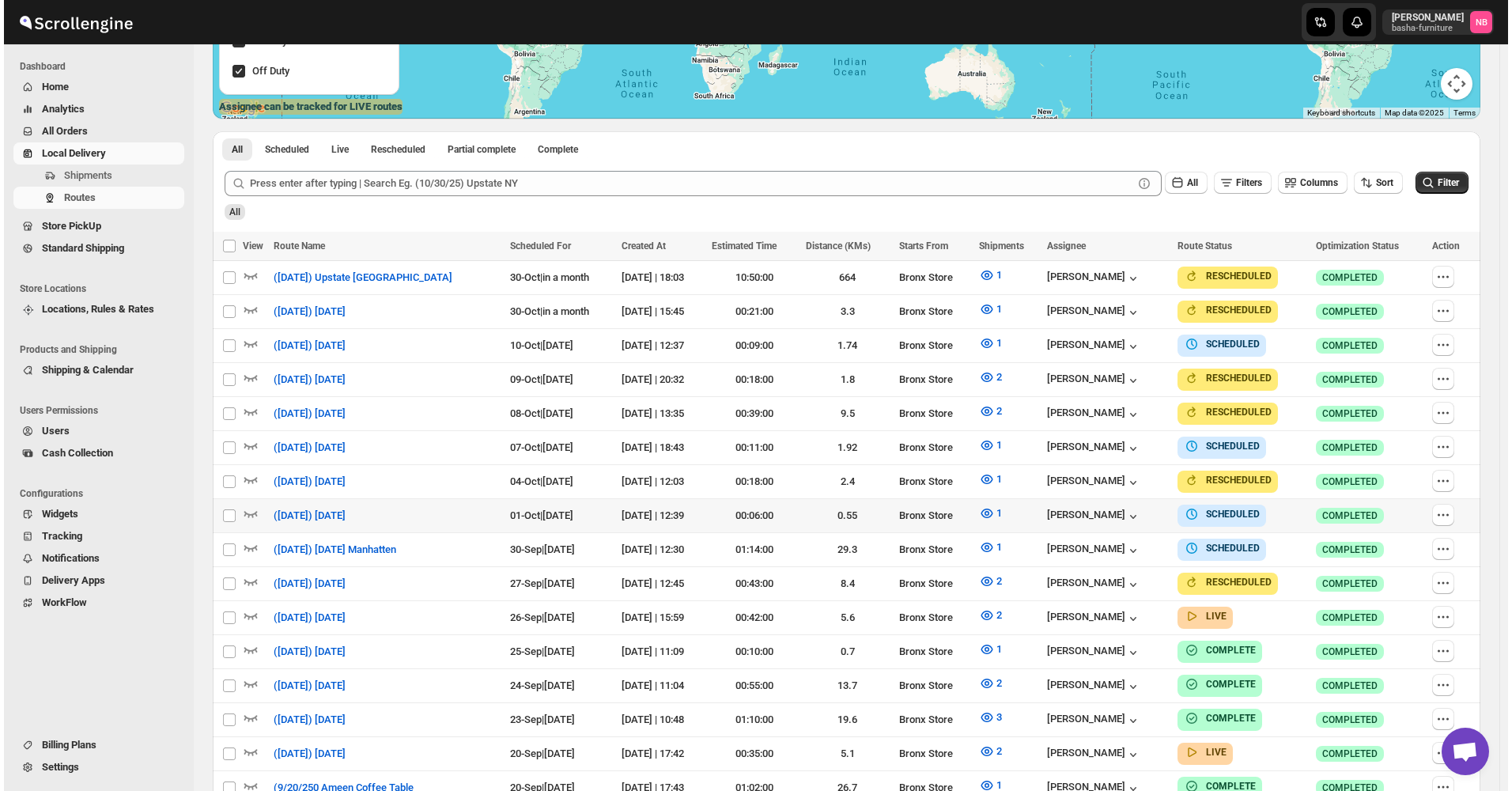
scroll to position [396, 0]
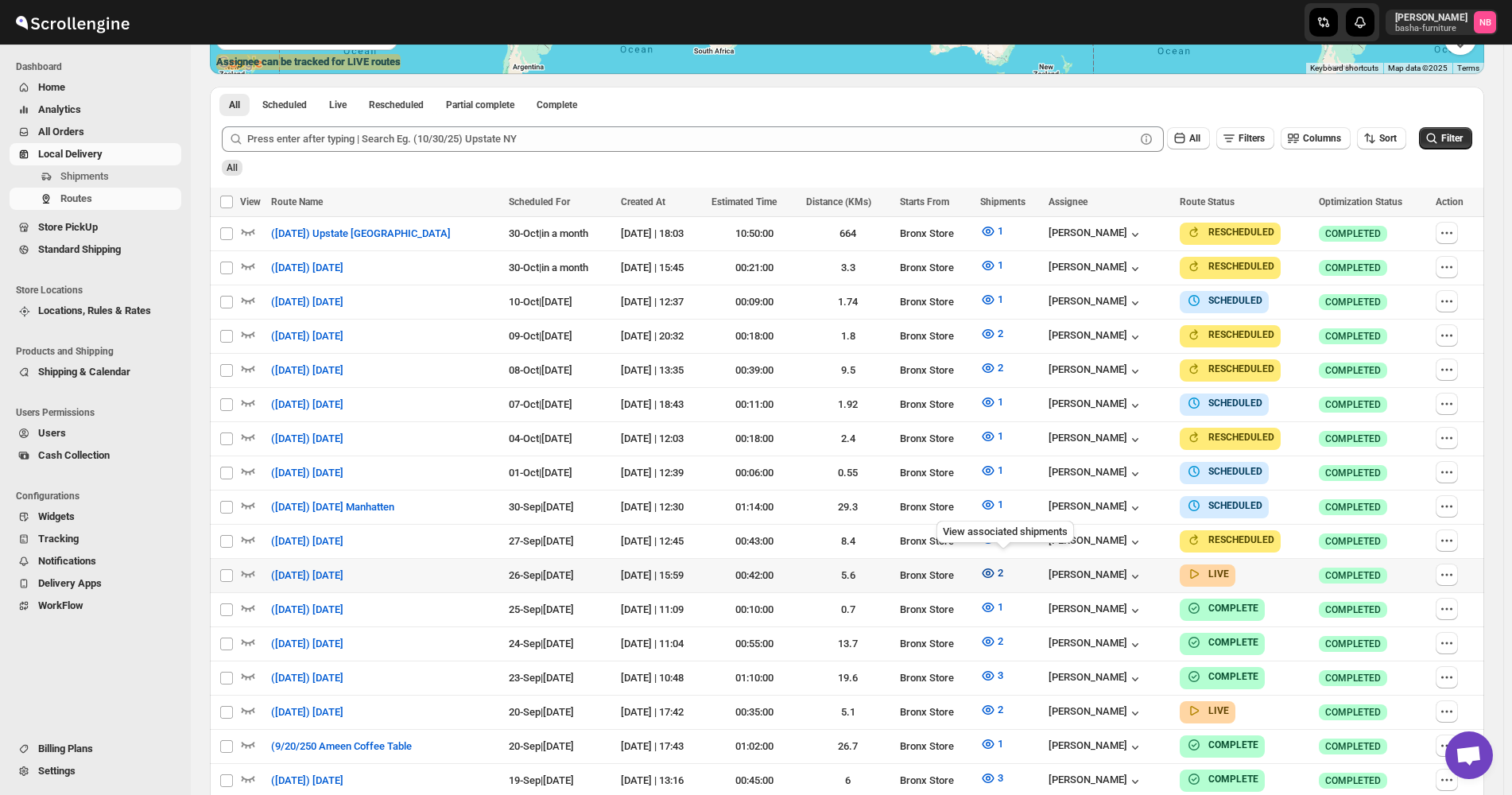
click at [996, 565] on icon "button" at bounding box center [987, 573] width 15 height 15
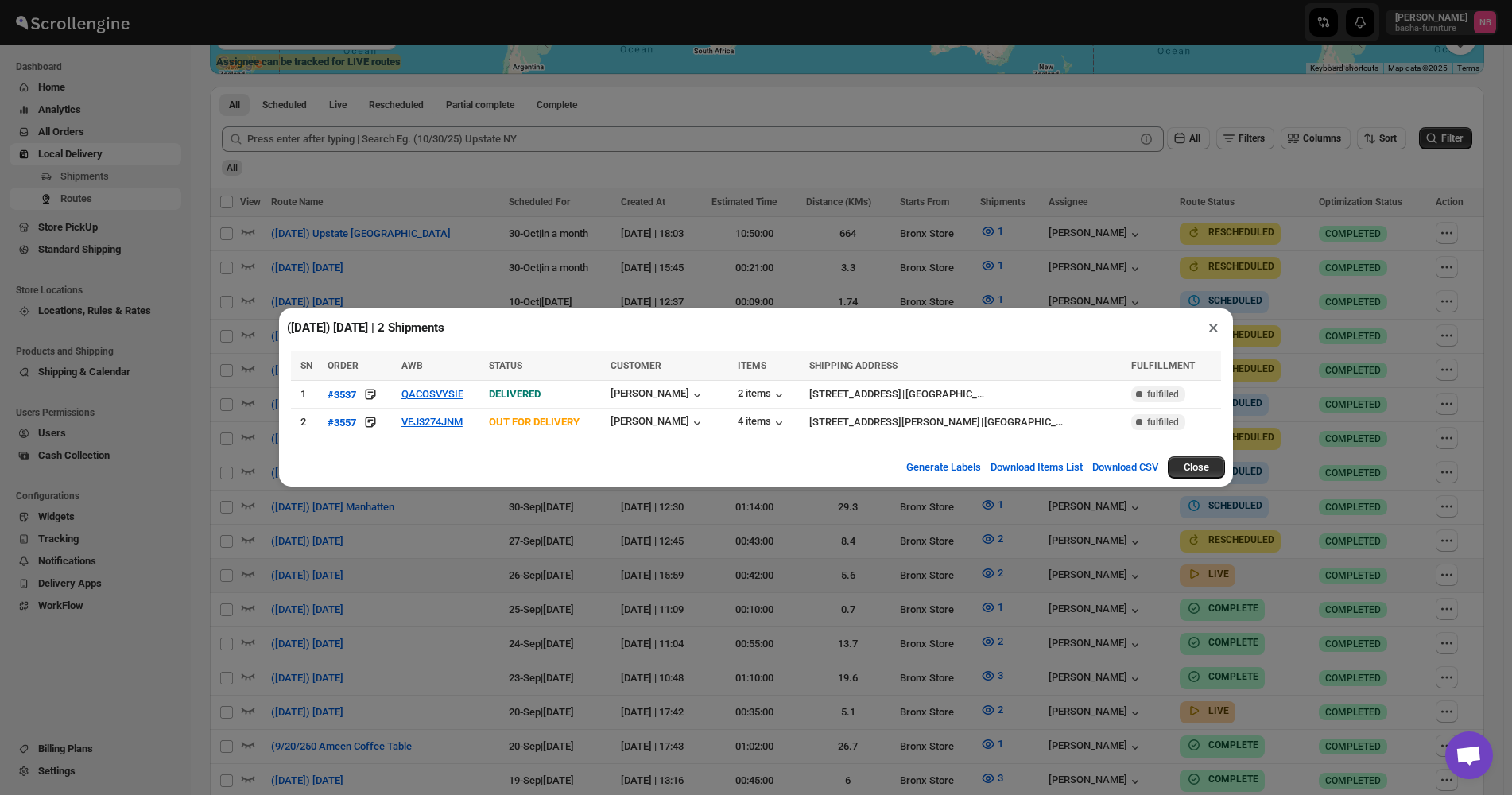
click at [811, 594] on div "([DATE]) [DATE] | 2 Shipments × SN ORDER AWB STATUS CUSTOMER ITEMS SHIPPING ADD…" at bounding box center [756, 398] width 1512 height 795
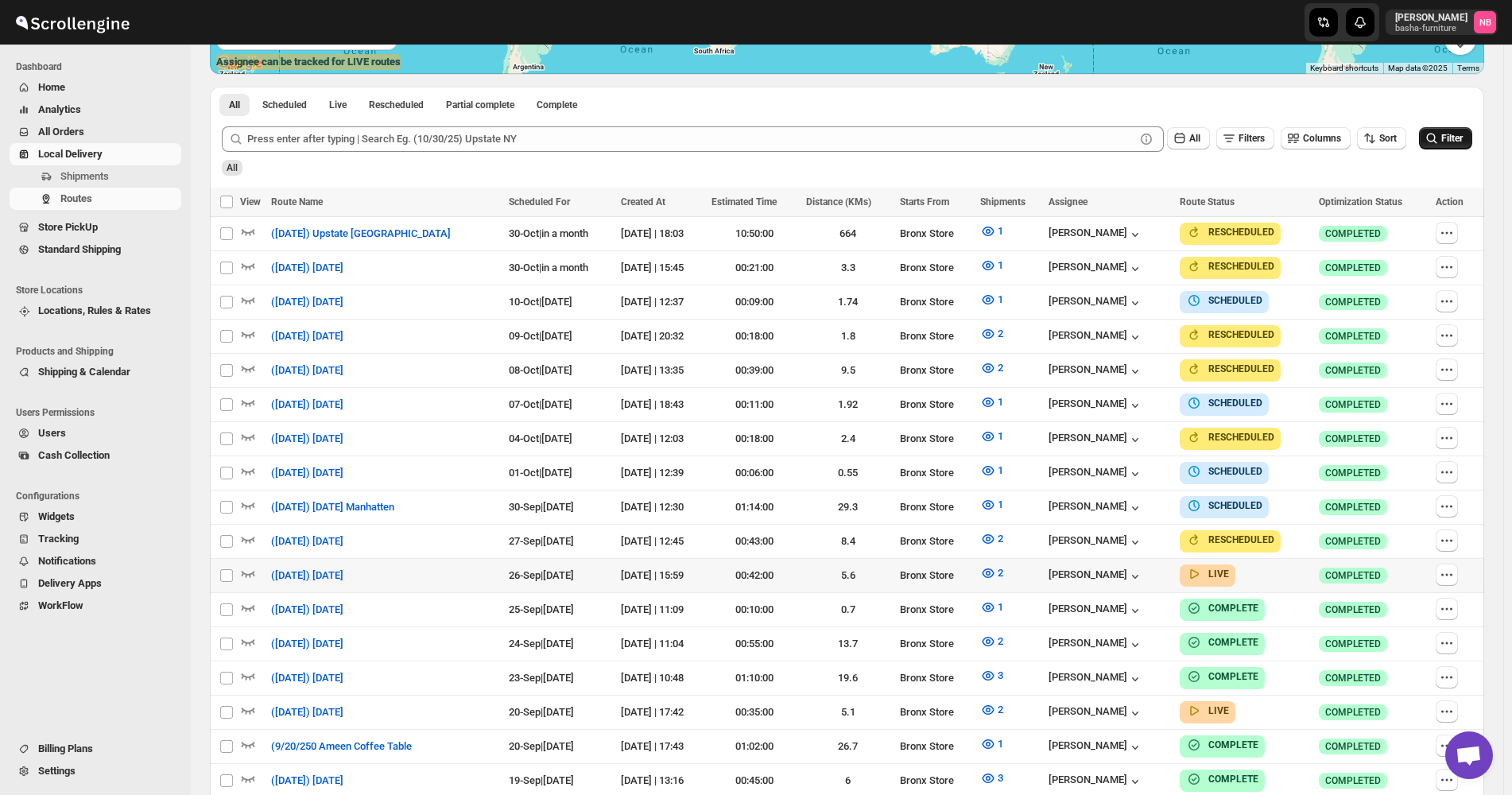
click at [1456, 137] on span "Filter" at bounding box center [1451, 139] width 21 height 12
click at [993, 568] on icon "button" at bounding box center [987, 573] width 12 height 10
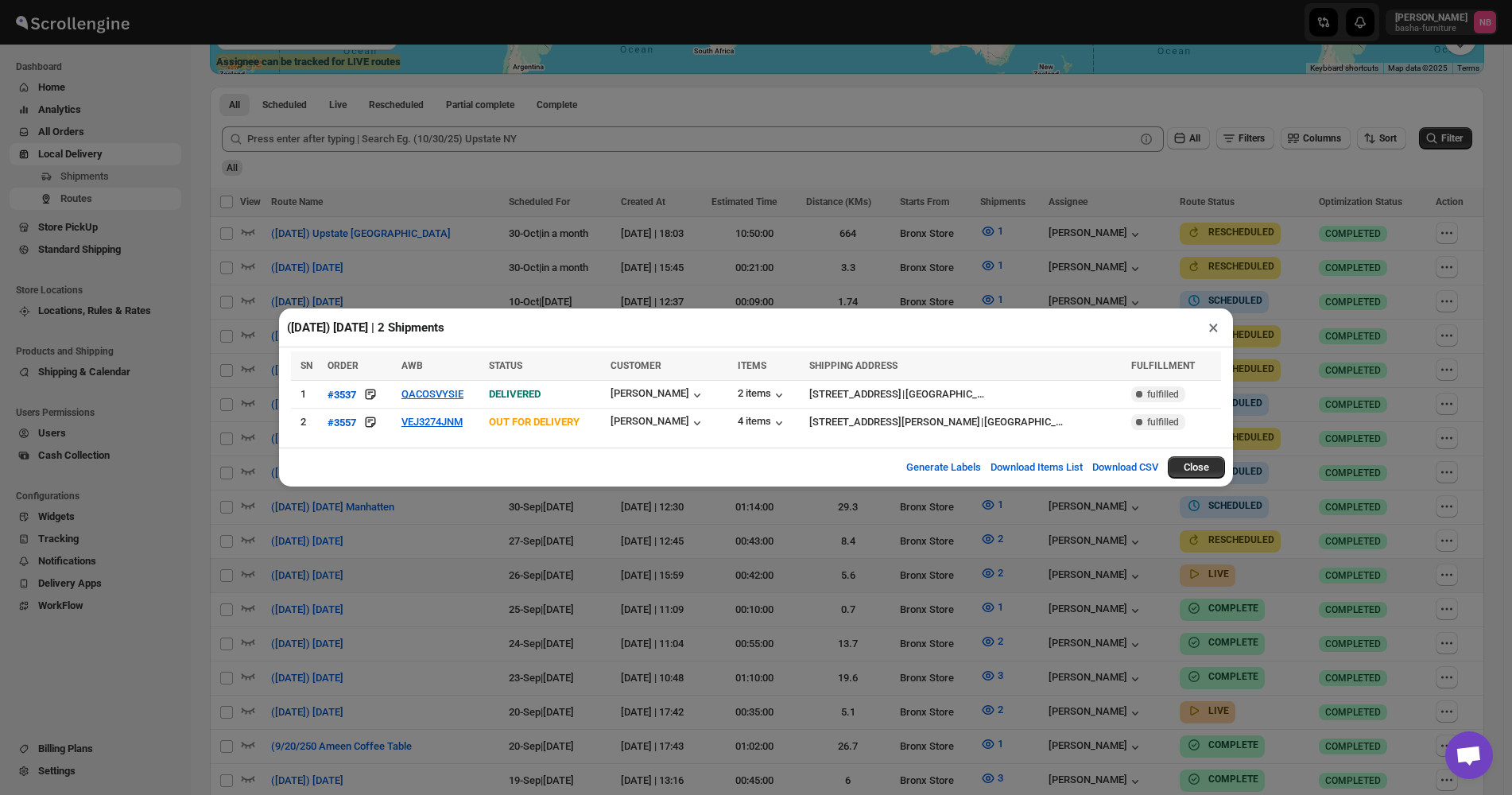
click at [609, 626] on div "([DATE]) [DATE] | 2 Shipments × SN ORDER AWB STATUS CUSTOMER ITEMS SHIPPING ADD…" at bounding box center [756, 398] width 1512 height 795
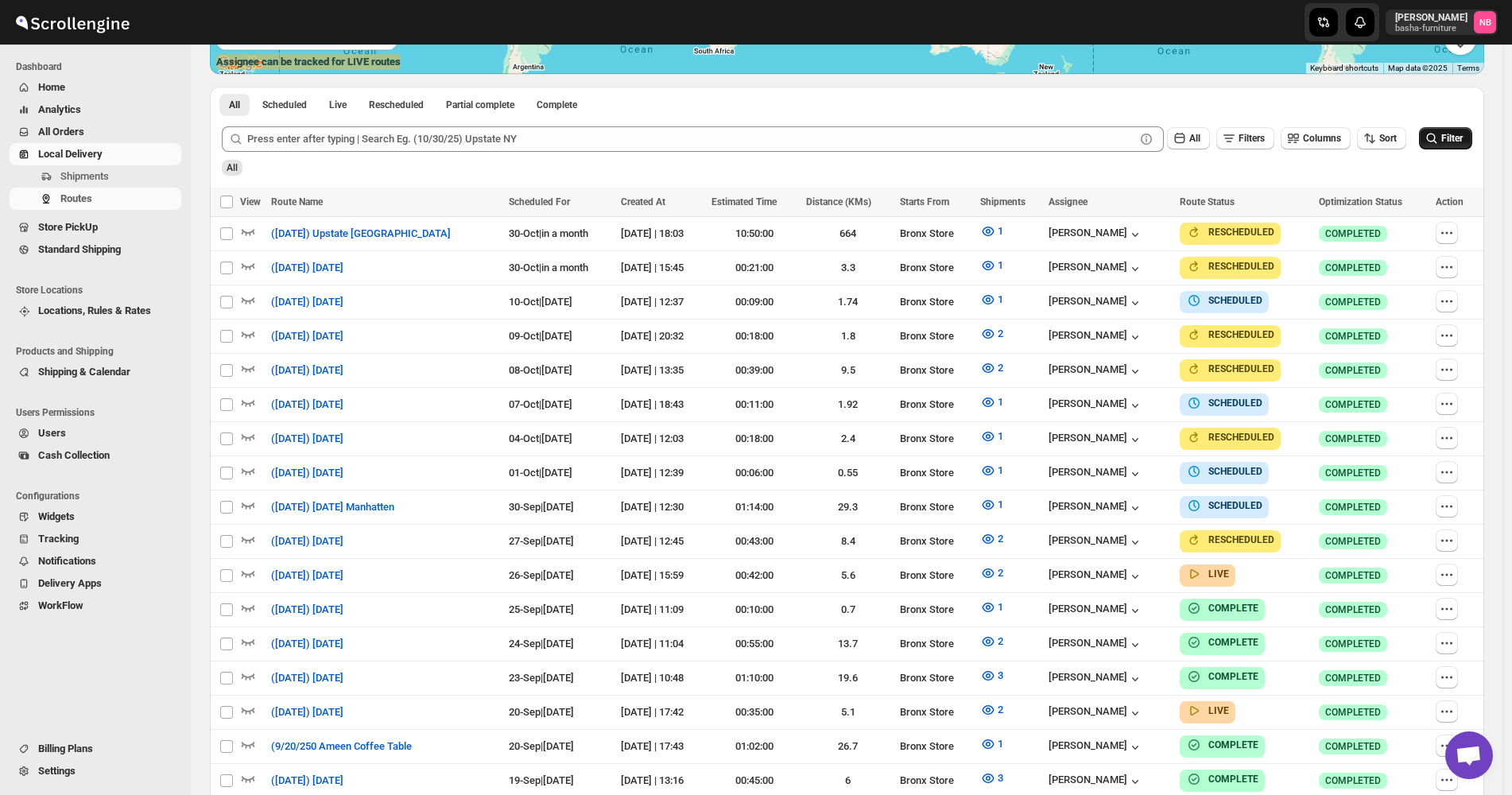
click at [1447, 141] on button "Filter" at bounding box center [1444, 138] width 53 height 22
click at [996, 567] on icon "button" at bounding box center [987, 573] width 15 height 15
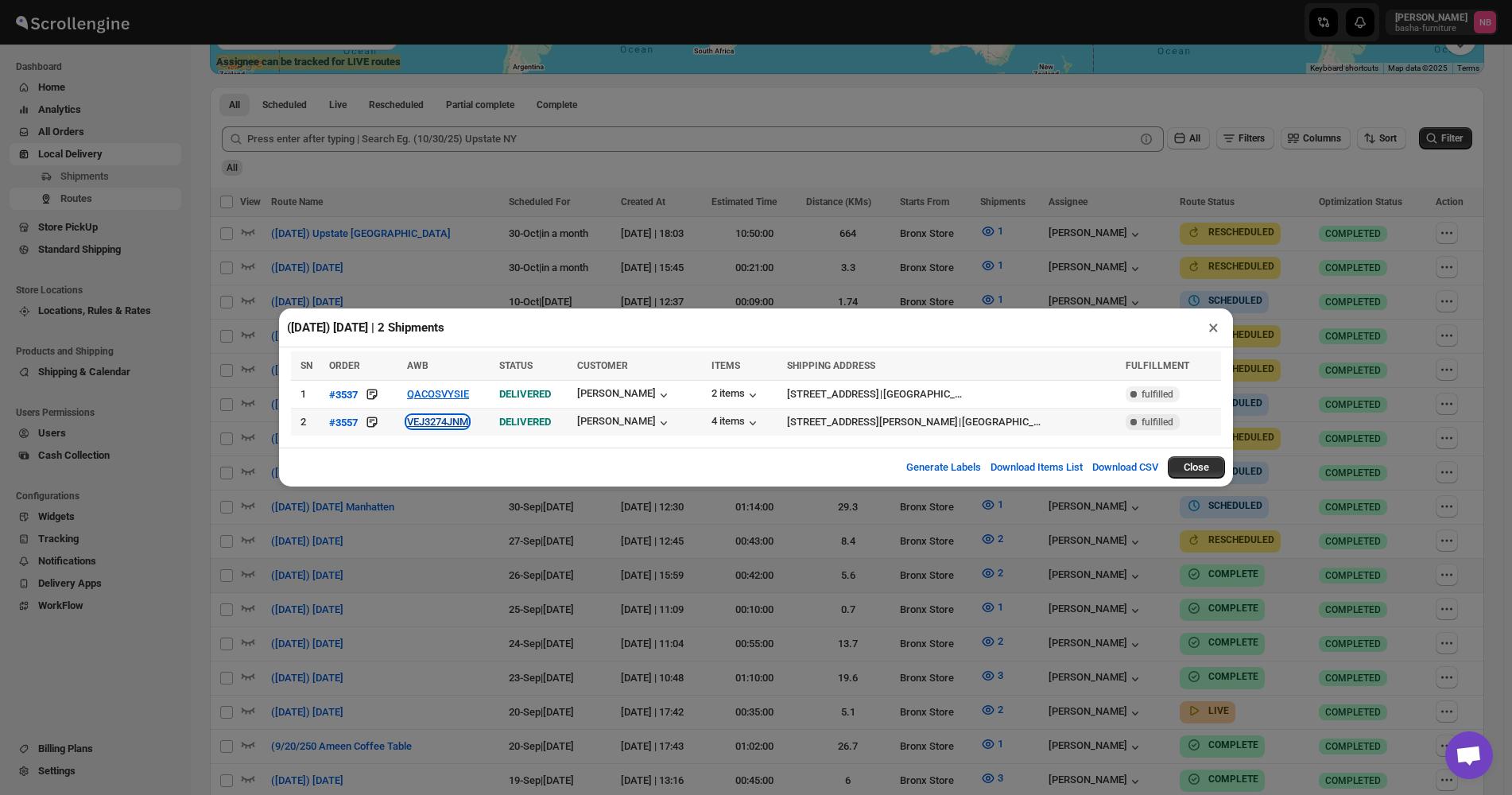
click at [458, 425] on button "VEJ3274JNM" at bounding box center [437, 422] width 61 height 12
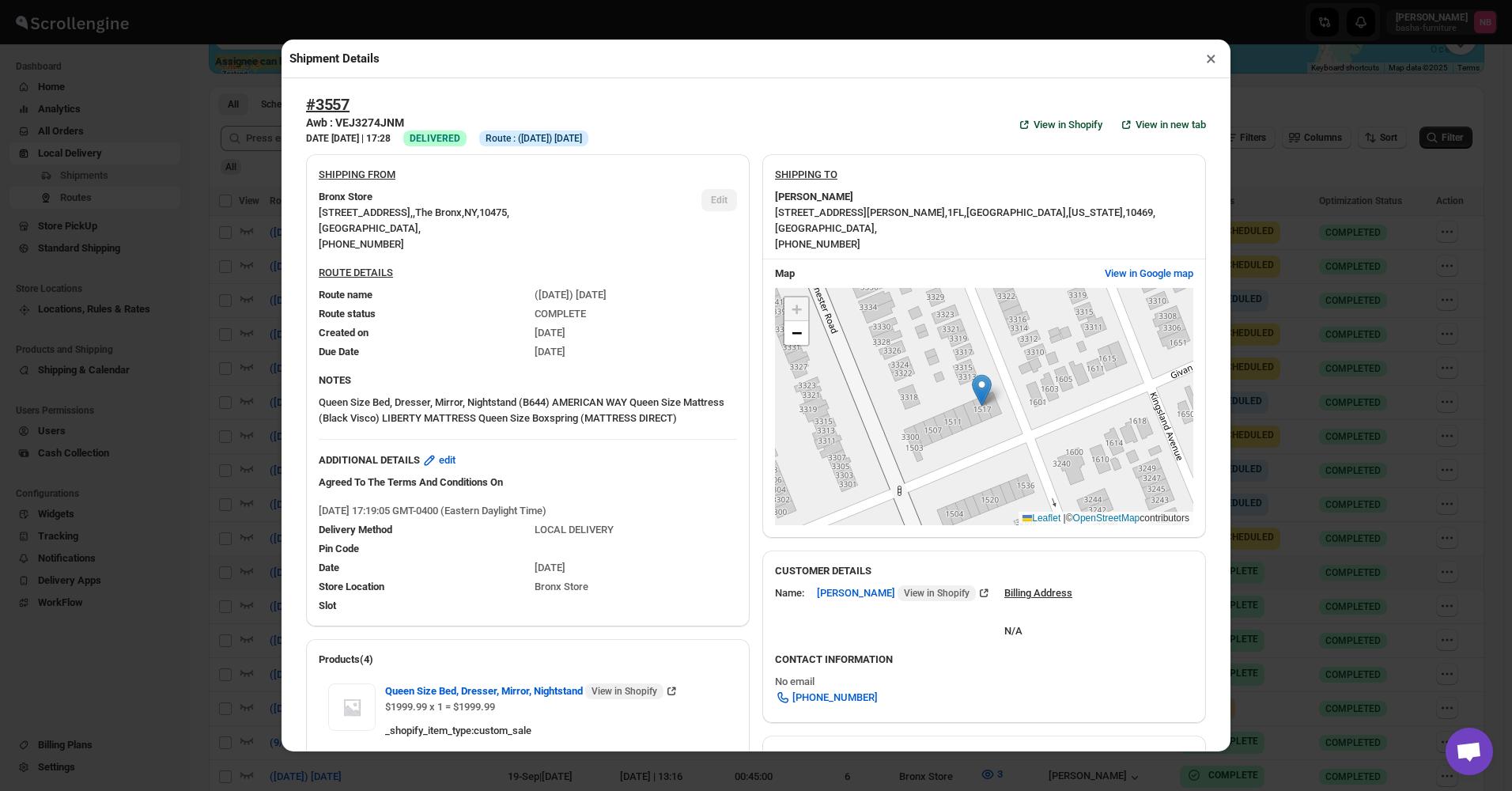
scroll to position [475, 0]
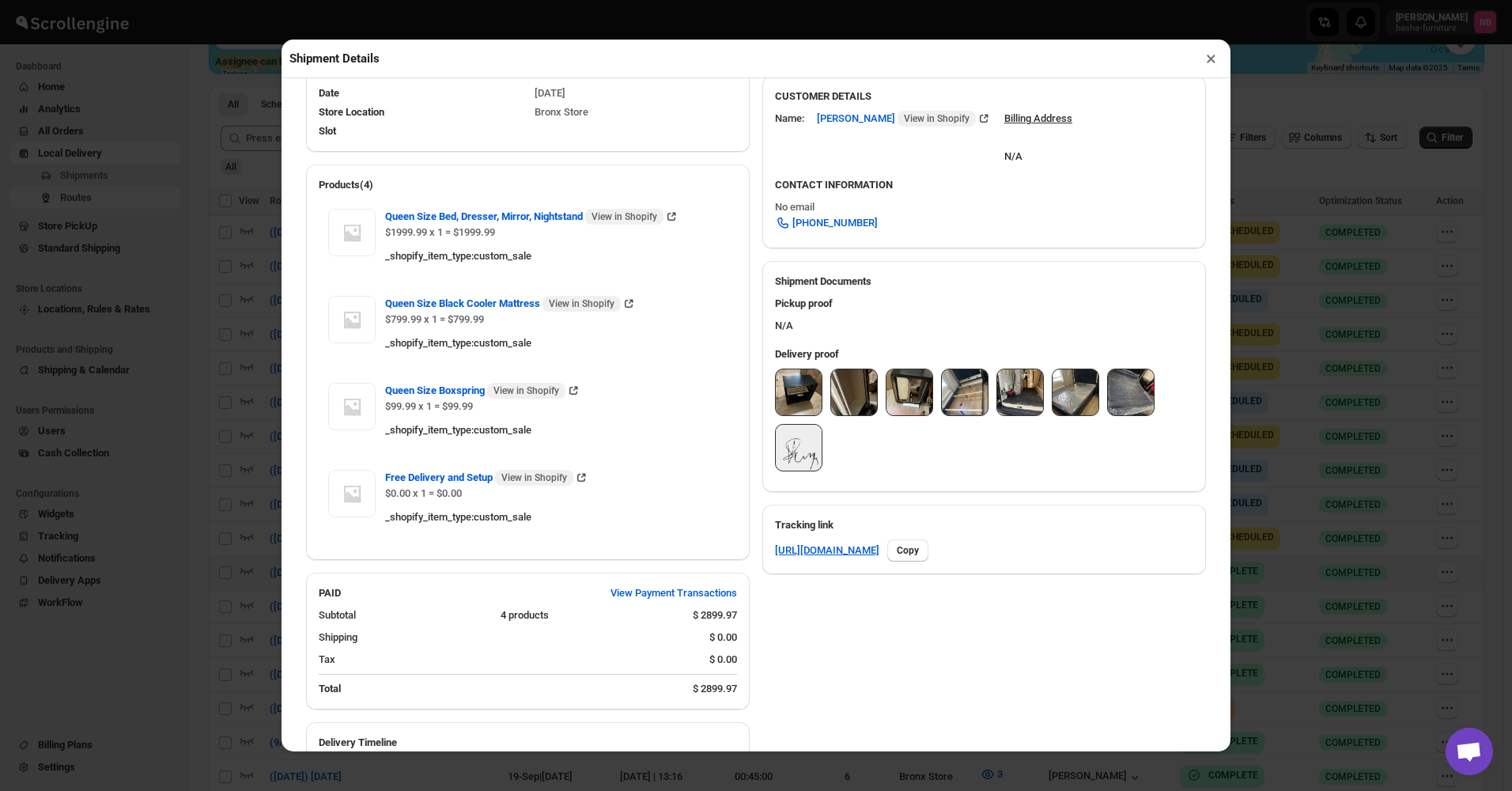
click at [795, 393] on img at bounding box center [799, 393] width 46 height 46
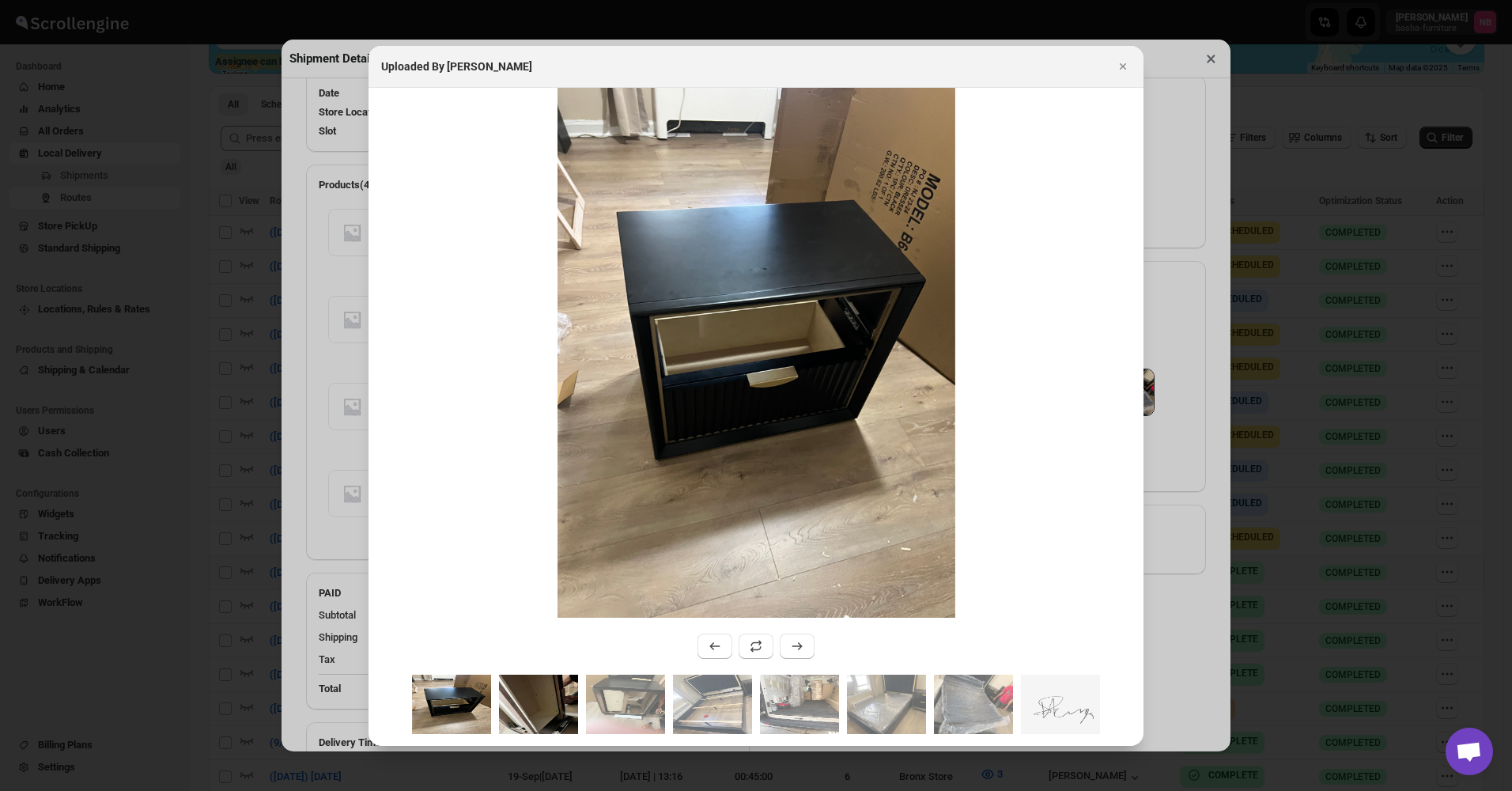
click at [550, 700] on img ":rtib:" at bounding box center [538, 705] width 79 height 60
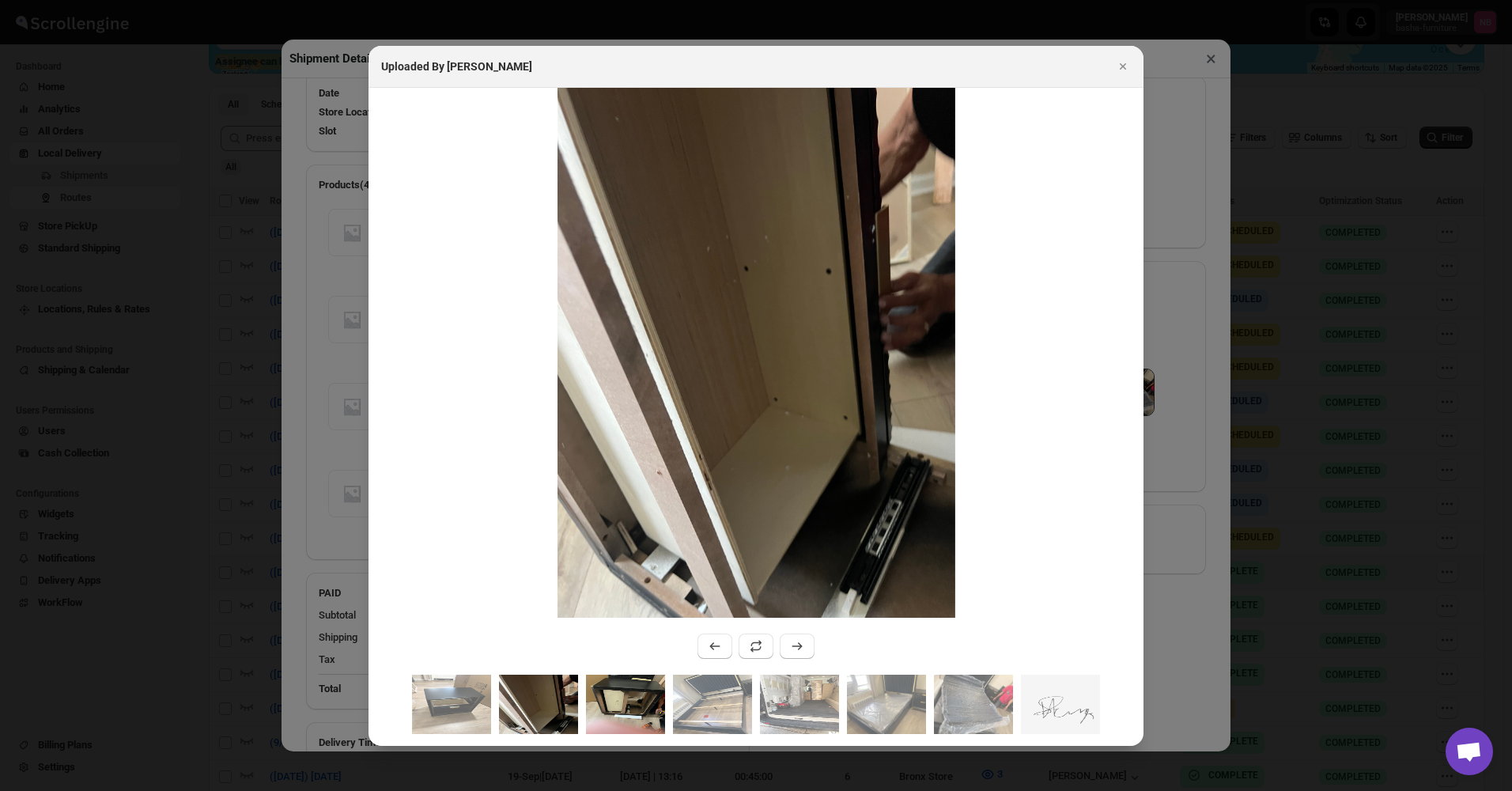
click at [611, 705] on img ":rtib:" at bounding box center [626, 705] width 79 height 60
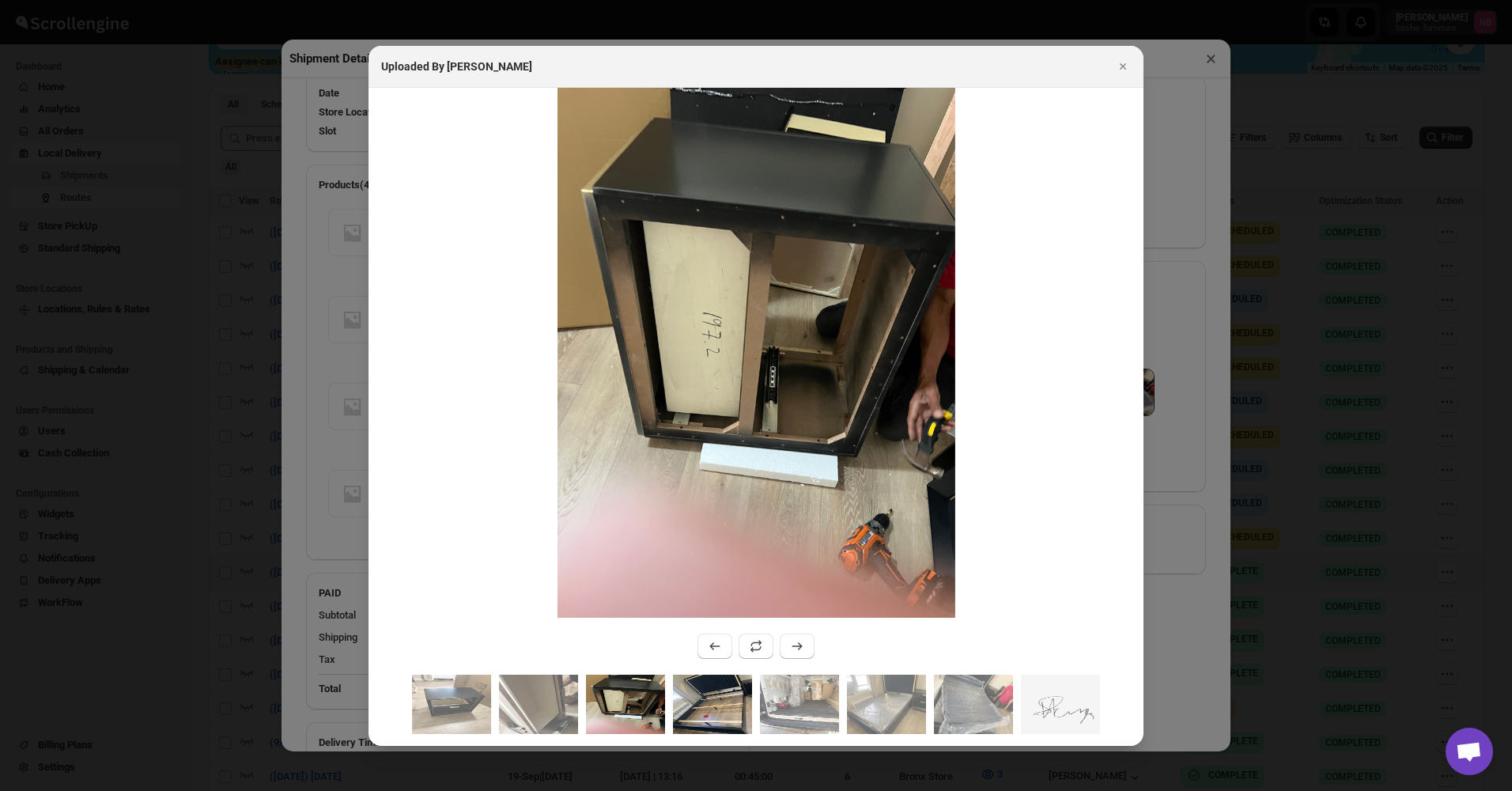
click at [686, 705] on img ":rtib:" at bounding box center [712, 705] width 79 height 60
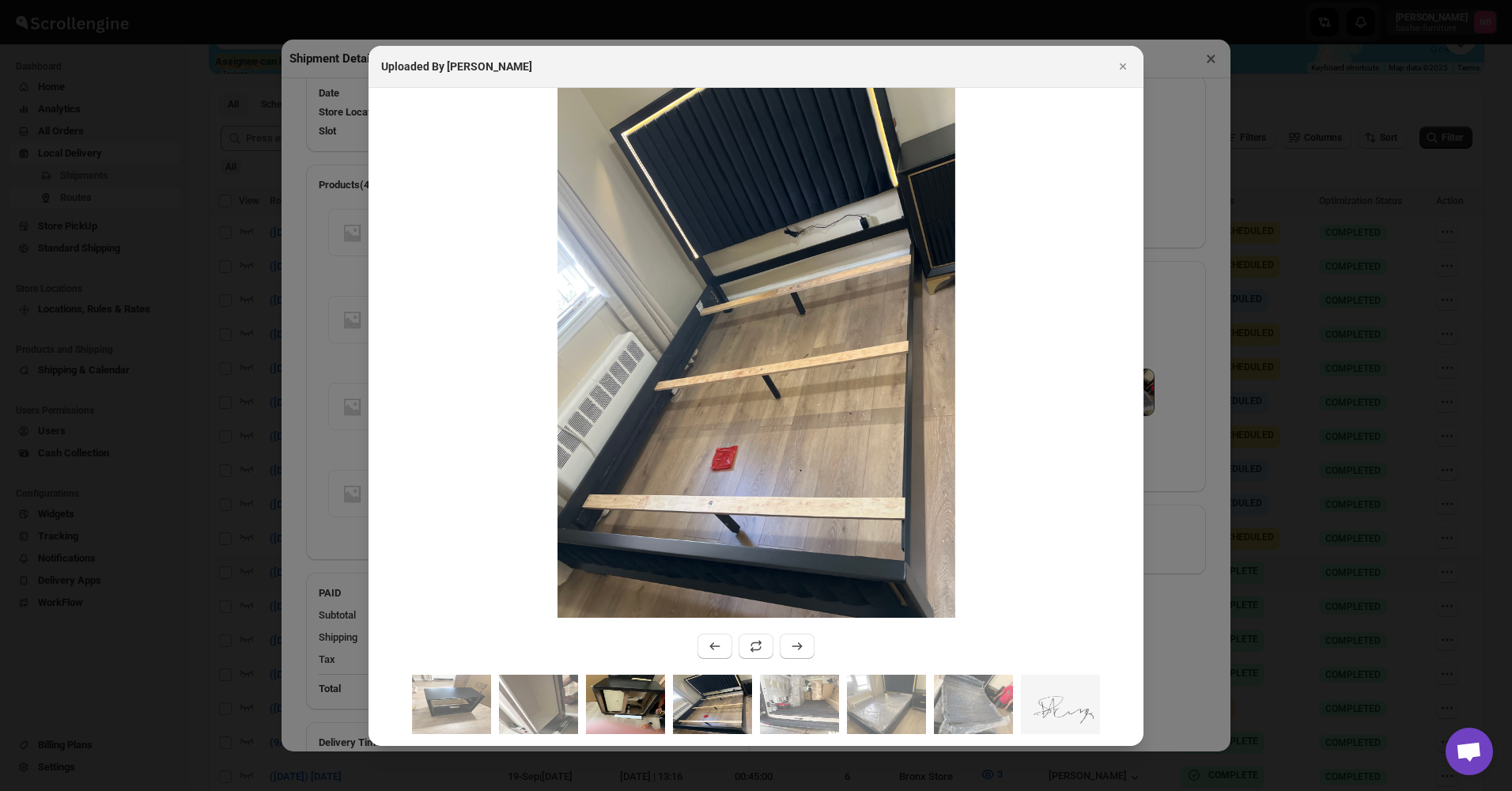
click at [648, 696] on img ":rtib:" at bounding box center [626, 705] width 79 height 60
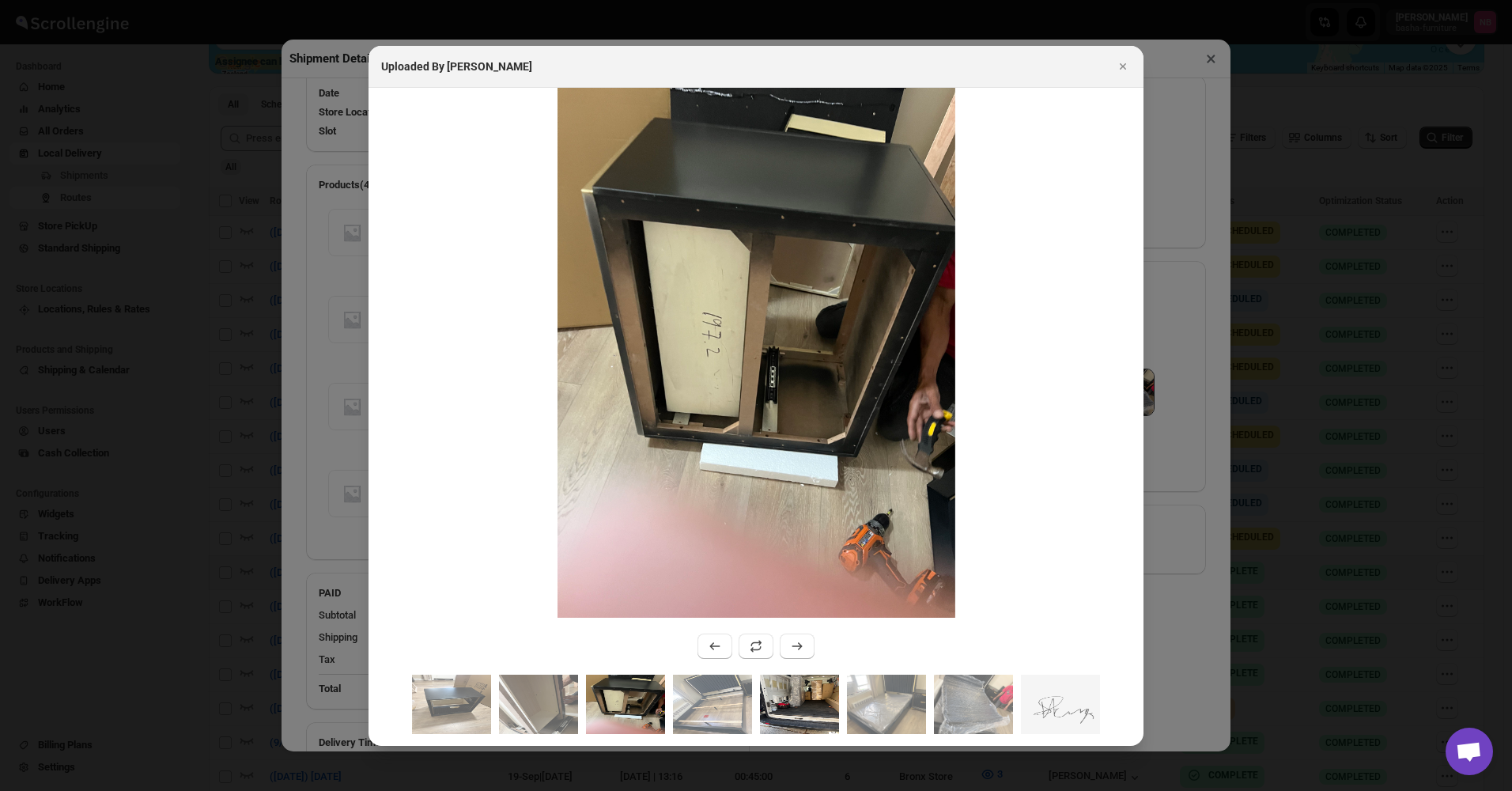
click at [830, 696] on img ":rtib:" at bounding box center [799, 705] width 79 height 60
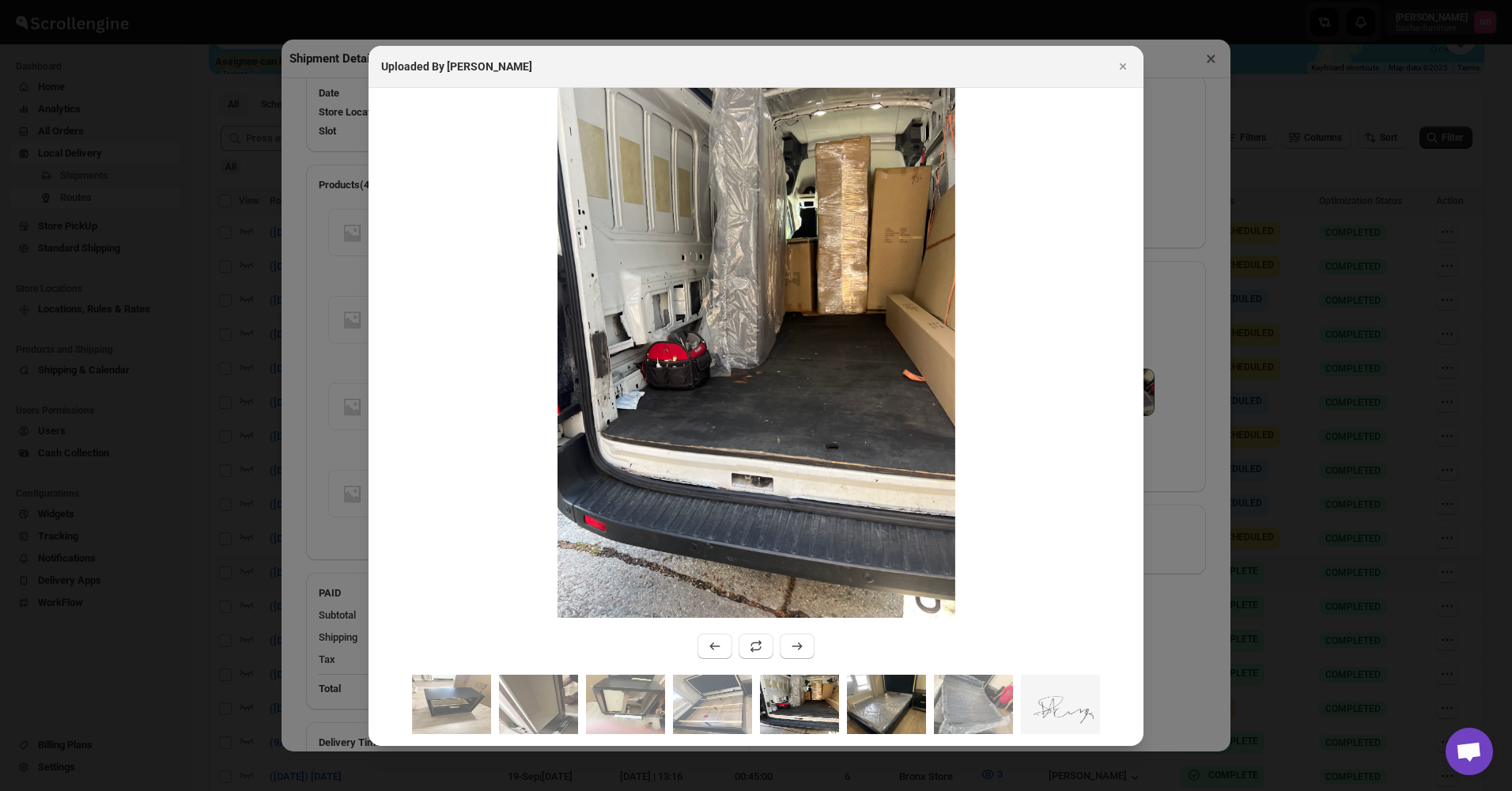
click at [890, 702] on img ":rtib:" at bounding box center [886, 705] width 79 height 60
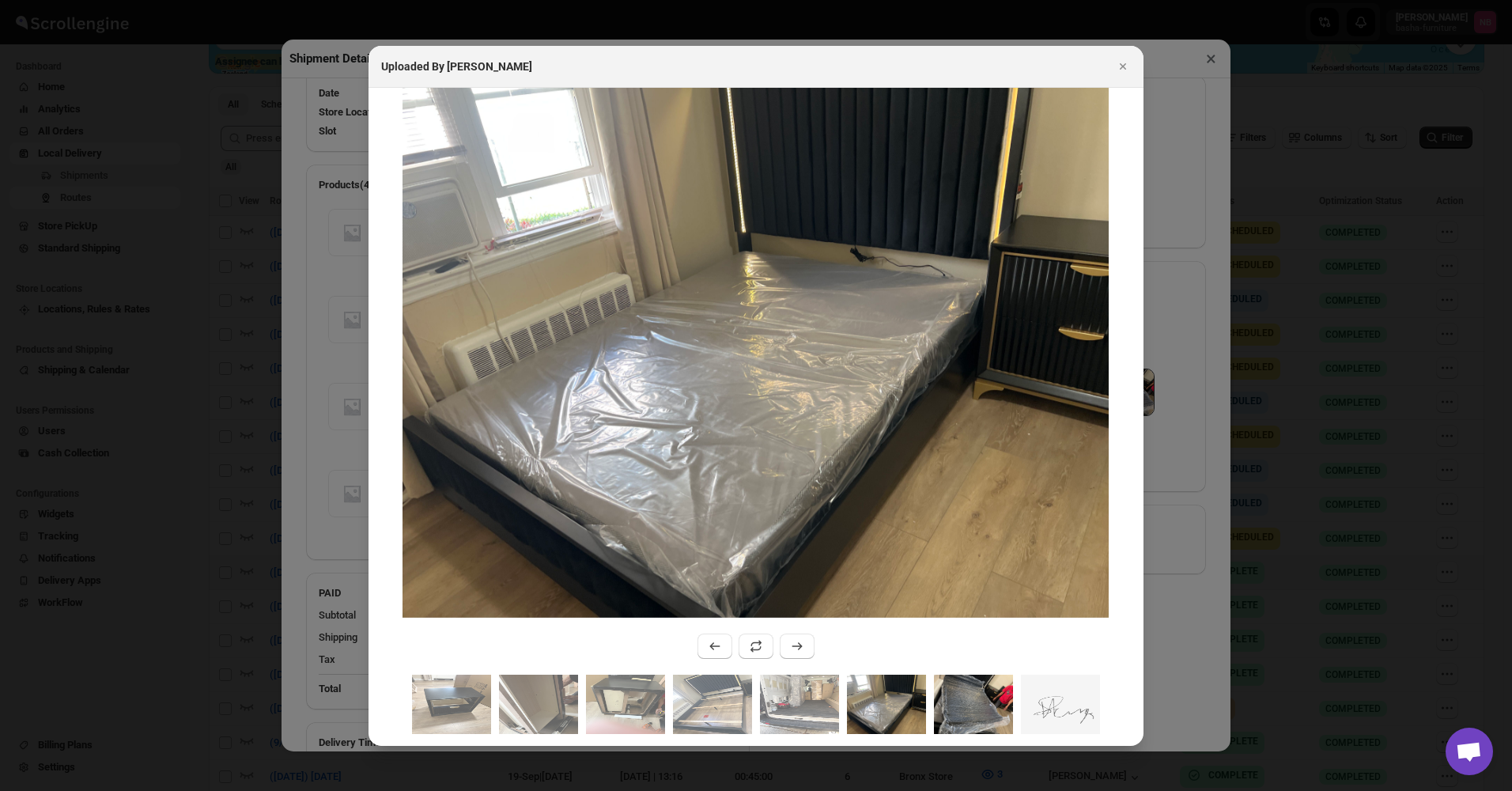
click at [950, 700] on img ":rtib:" at bounding box center [973, 705] width 79 height 60
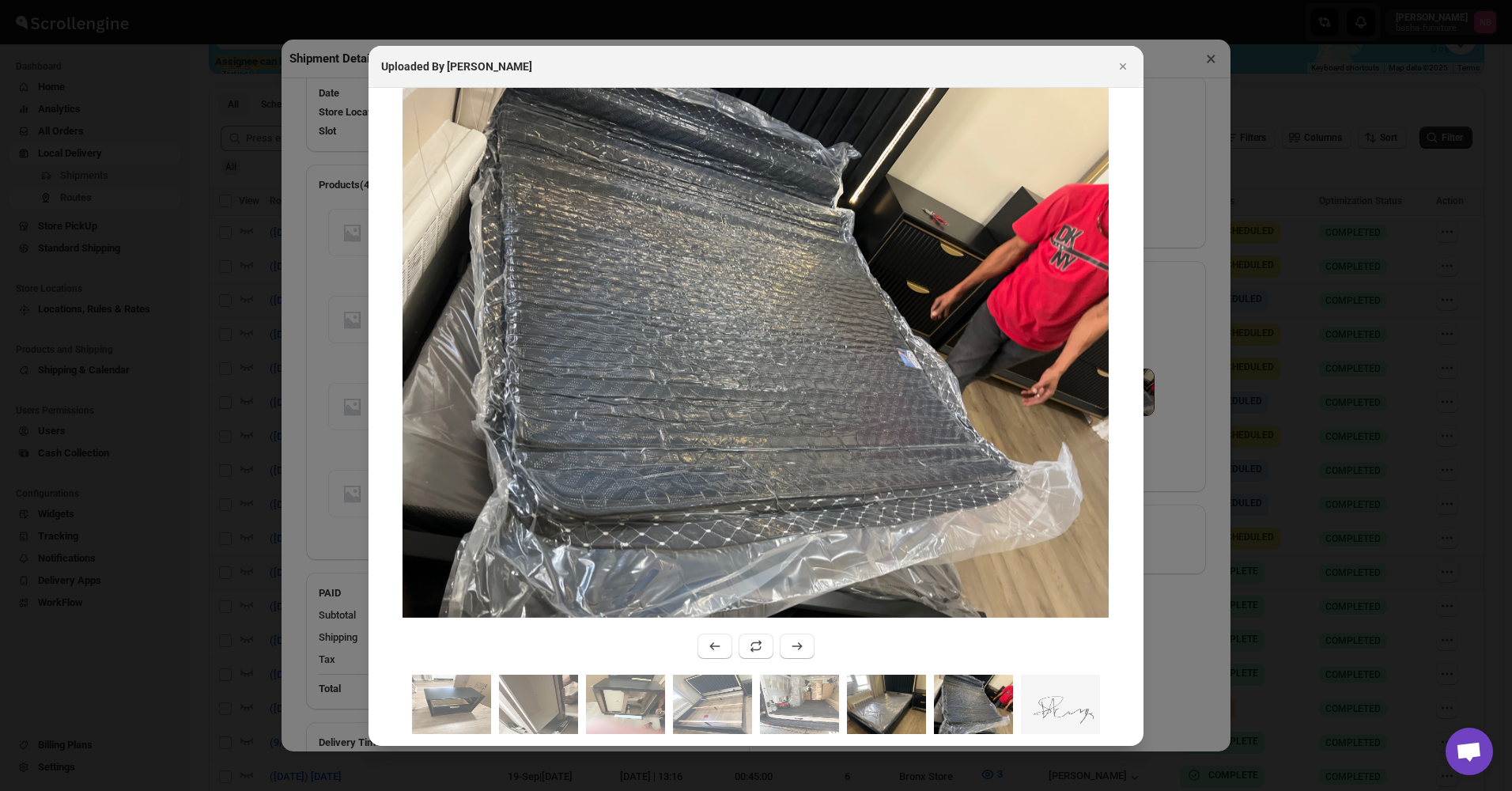
click at [883, 700] on img ":rtib:" at bounding box center [886, 705] width 79 height 60
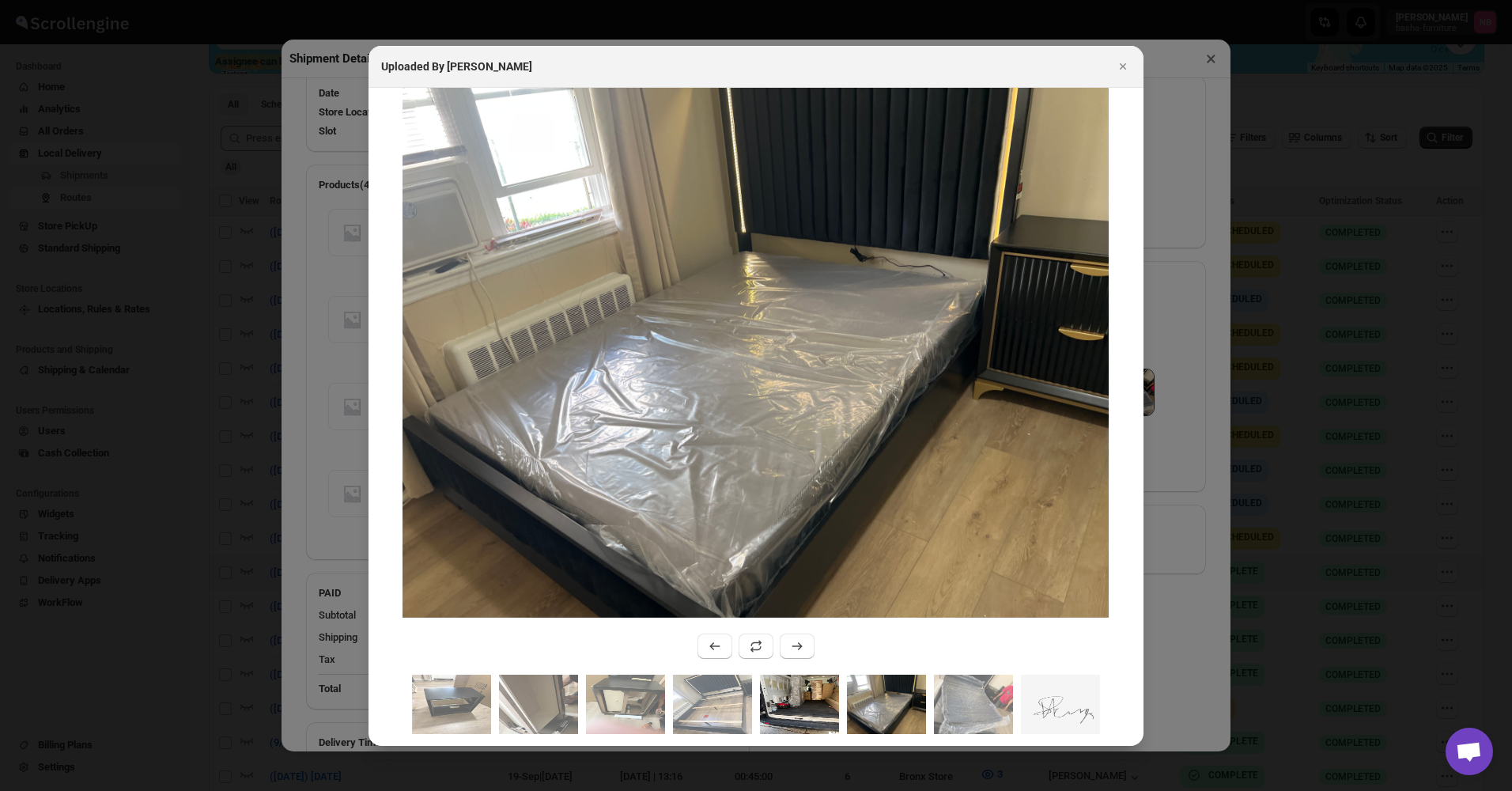
click at [802, 708] on img ":rtib:" at bounding box center [799, 705] width 79 height 60
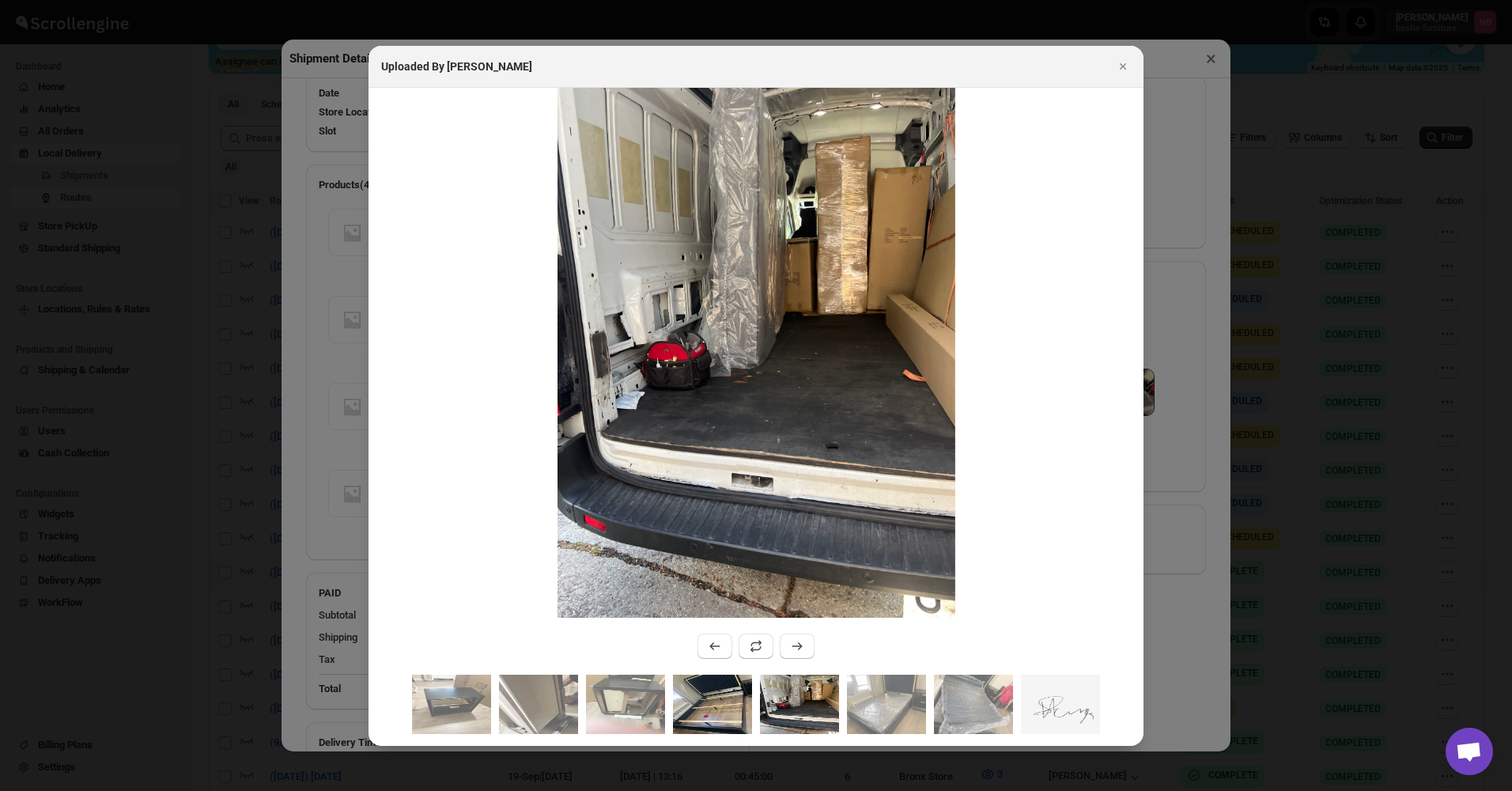
click at [695, 713] on img ":rtib:" at bounding box center [712, 705] width 79 height 60
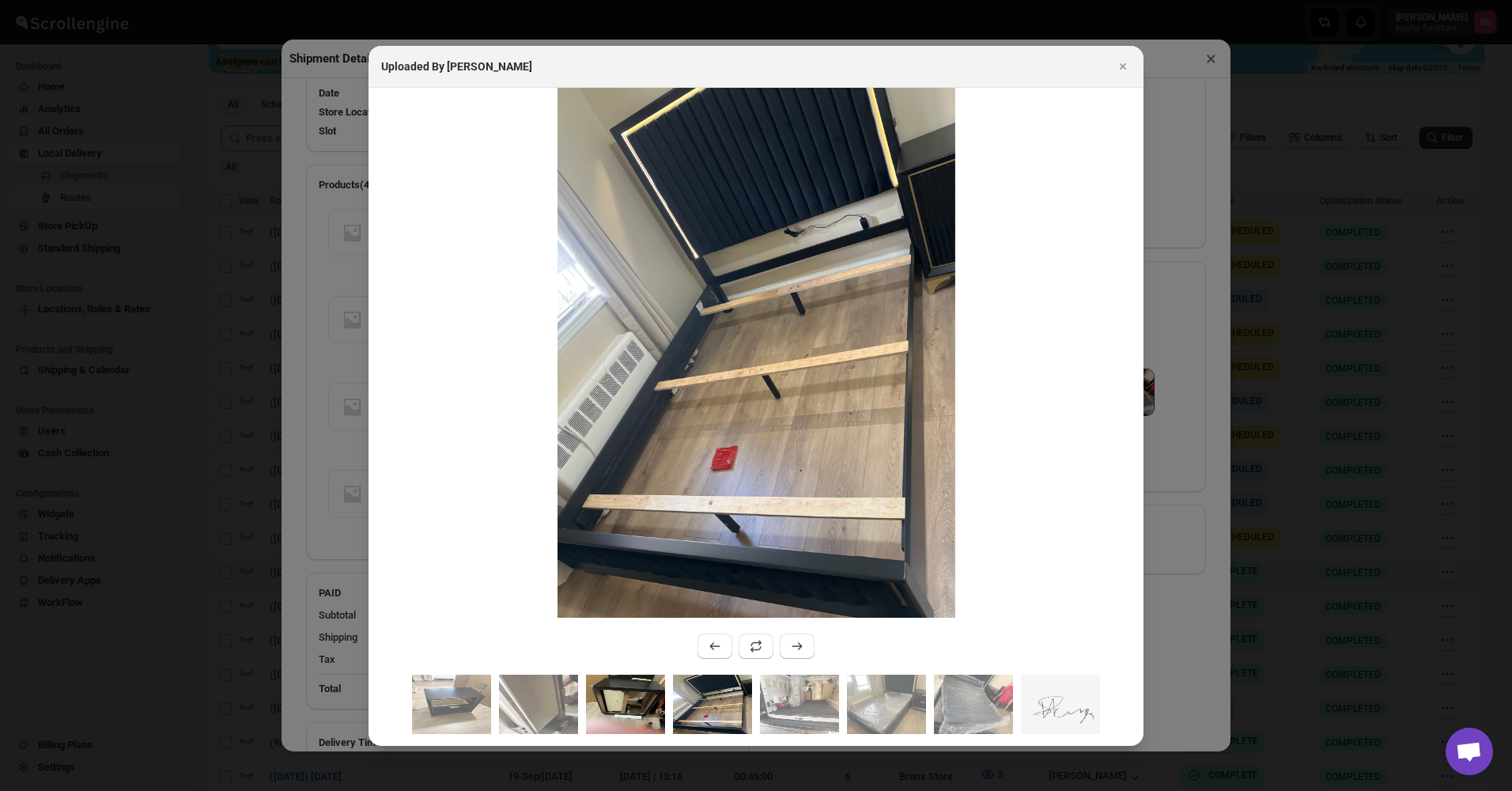
click at [623, 704] on img ":rtib:" at bounding box center [626, 705] width 79 height 60
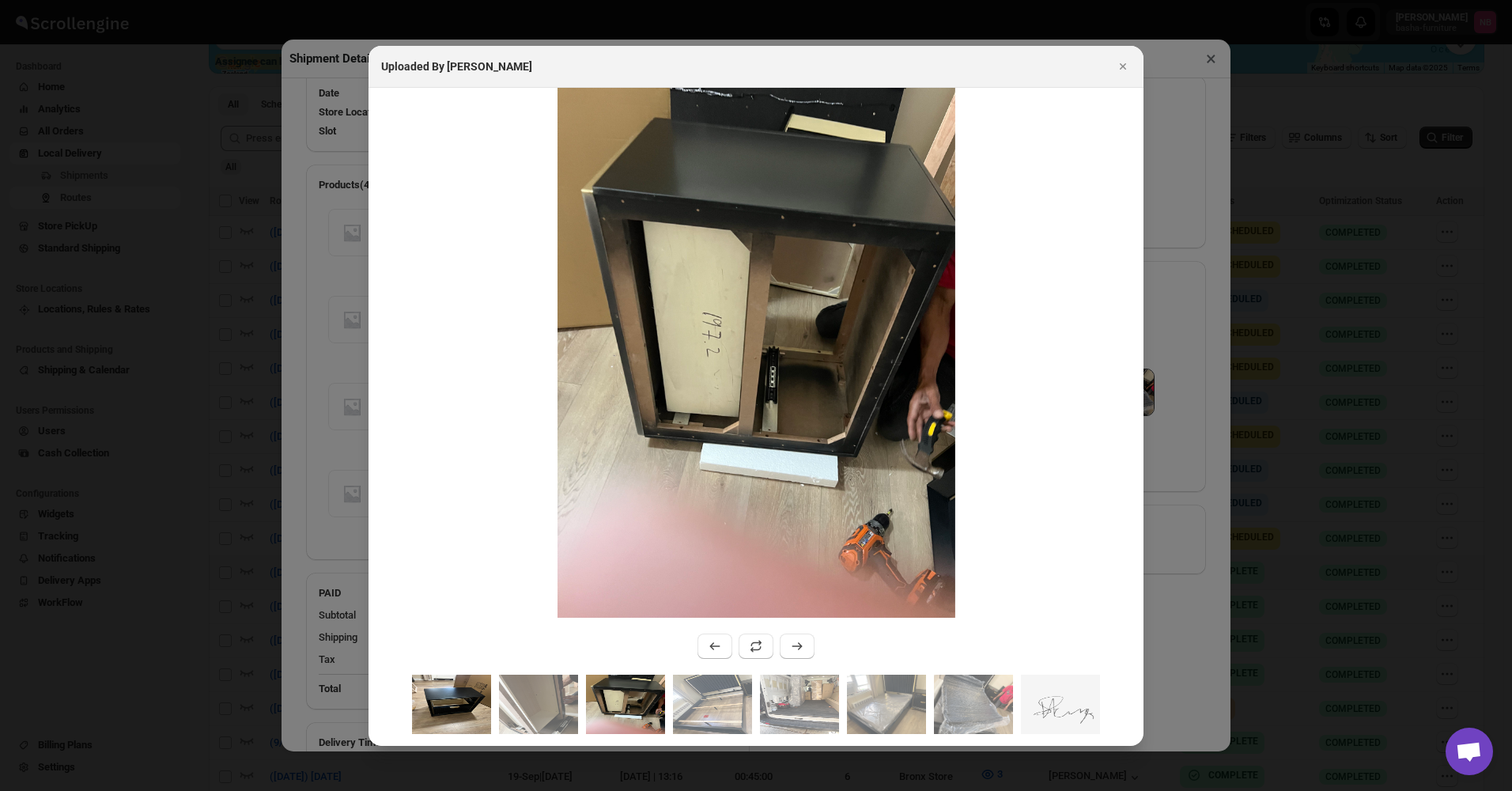
click at [465, 701] on img ":rtib:" at bounding box center [451, 705] width 79 height 60
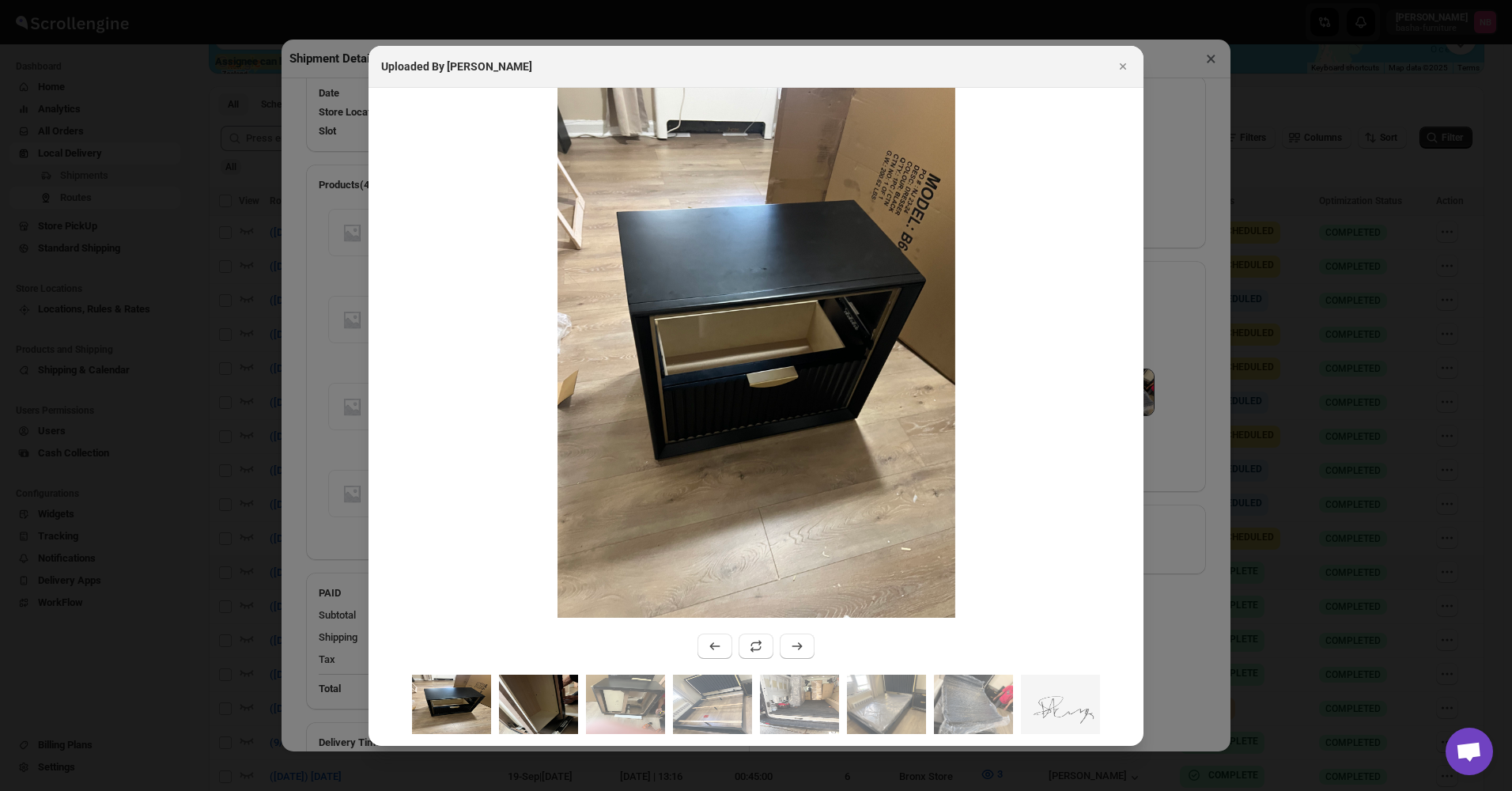
click at [547, 710] on img ":rtib:" at bounding box center [538, 705] width 79 height 60
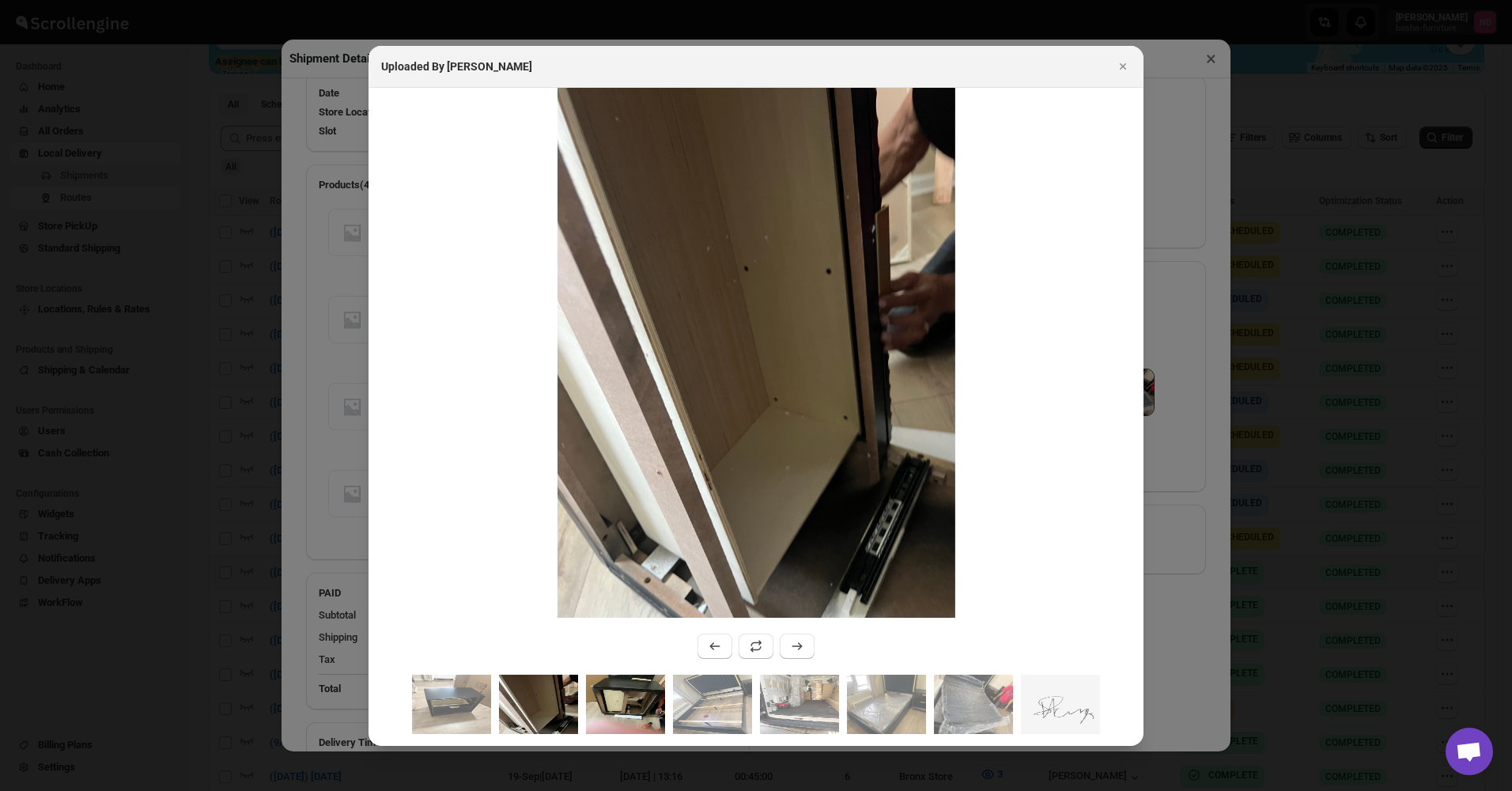
click at [623, 702] on img ":rtib:" at bounding box center [626, 705] width 79 height 60
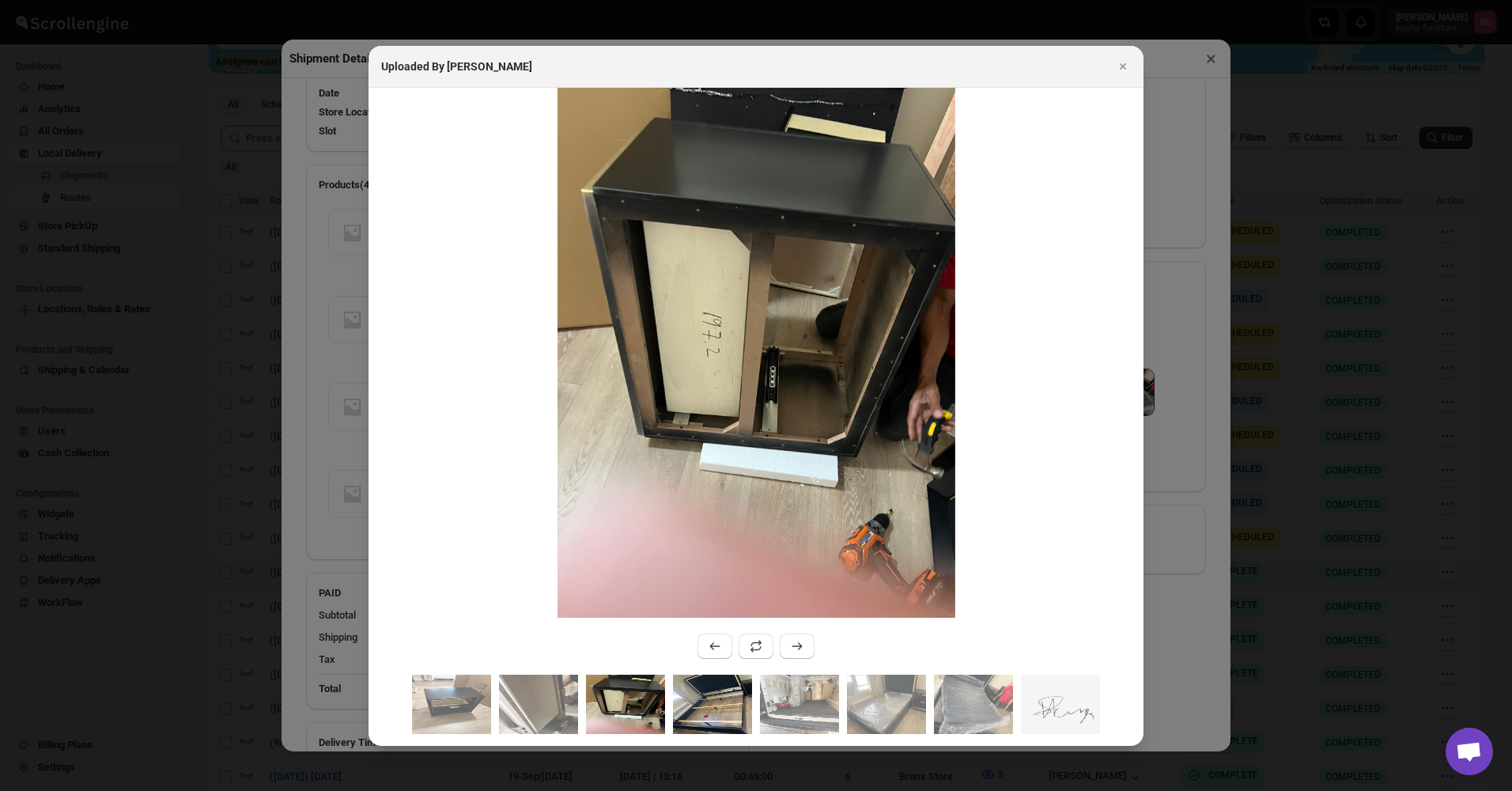
click at [700, 705] on img ":rtib:" at bounding box center [712, 705] width 79 height 60
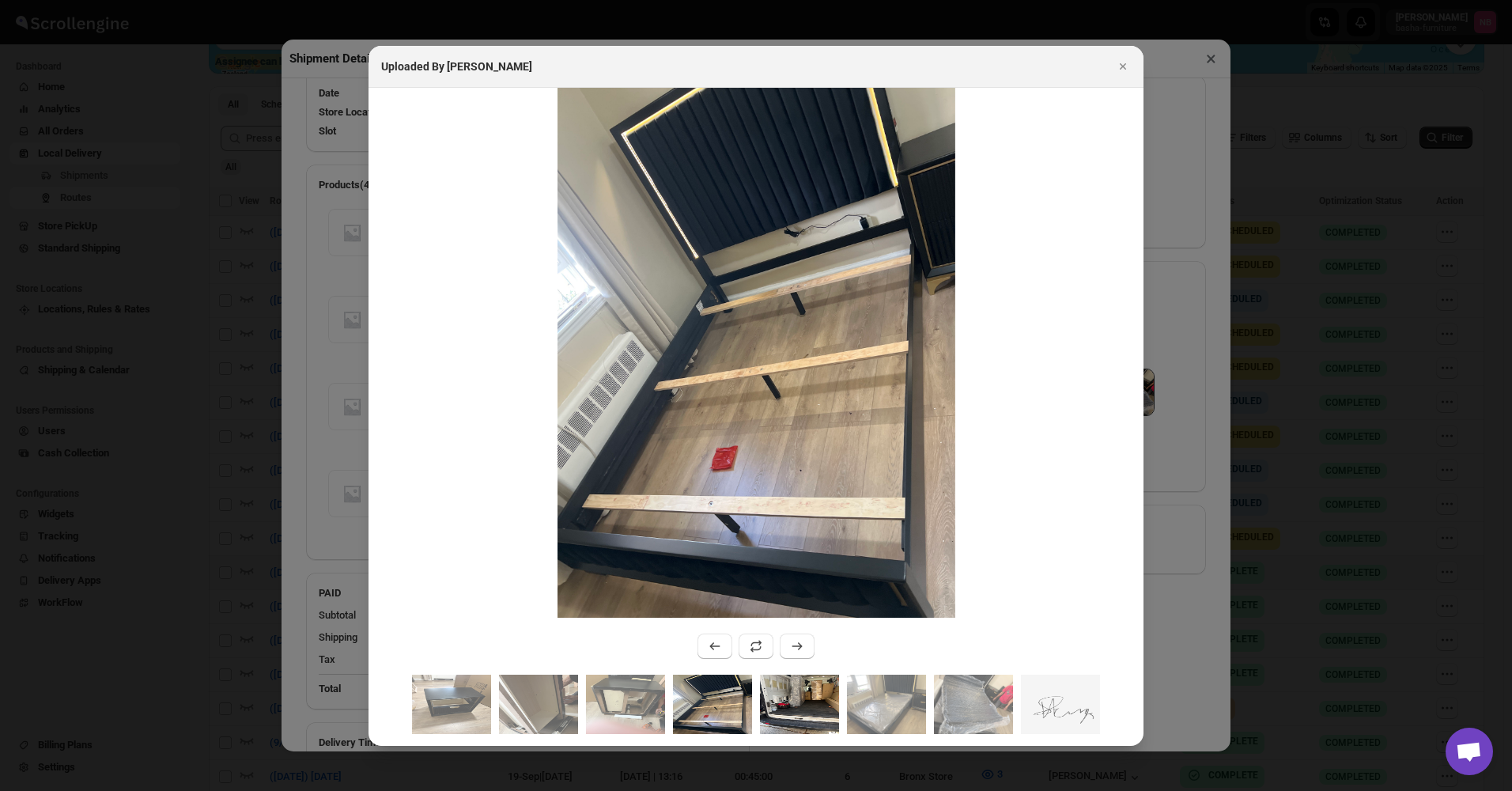
click at [806, 700] on img ":rtib:" at bounding box center [799, 705] width 79 height 60
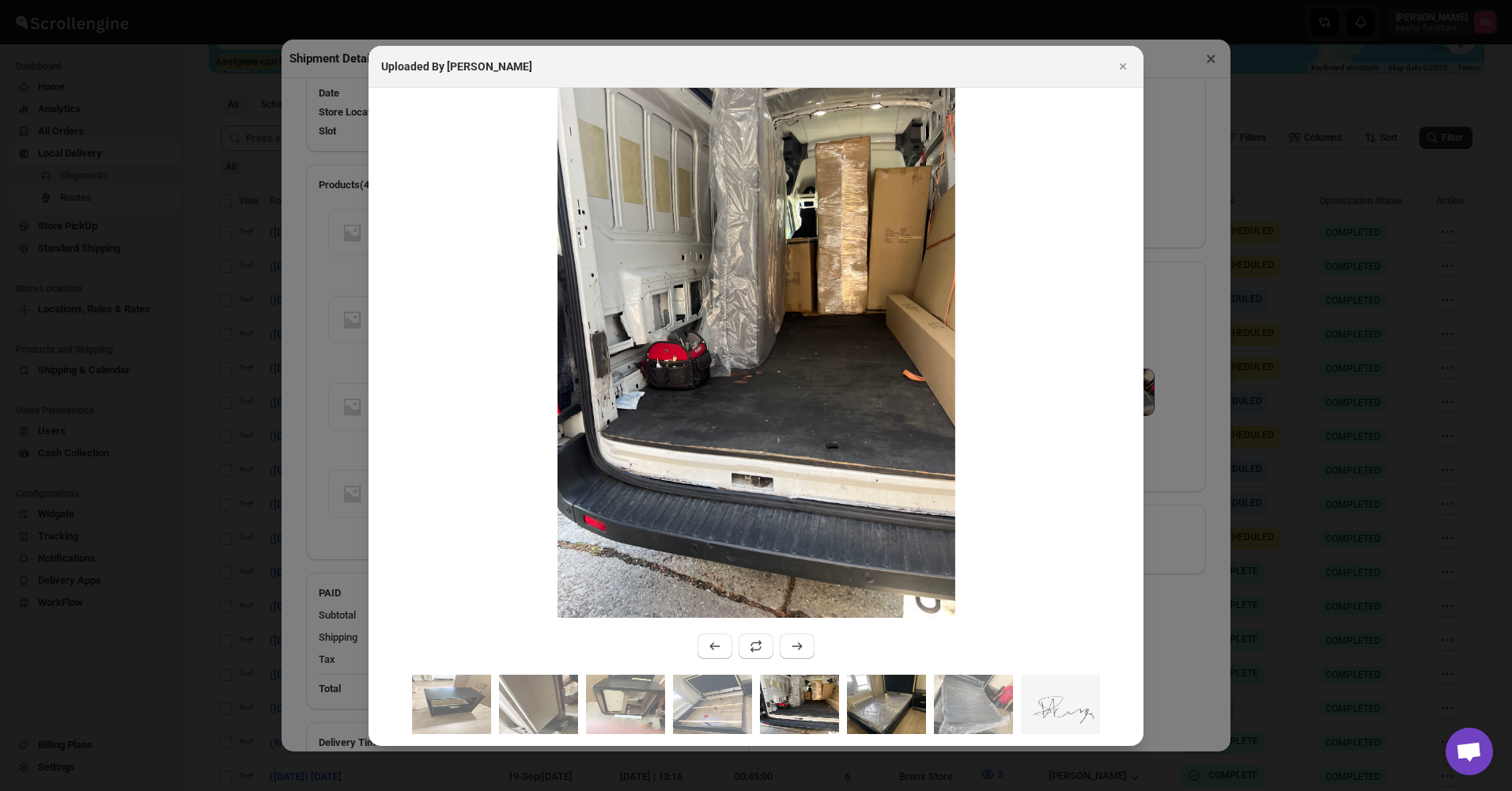
click at [893, 701] on img ":rtib:" at bounding box center [886, 705] width 79 height 60
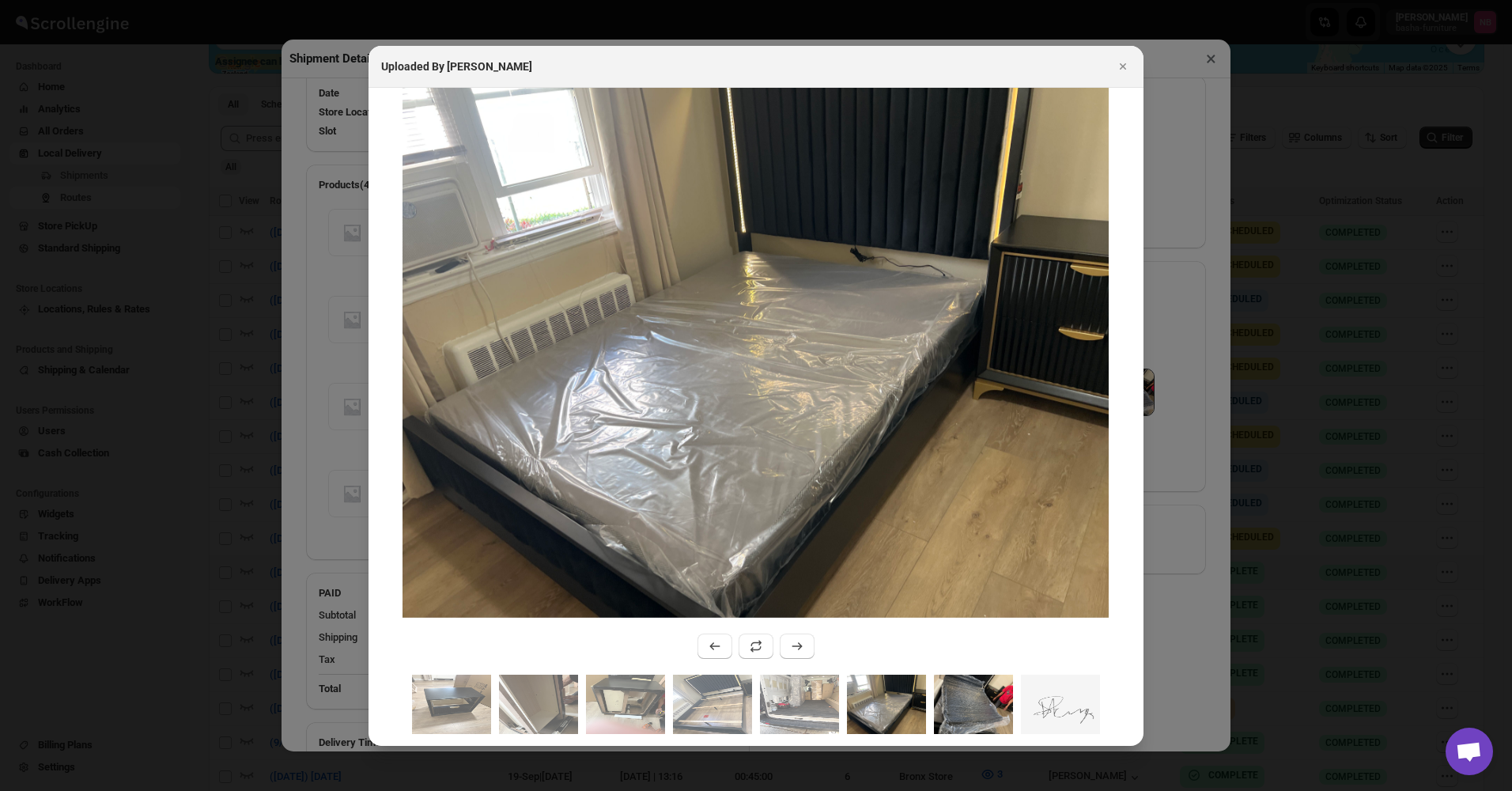
click at [987, 704] on img ":rtib:" at bounding box center [973, 705] width 79 height 60
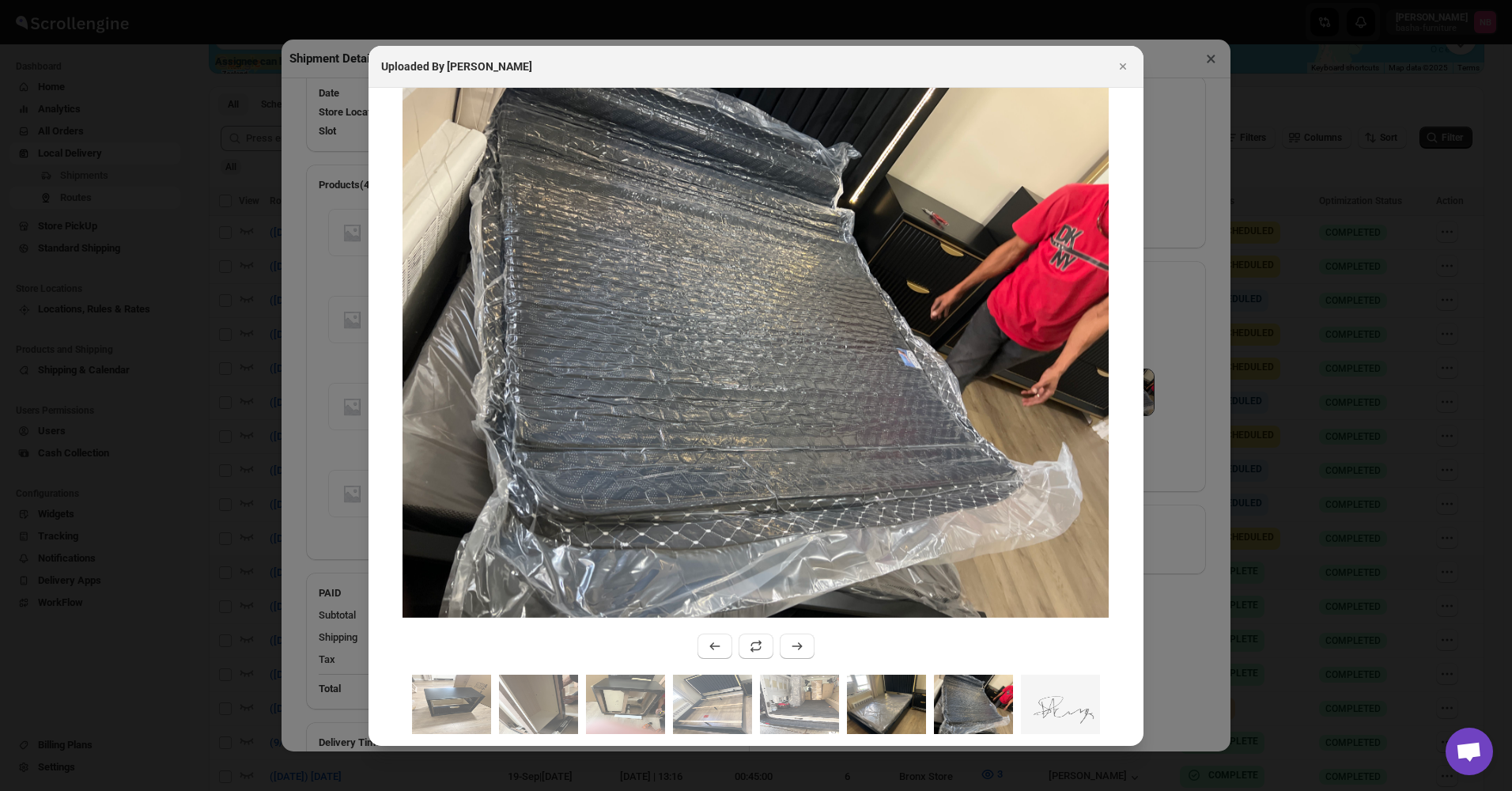
click at [879, 702] on img ":rtib:" at bounding box center [886, 705] width 79 height 60
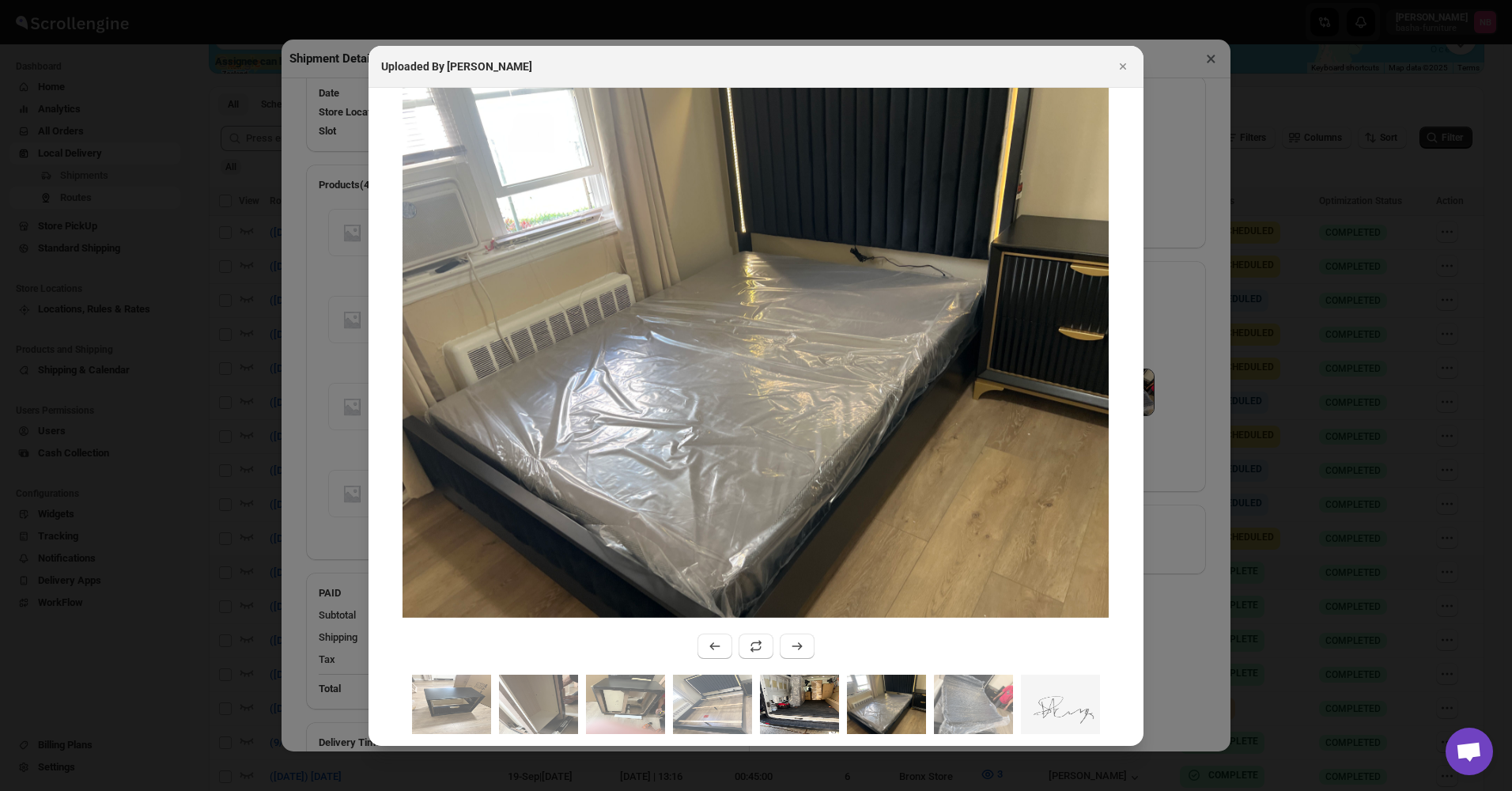
click at [792, 692] on img ":rtib:" at bounding box center [799, 705] width 79 height 60
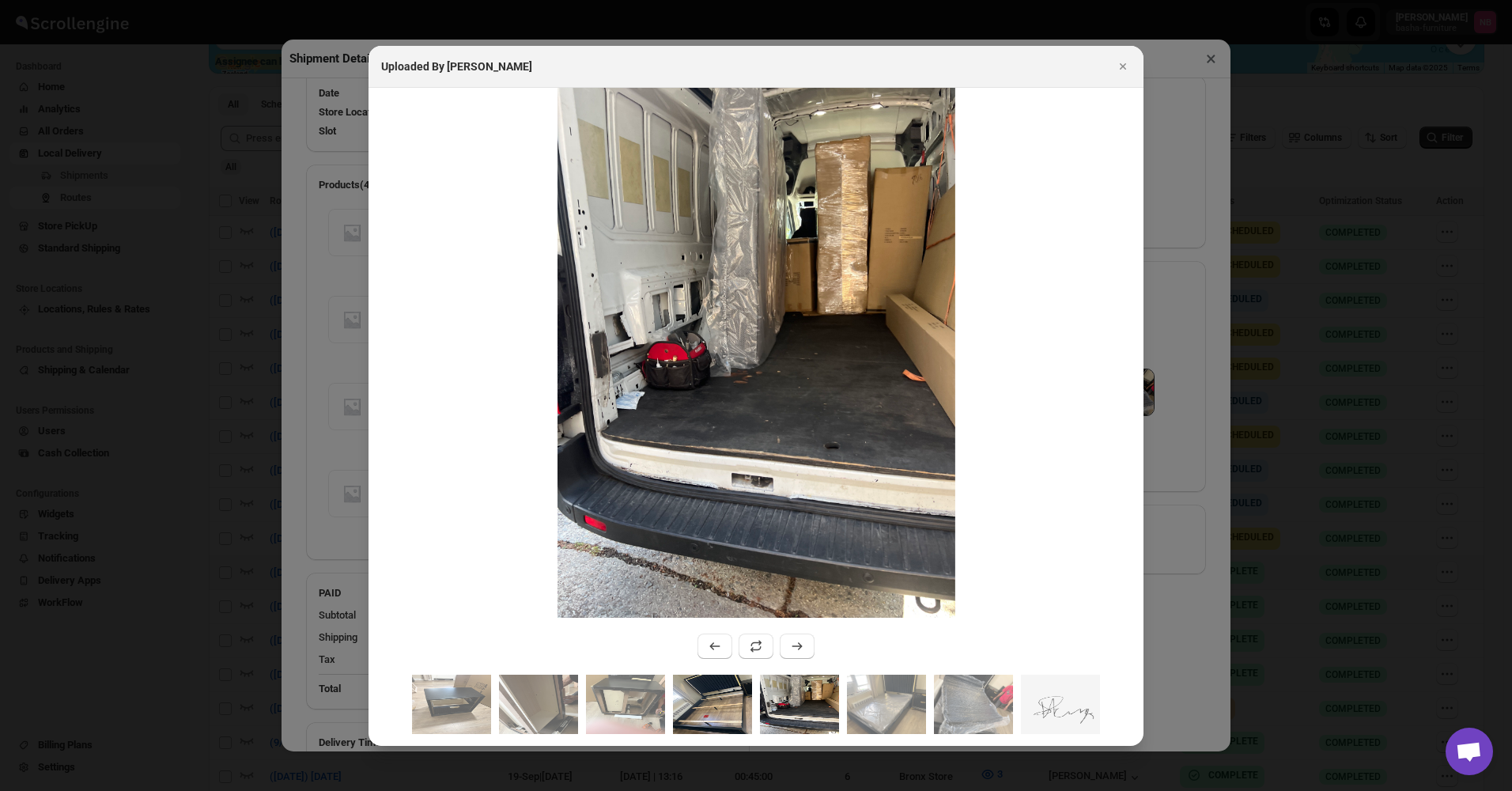
click at [712, 697] on img ":rtib:" at bounding box center [712, 705] width 79 height 60
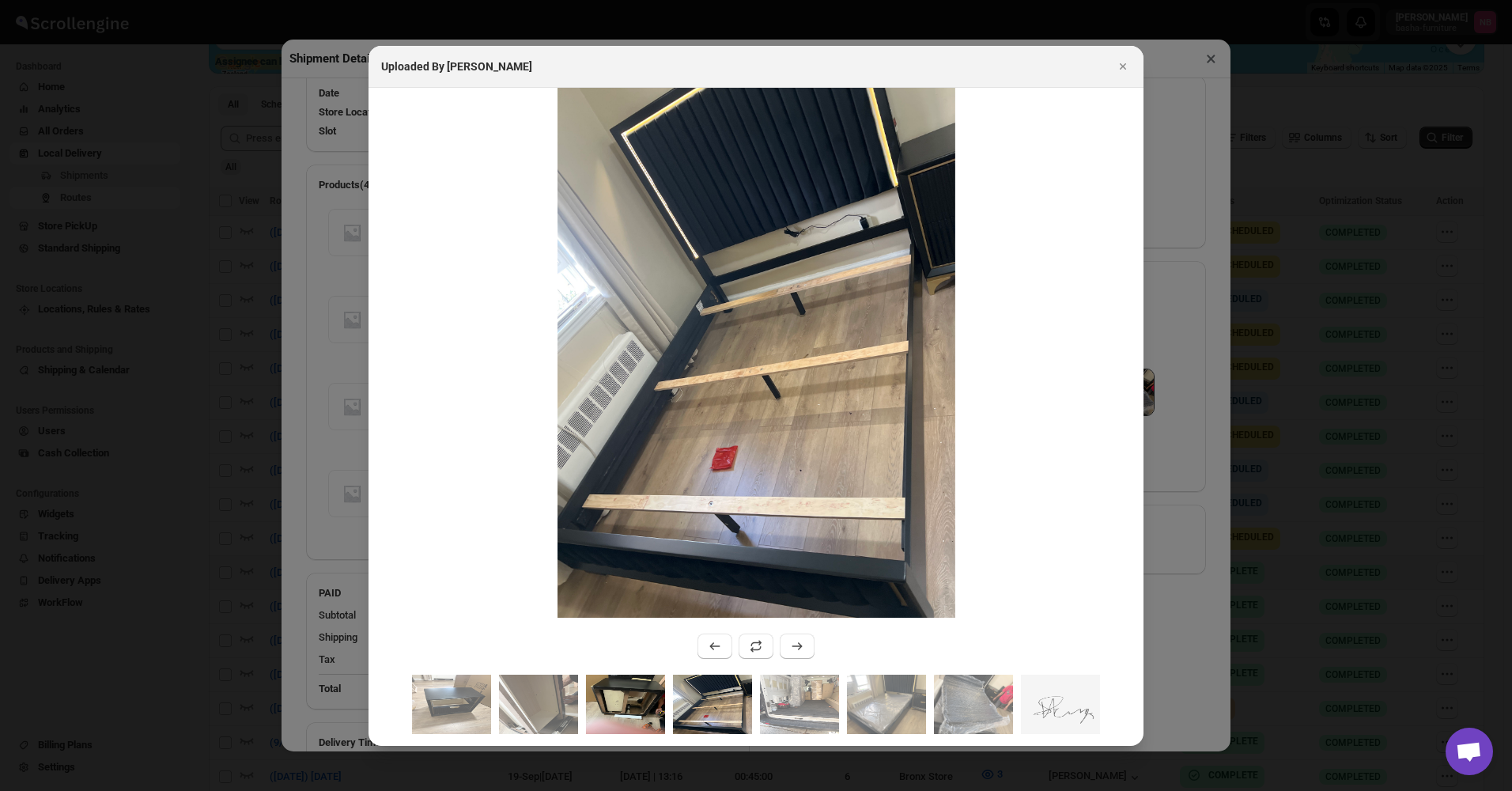
click at [636, 699] on img ":rtib:" at bounding box center [626, 705] width 79 height 60
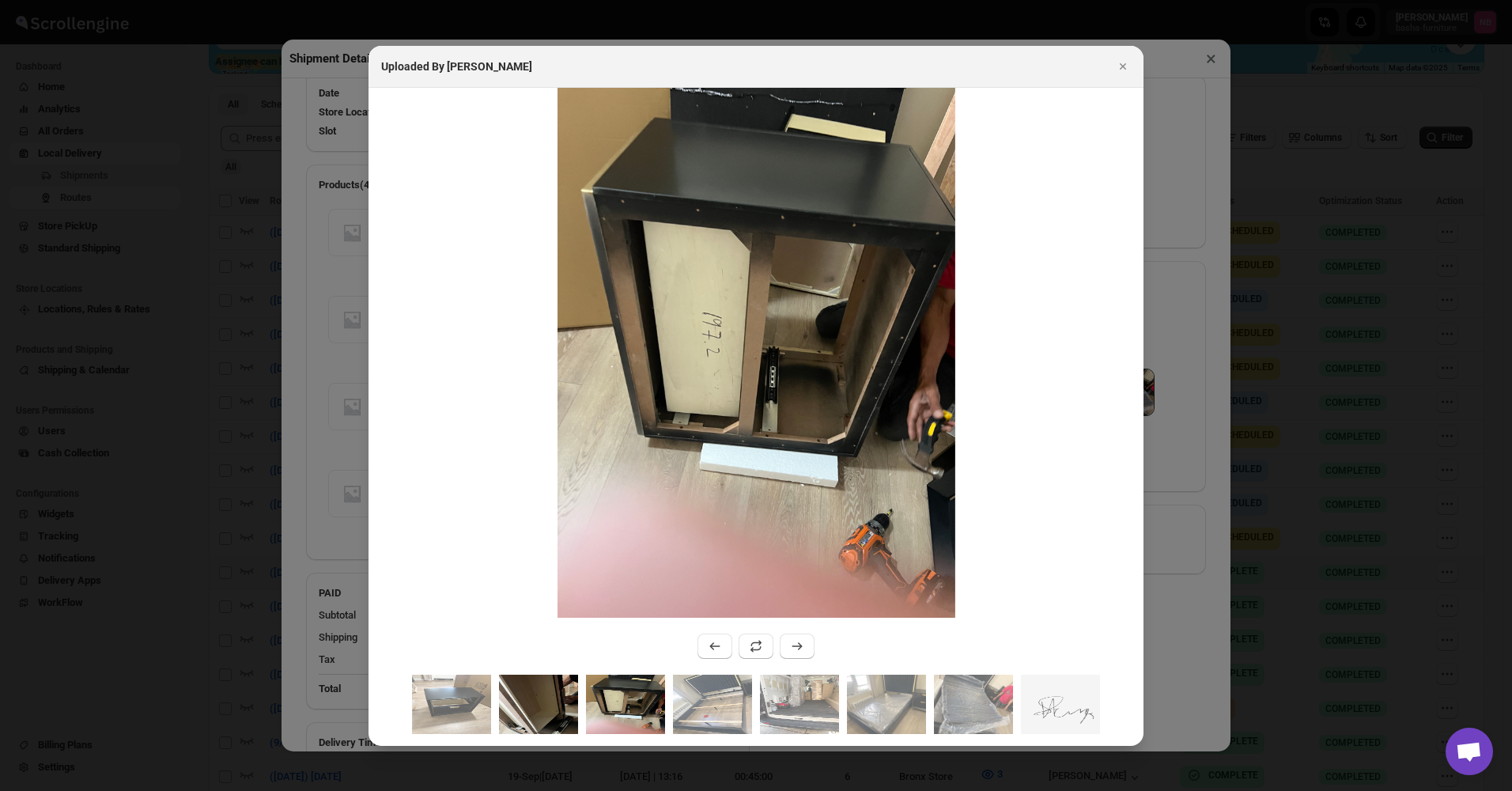
click at [555, 706] on img ":rtib:" at bounding box center [538, 705] width 79 height 60
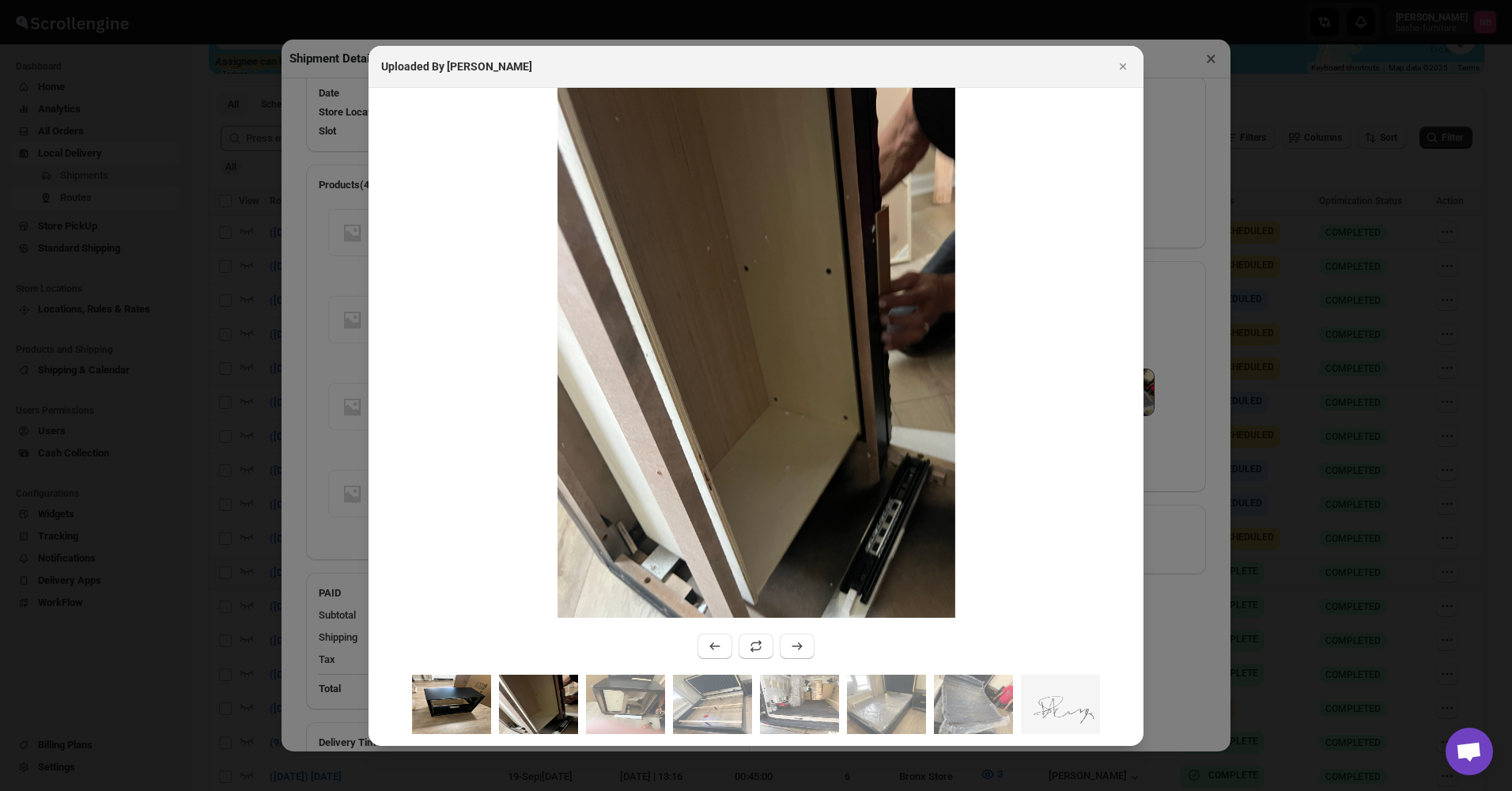
click at [454, 707] on img ":rtib:" at bounding box center [451, 705] width 79 height 60
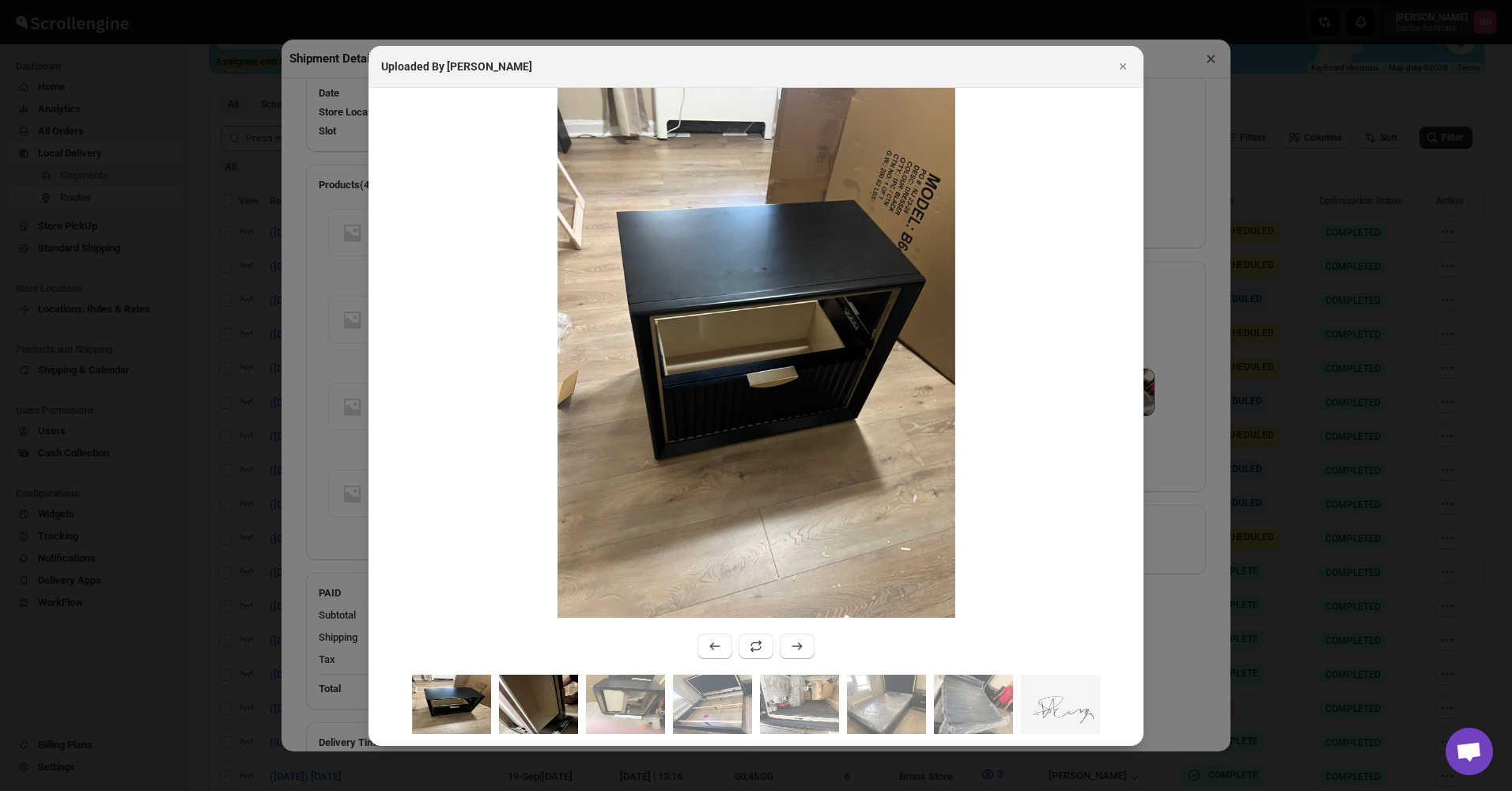
click at [560, 718] on img ":rtib:" at bounding box center [538, 705] width 79 height 60
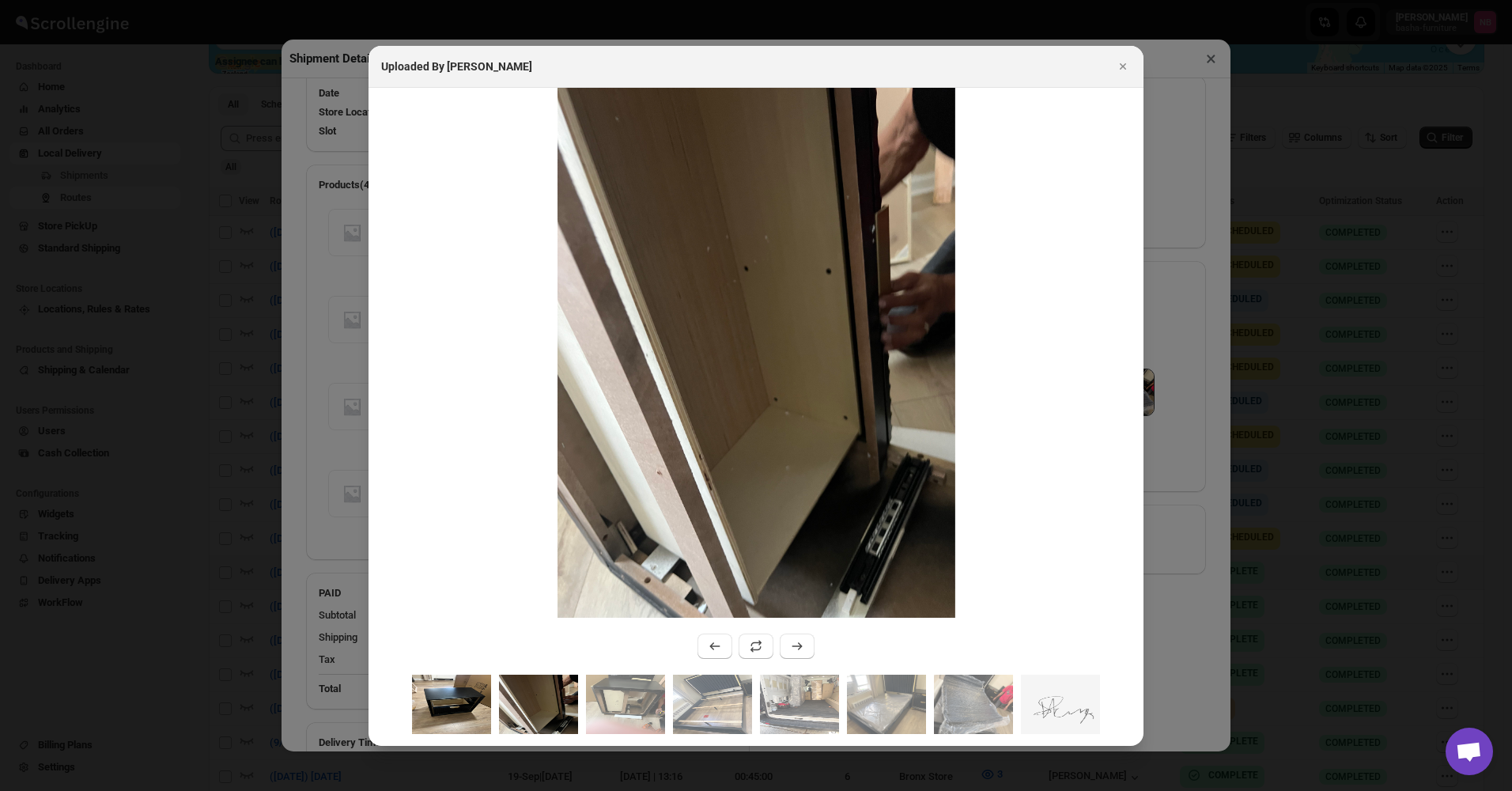
click at [474, 718] on img ":rtib:" at bounding box center [451, 705] width 79 height 60
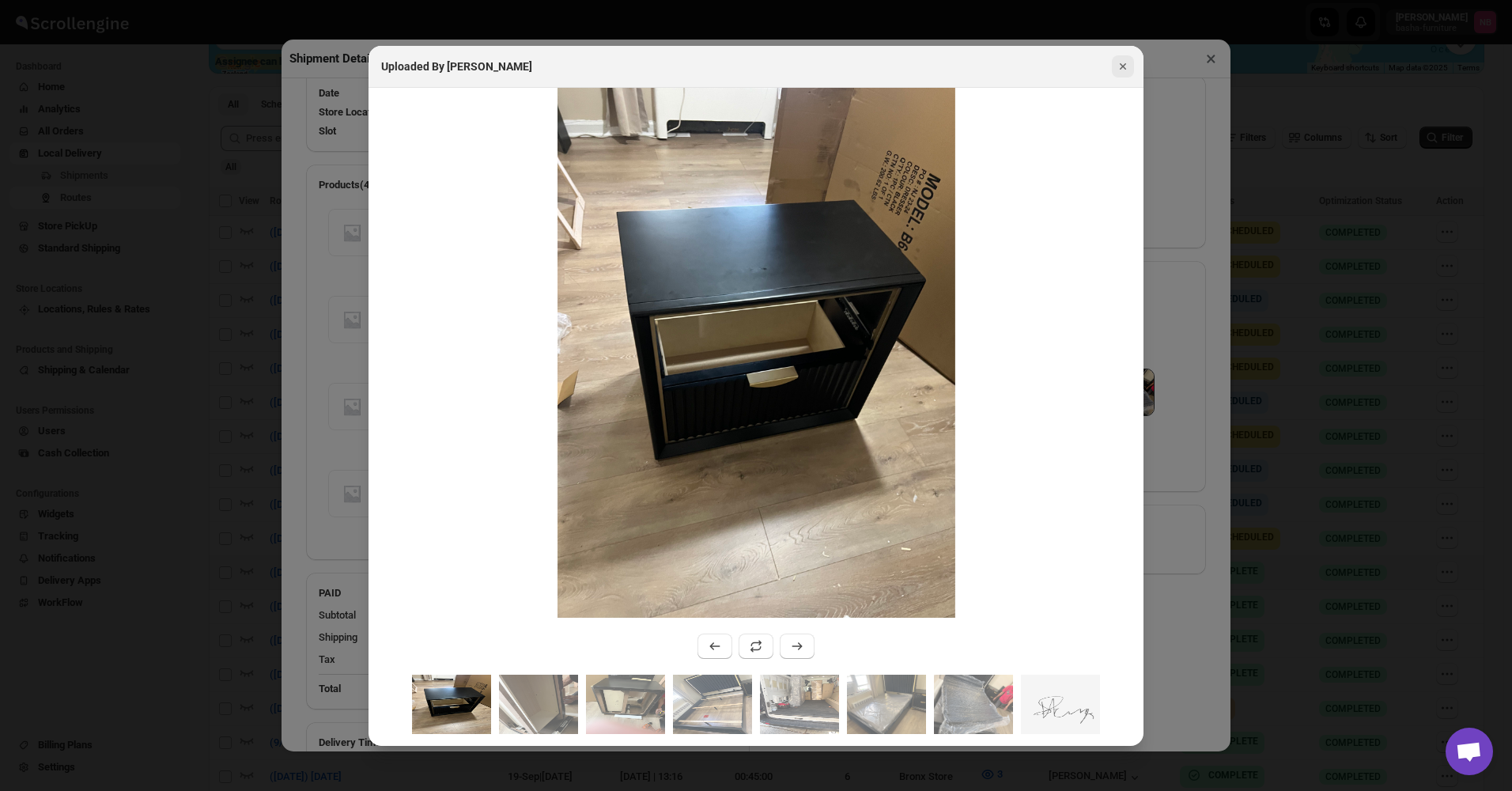
click at [1121, 66] on icon "Close" at bounding box center [1122, 66] width 15 height 15
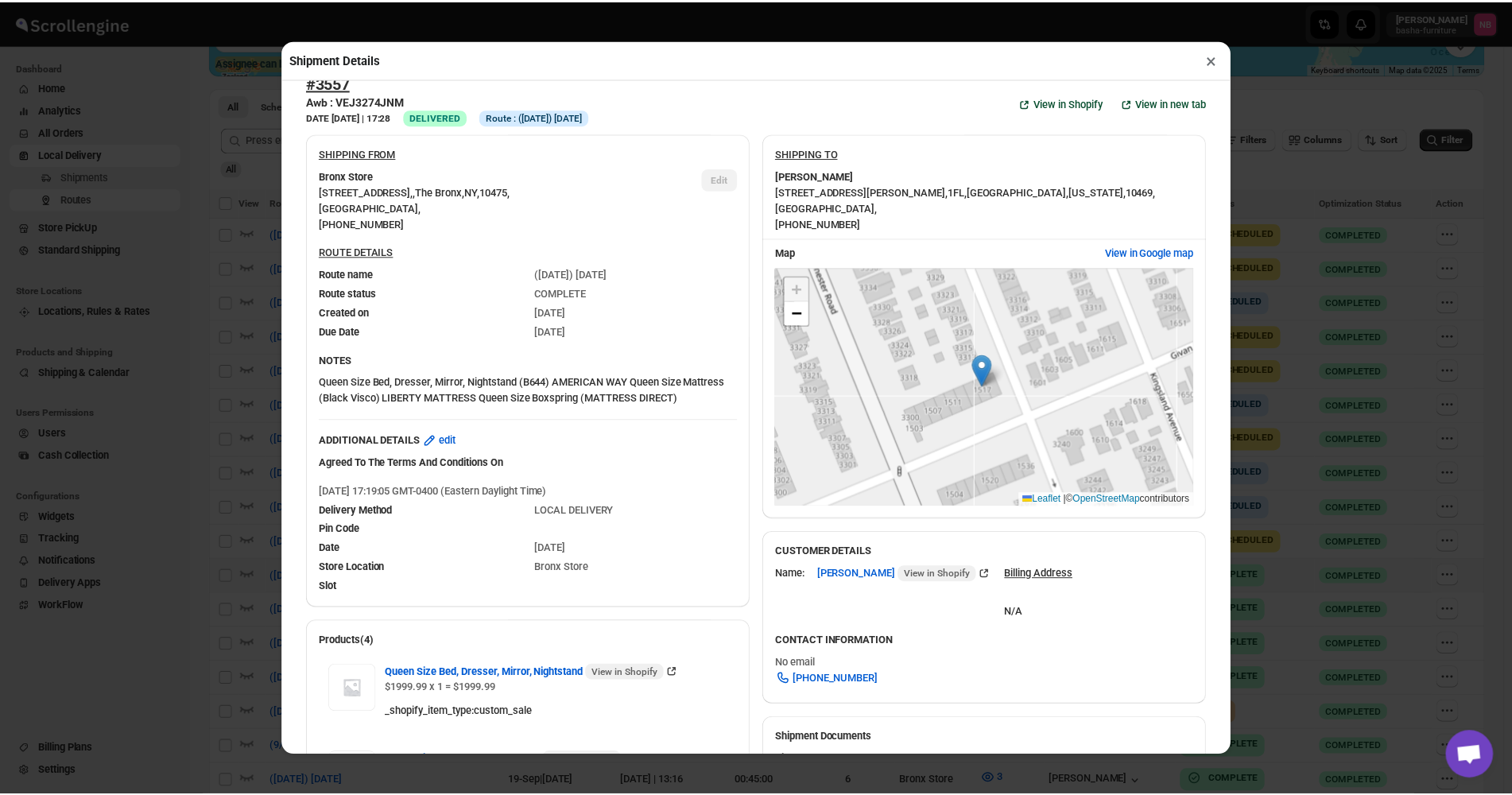
scroll to position [0, 0]
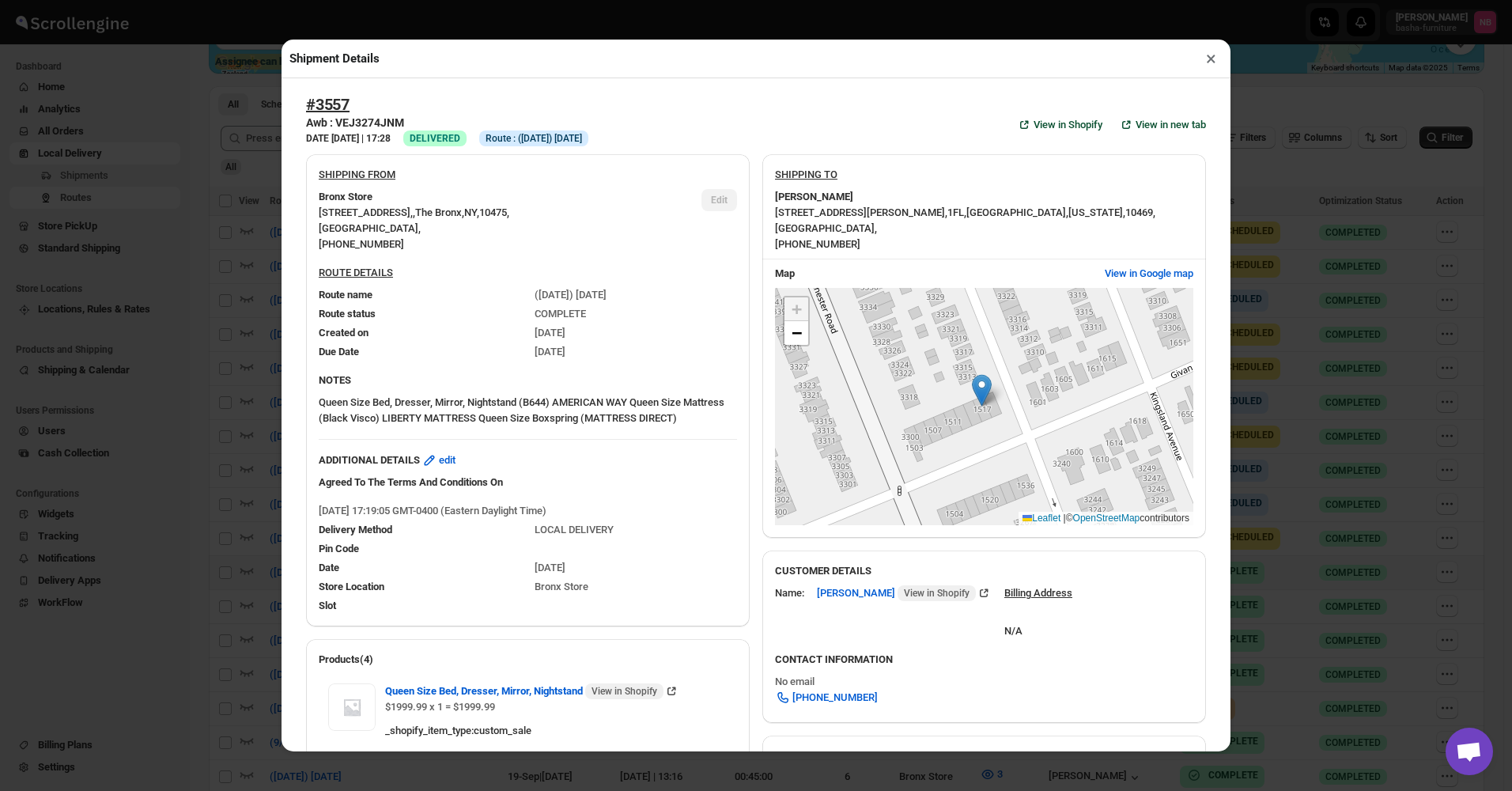
click at [1216, 70] on button "×" at bounding box center [1211, 58] width 23 height 22
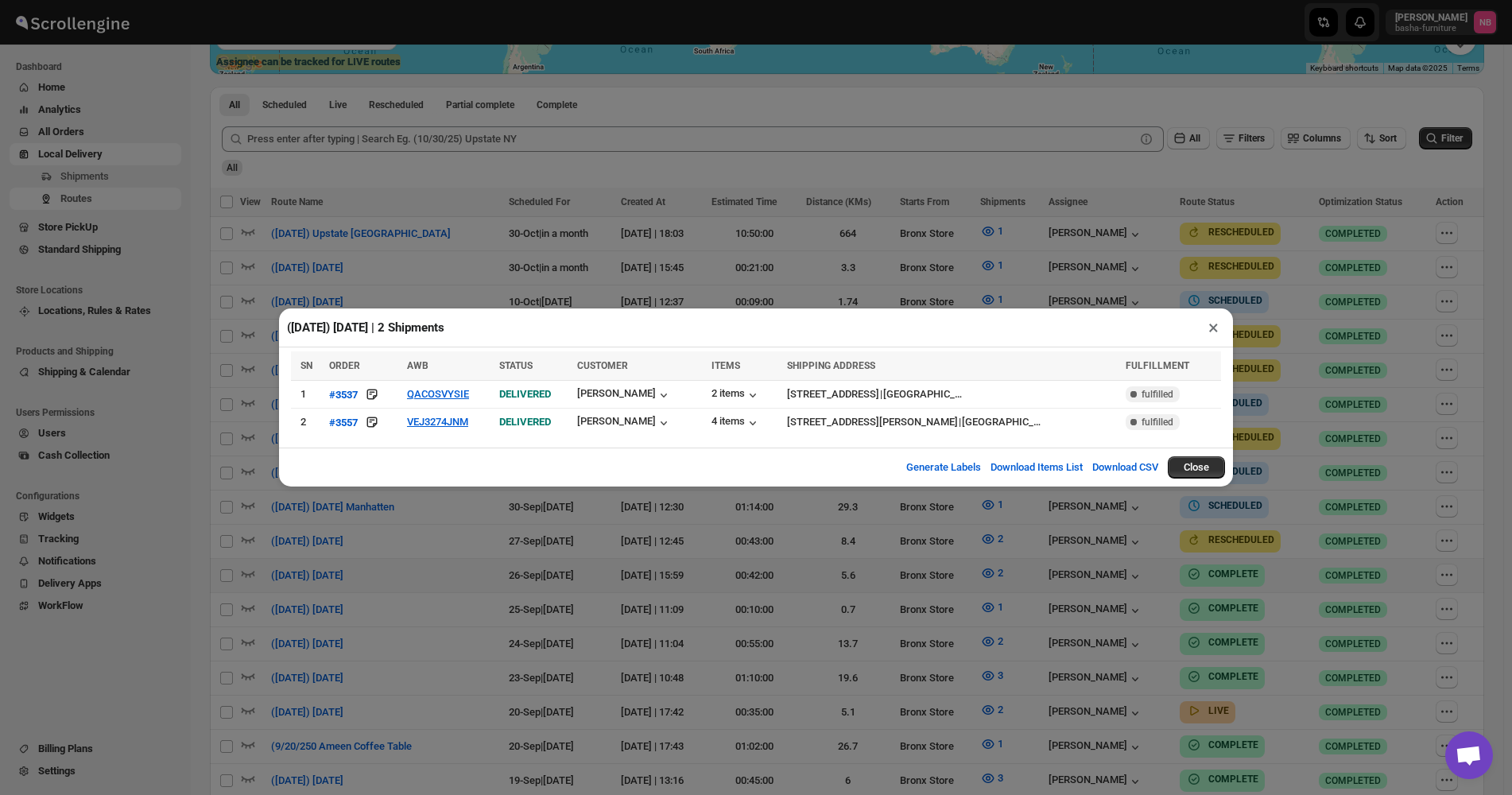
click at [1269, 333] on div "([DATE]) [DATE] | 2 Shipments × SN ORDER AWB STATUS CUSTOMER ITEMS SHIPPING ADD…" at bounding box center [756, 398] width 1512 height 795
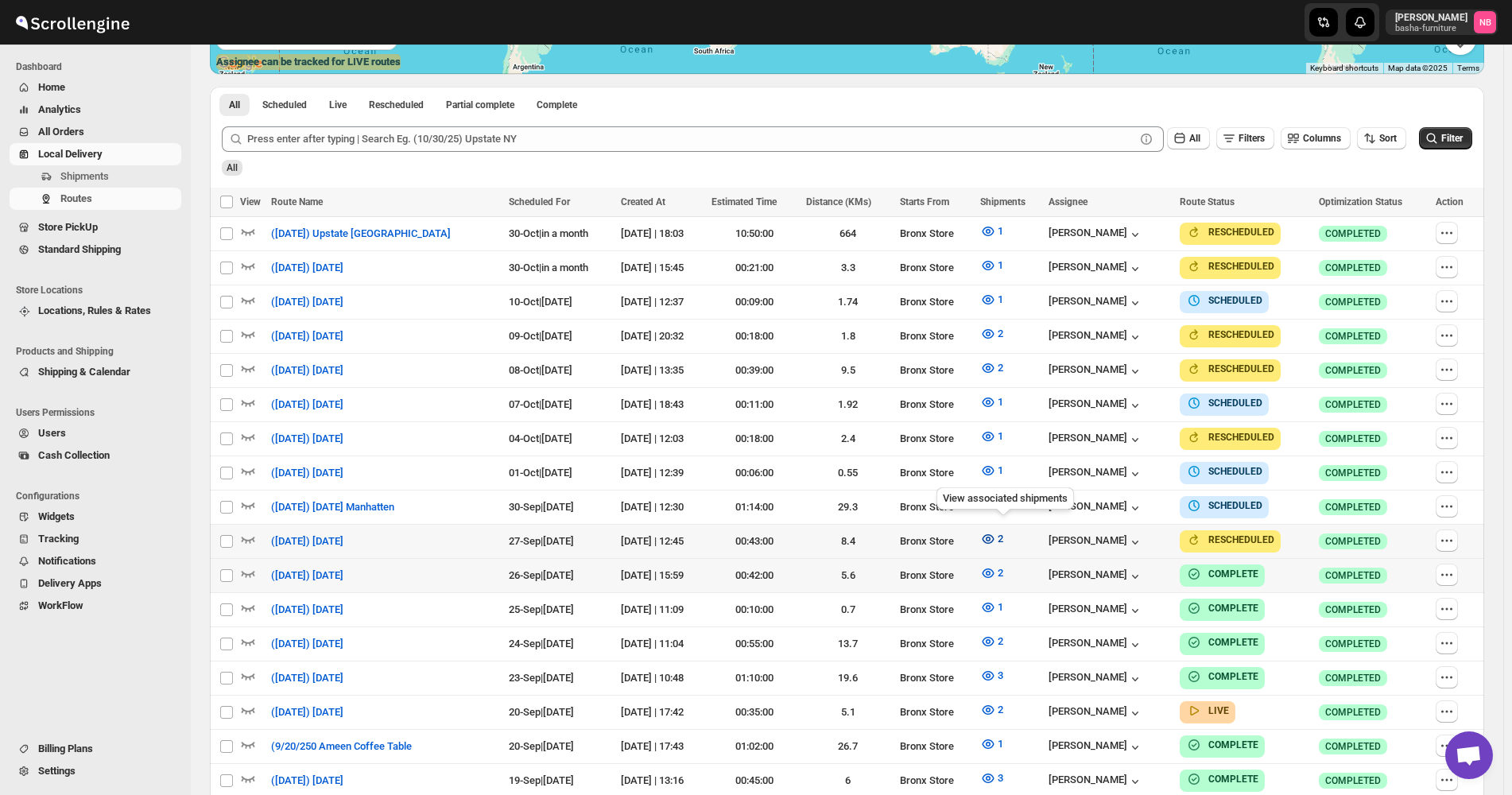
click at [993, 535] on icon "button" at bounding box center [987, 539] width 12 height 10
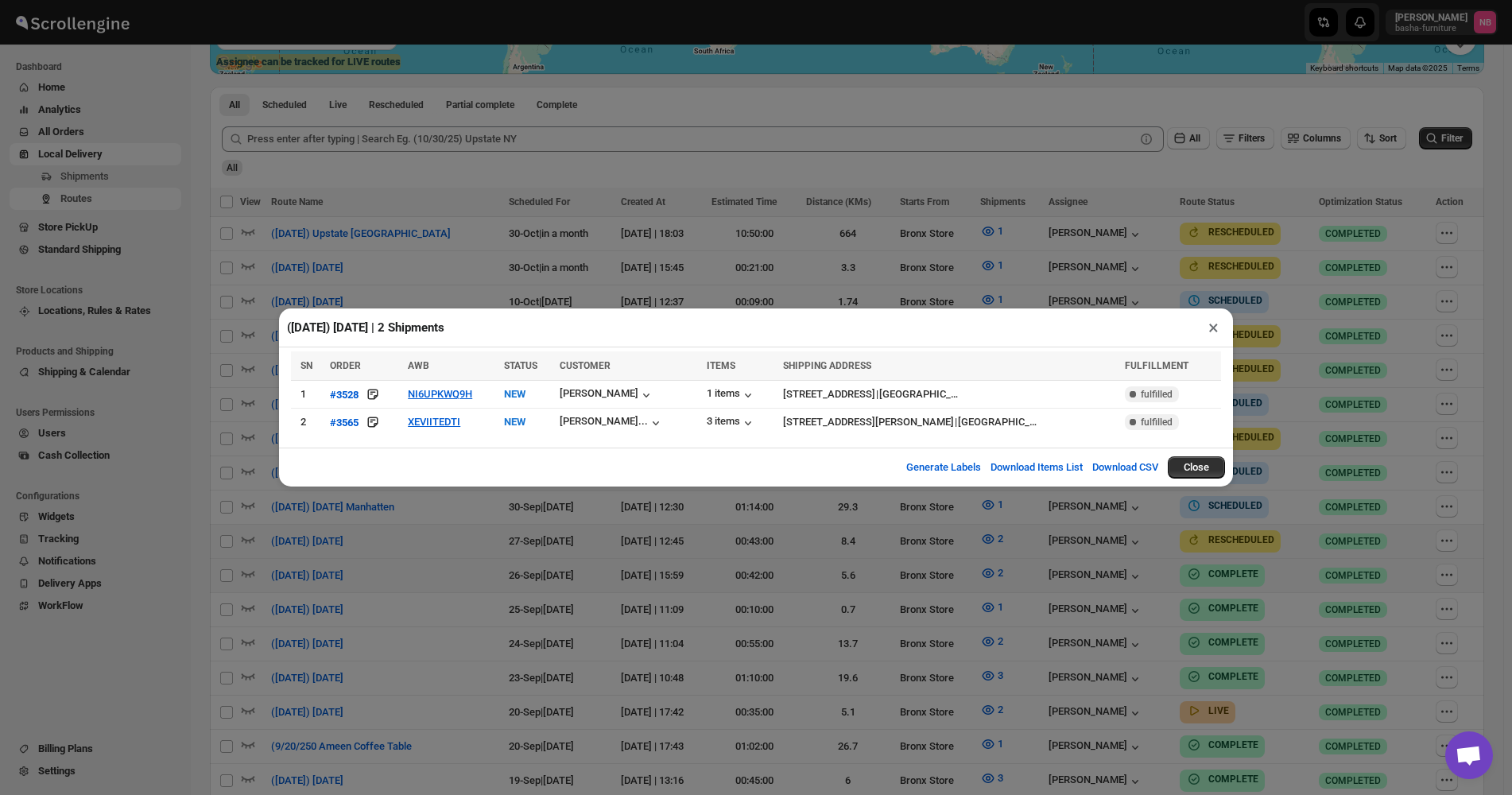
click at [986, 321] on div "([DATE]) [DATE] | 2 Shipments ×" at bounding box center [755, 328] width 954 height 39
drag, startPoint x: 1362, startPoint y: 214, endPoint x: 1426, endPoint y: 170, distance: 77.7
click at [1365, 213] on div "([DATE]) [DATE] | 2 Shipments × SN ORDER AWB STATUS CUSTOMER ITEMS SHIPPING ADD…" at bounding box center [756, 398] width 1512 height 795
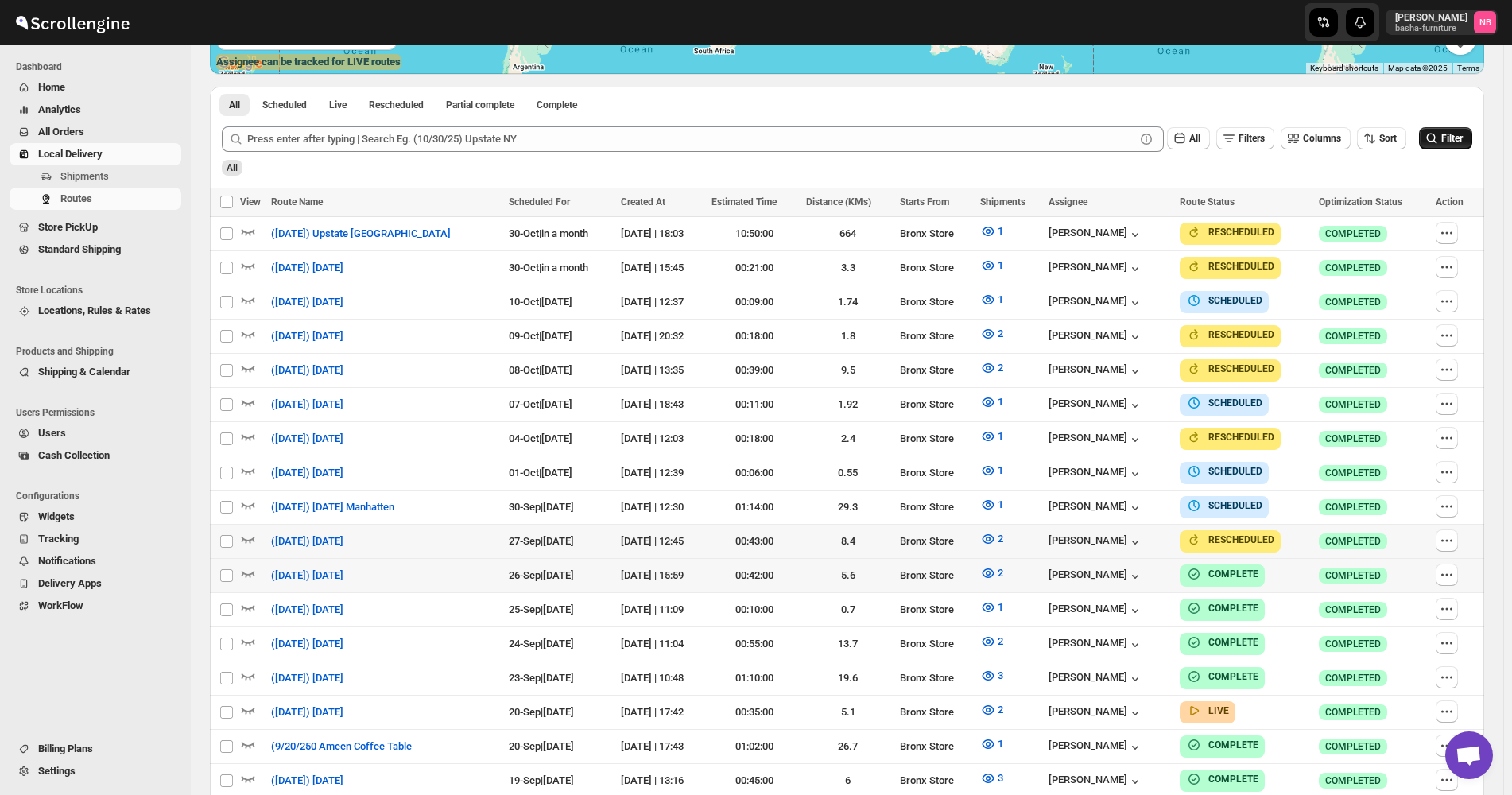
click at [1448, 136] on span "Filter" at bounding box center [1451, 139] width 21 height 12
